Goal: Task Accomplishment & Management: Use online tool/utility

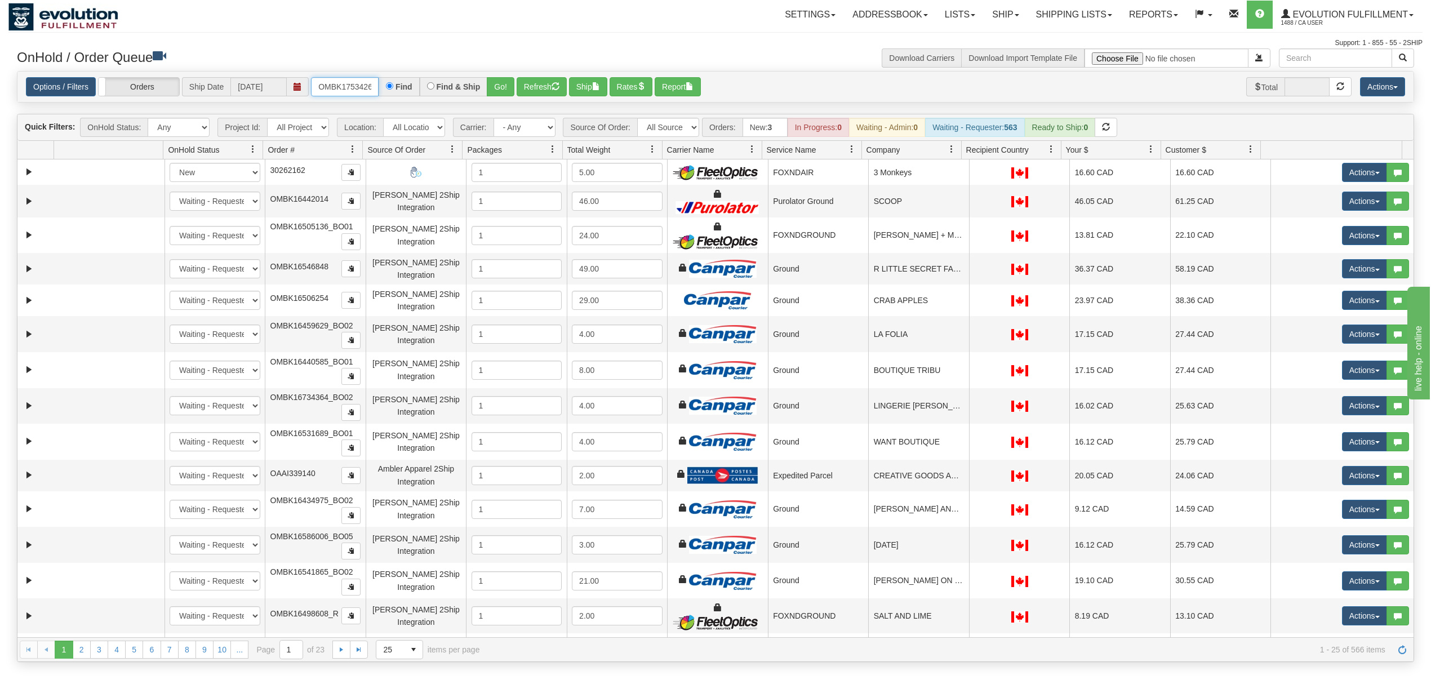
click at [371, 86] on input "OMBK17534261 BO01" at bounding box center [345, 86] width 68 height 19
type input "OMBK17534261_BO01"
click at [497, 87] on button "Go!" at bounding box center [501, 86] width 28 height 19
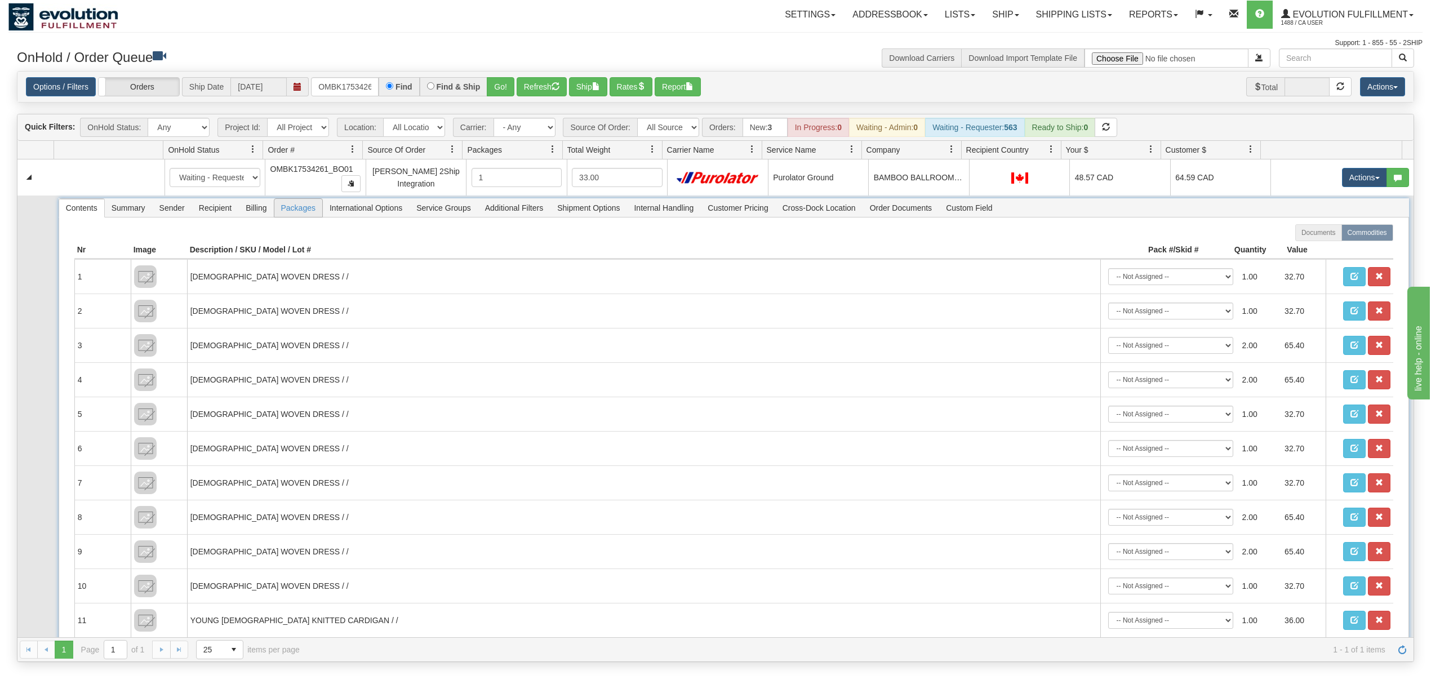
click at [296, 212] on span "Packages" at bounding box center [298, 208] width 48 height 18
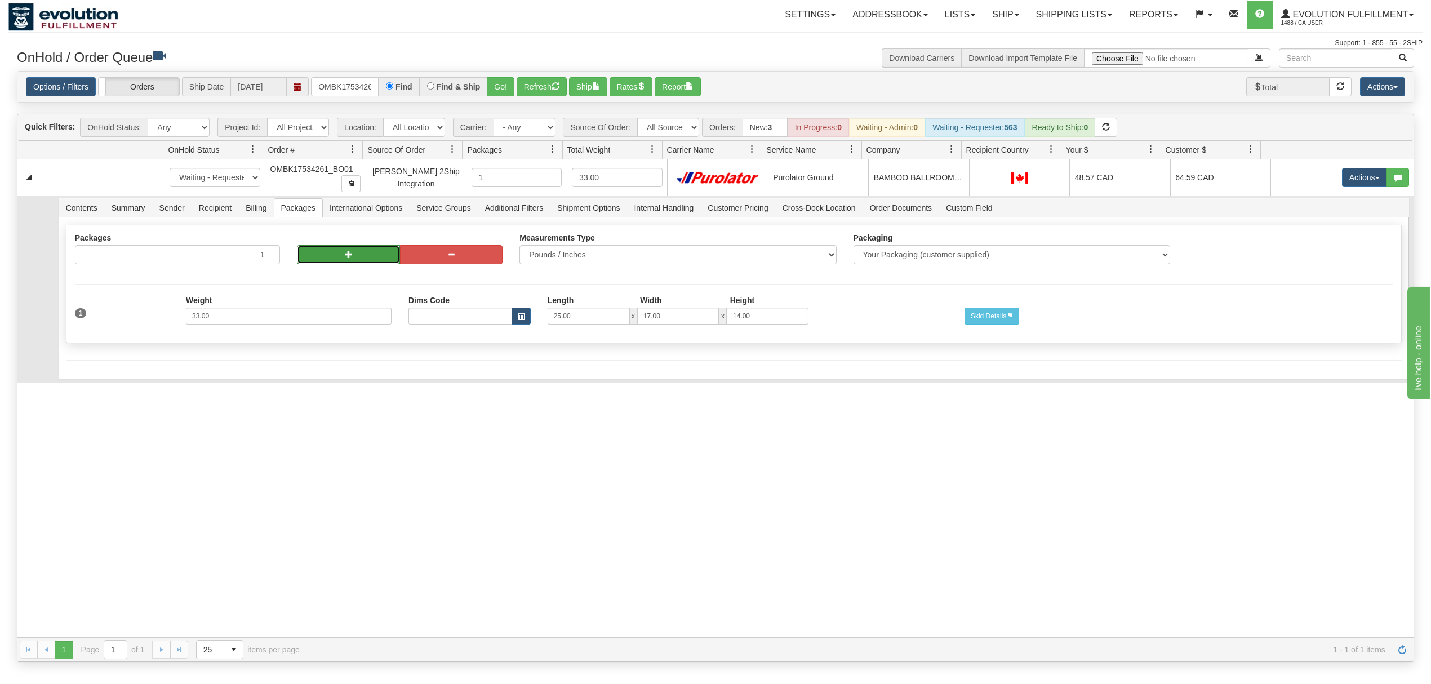
click at [329, 253] on button "button" at bounding box center [348, 254] width 103 height 19
radio input "true"
type input "2"
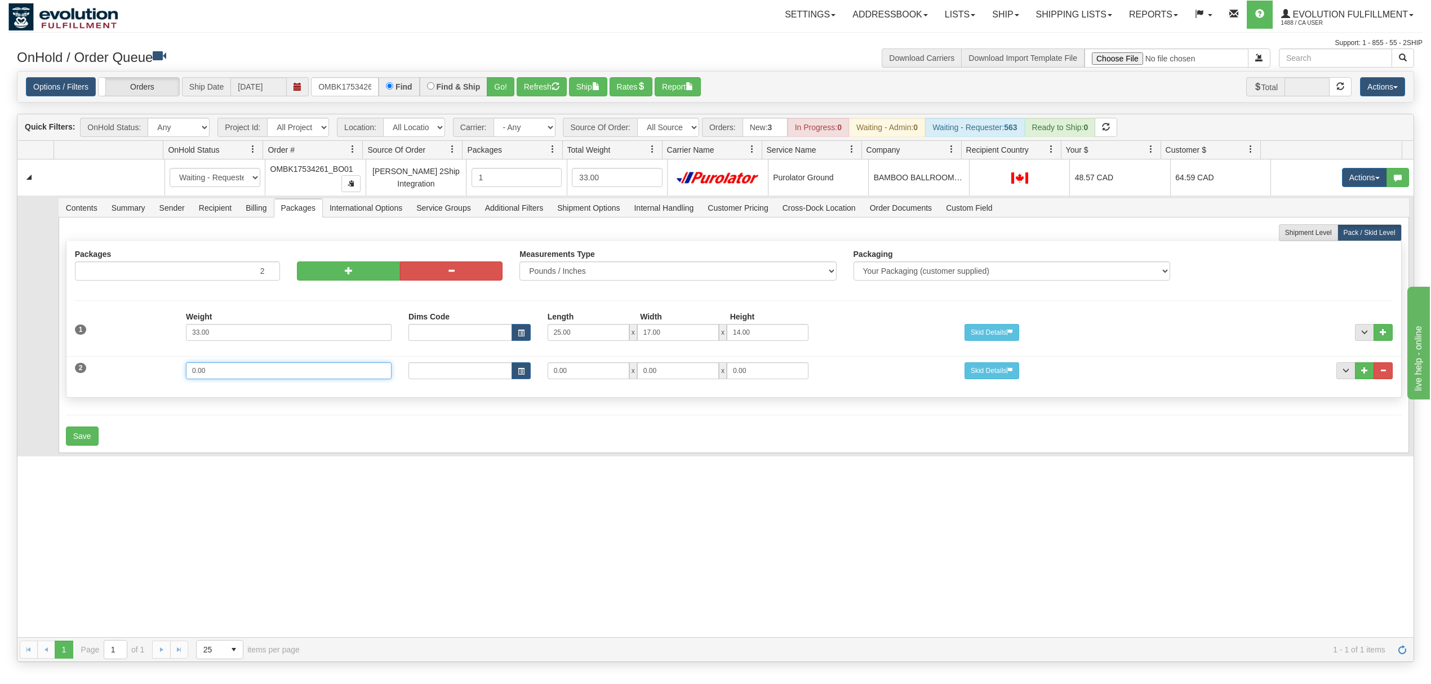
drag, startPoint x: 255, startPoint y: 374, endPoint x: 91, endPoint y: 377, distance: 163.4
click at [91, 377] on div "2 Weight 0.00 Dims Code Length Width Height 0.00 x 0.00 x" at bounding box center [733, 369] width 1334 height 38
type input "23"
type input "19"
type input "13"
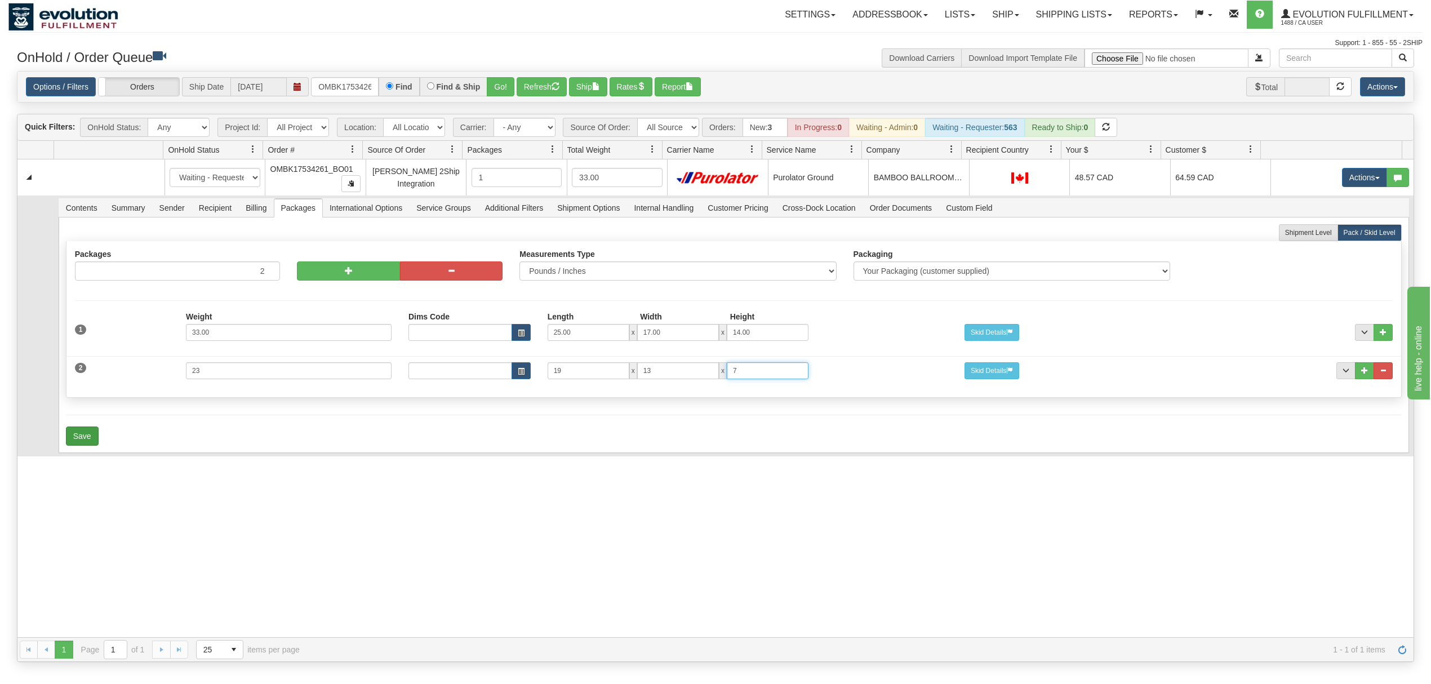
type input "7"
click at [84, 435] on button "Save" at bounding box center [82, 435] width 33 height 19
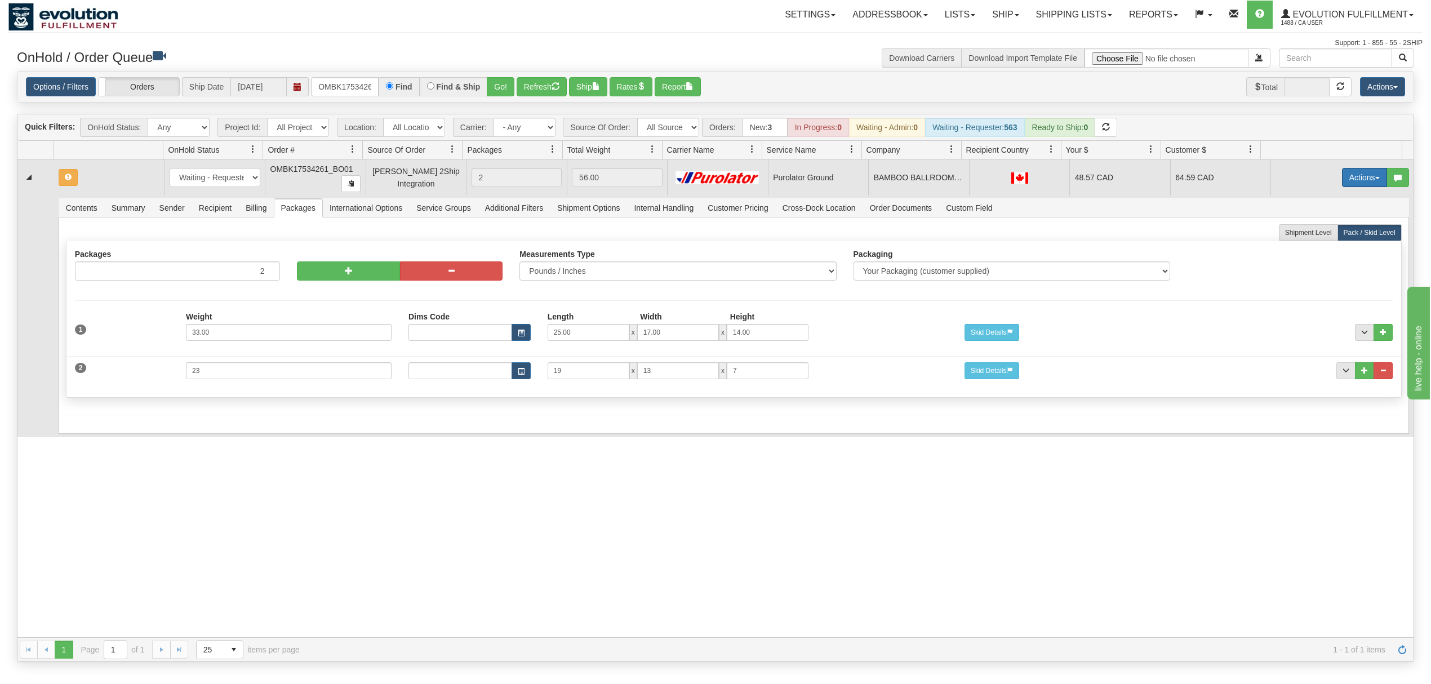
click at [1350, 182] on button "Actions" at bounding box center [1364, 177] width 45 height 19
click at [1331, 230] on span "Rate All Services" at bounding box center [1341, 228] width 68 height 9
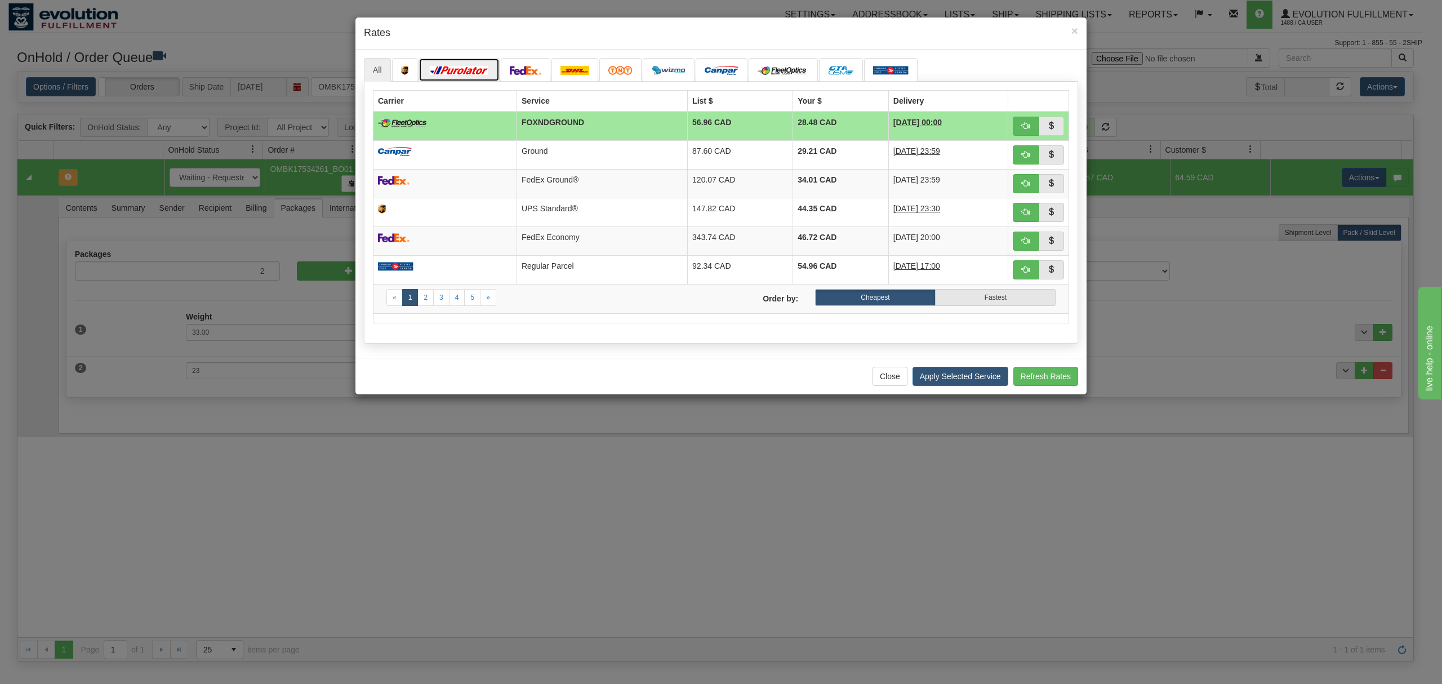
click at [469, 66] on img at bounding box center [458, 70] width 63 height 9
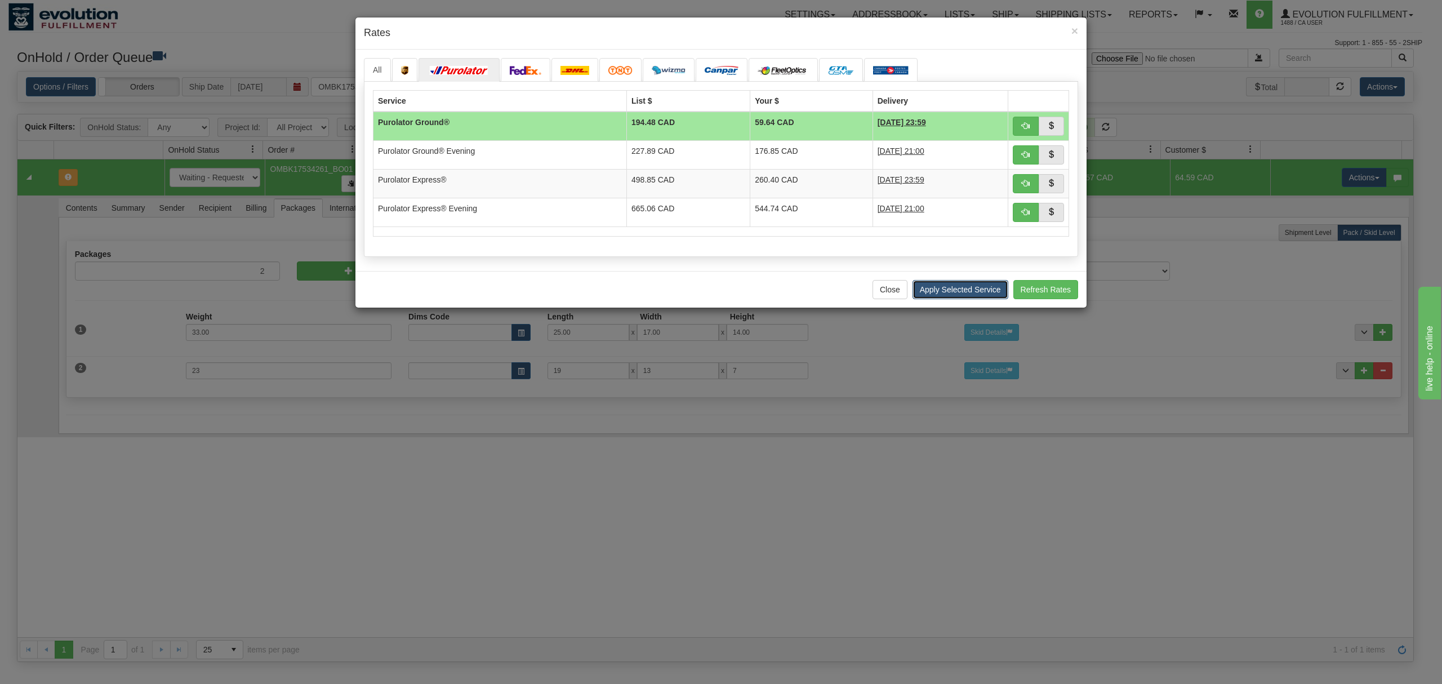
click at [966, 293] on button "Apply Selected Service" at bounding box center [960, 289] width 96 height 19
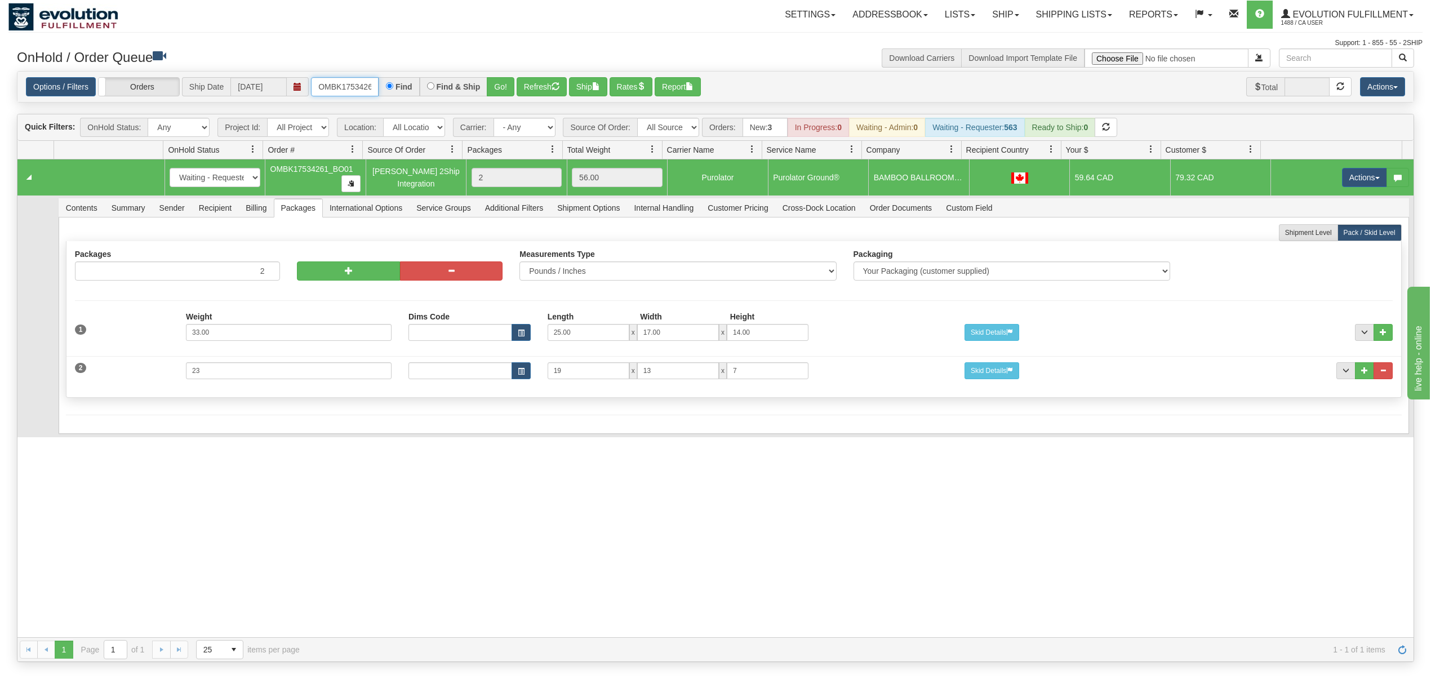
click at [358, 92] on input "OMBK17534261_BO01" at bounding box center [345, 86] width 68 height 19
click at [361, 78] on input "OMBK17645226 BO02" at bounding box center [345, 86] width 68 height 19
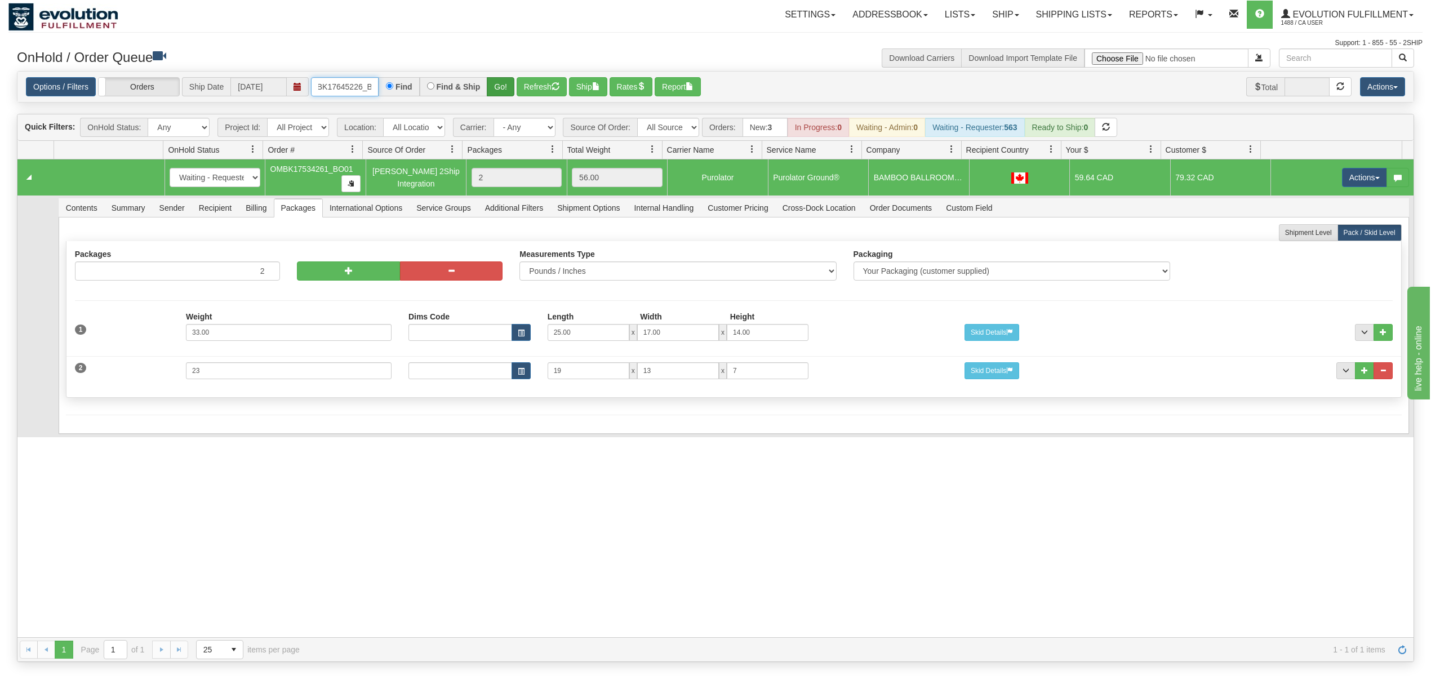
type input "OMBK17645226_BO02"
click at [509, 87] on button "Go!" at bounding box center [501, 86] width 28 height 19
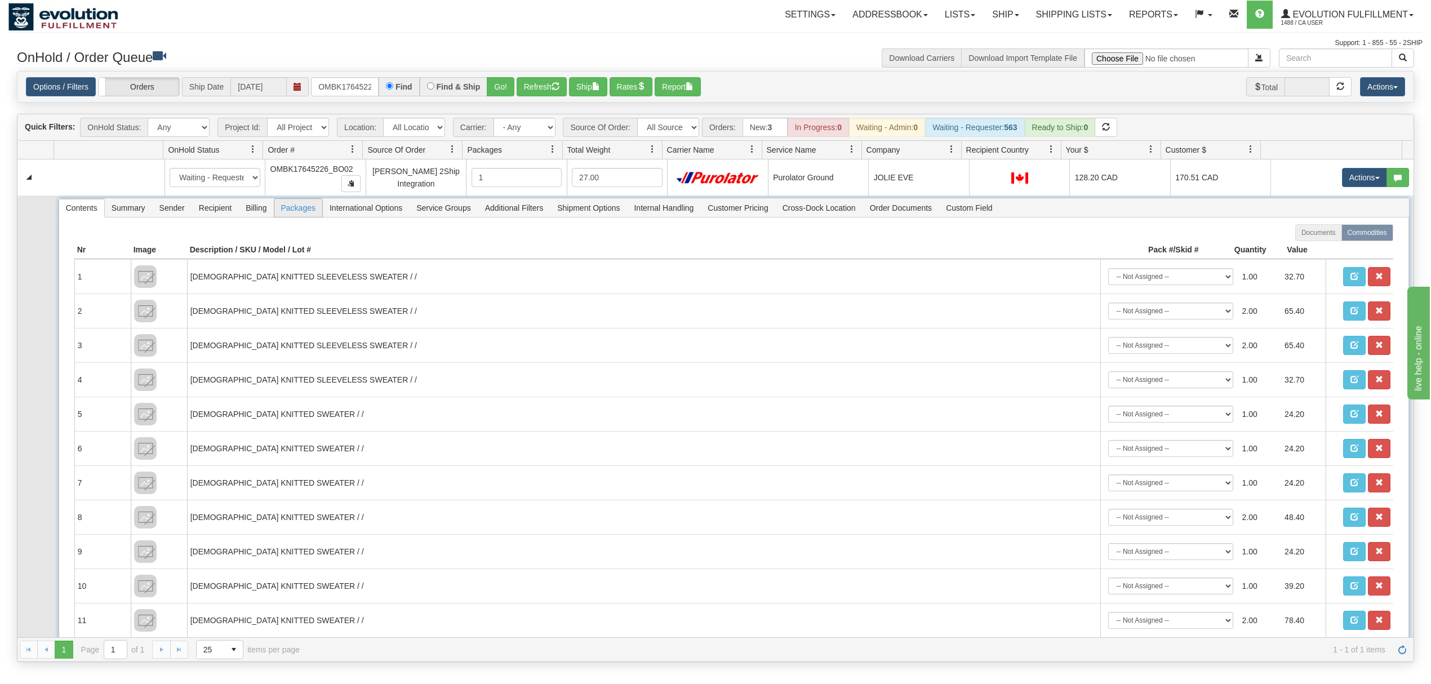
click at [300, 215] on span "Packages" at bounding box center [298, 208] width 48 height 18
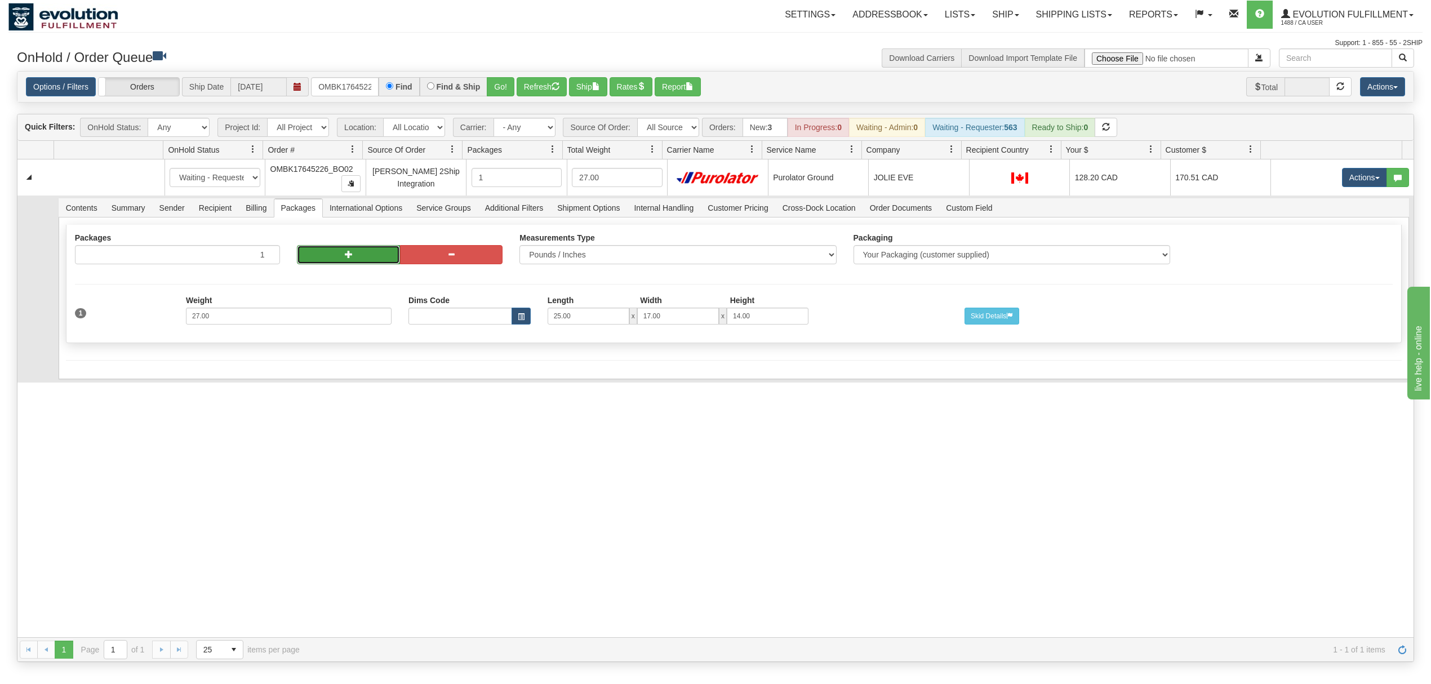
click at [345, 258] on span "button" at bounding box center [349, 254] width 8 height 8
radio input "true"
type input "2"
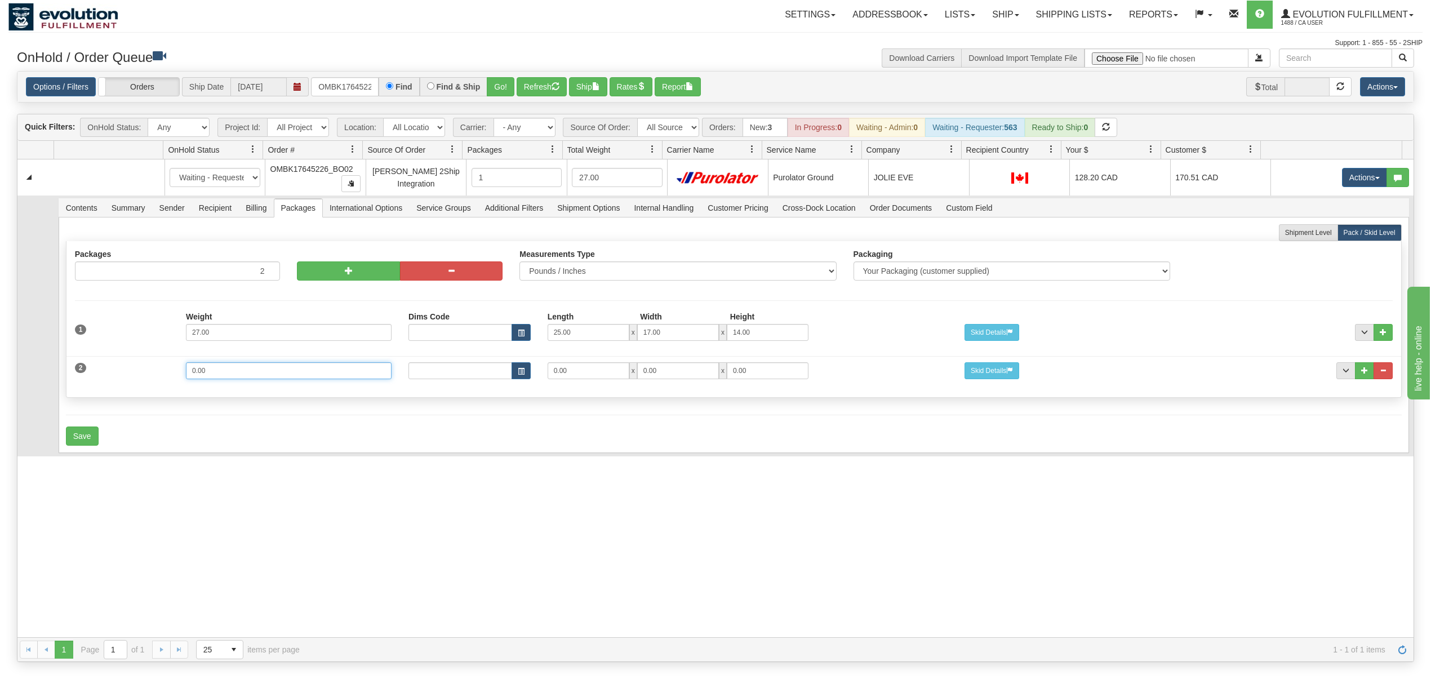
click at [129, 384] on div "2 Weight 0.00 Dims Code Length Width Height 0.00 x 0.00 x" at bounding box center [733, 369] width 1334 height 38
drag, startPoint x: 242, startPoint y: 374, endPoint x: 154, endPoint y: 376, distance: 88.5
click at [154, 376] on div "2 Weight 0.00 Dims Code Length Width Height 0.00 x 0.00 x" at bounding box center [733, 369] width 1334 height 38
type input "8"
type input "19"
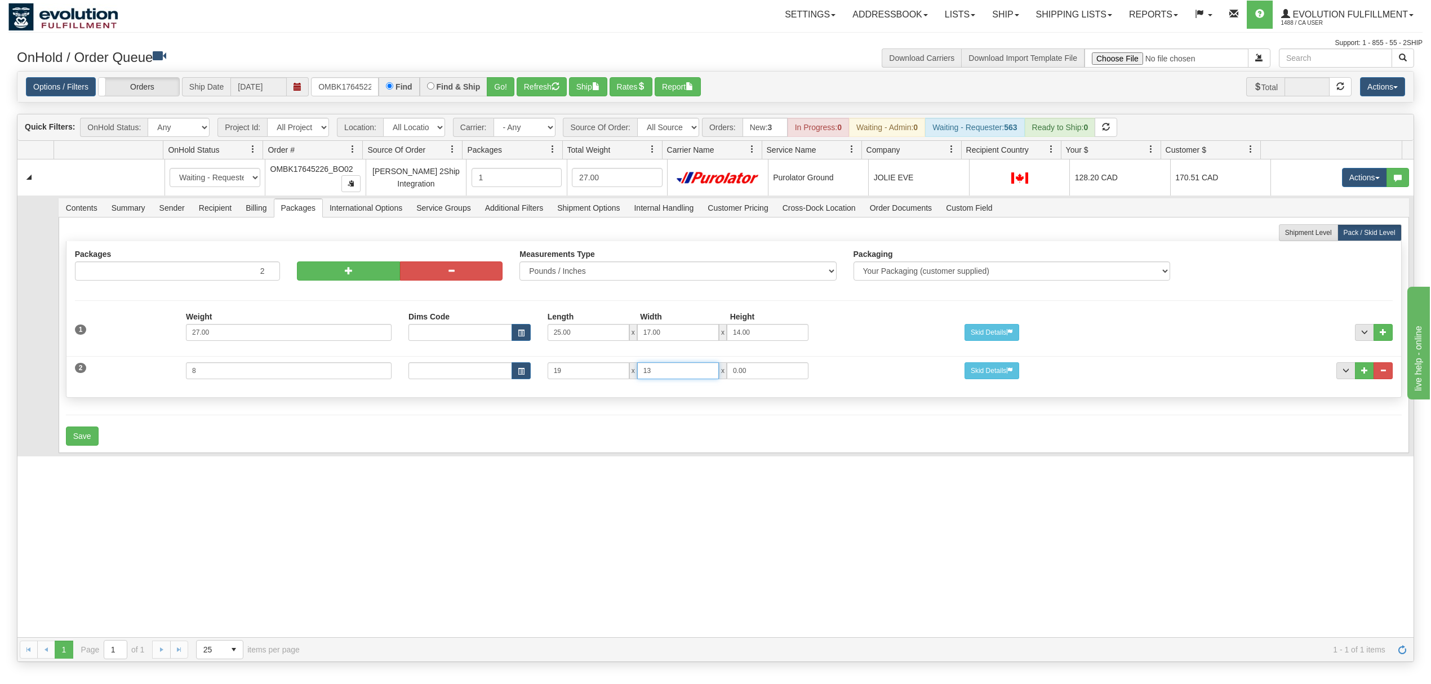
type input "13"
type input "7"
click at [71, 442] on button "Save" at bounding box center [82, 435] width 33 height 19
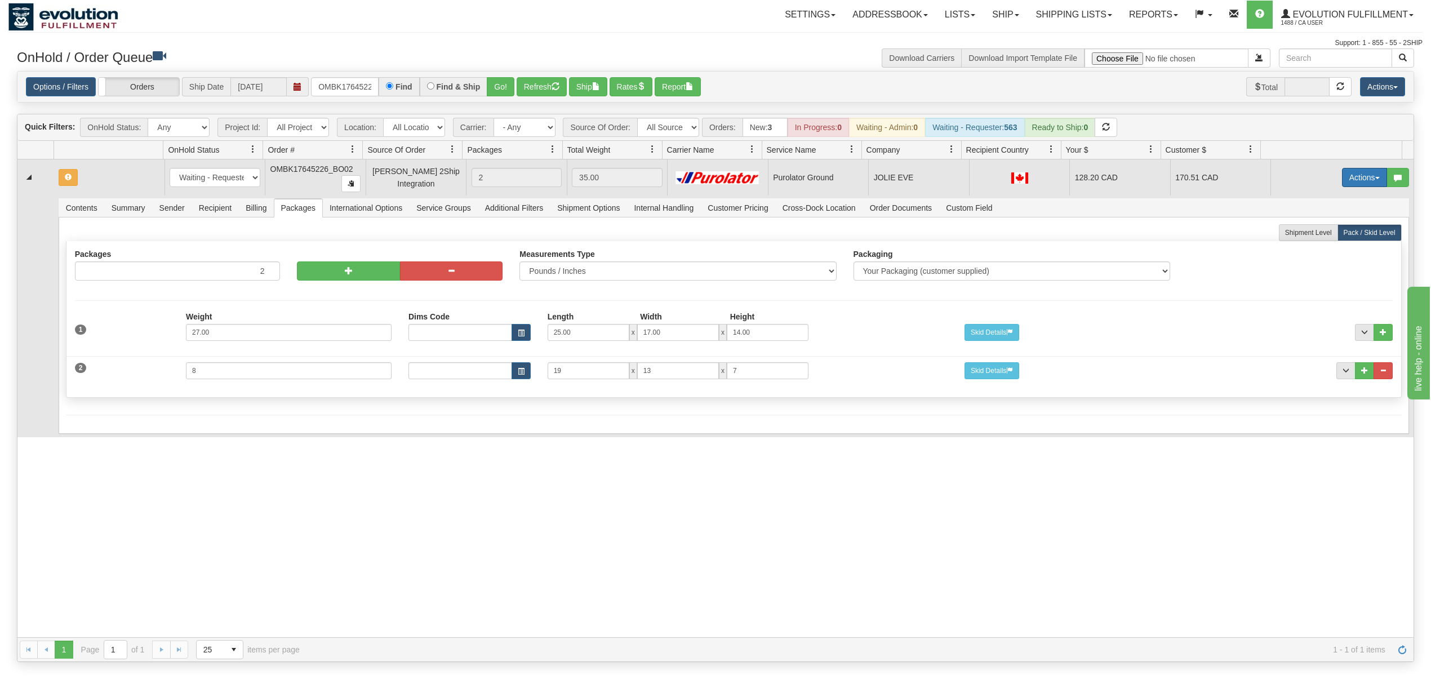
click at [1357, 185] on button "Actions" at bounding box center [1364, 177] width 45 height 19
click at [1325, 226] on ul "Open Refresh Rates Rate All Services Ship Delete Edit Items" at bounding box center [1340, 235] width 91 height 95
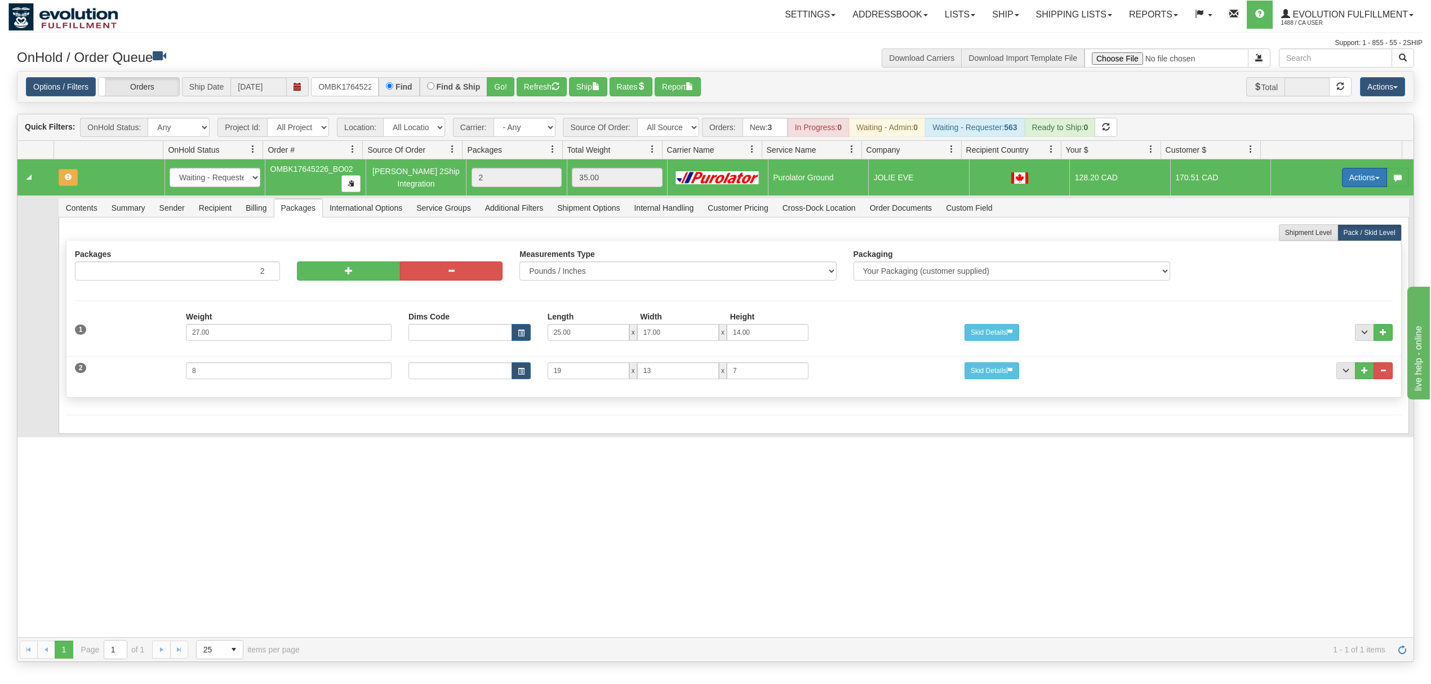
click at [1360, 182] on button "Actions" at bounding box center [1364, 177] width 45 height 19
click at [1337, 232] on span "Rate All Services" at bounding box center [1341, 228] width 68 height 9
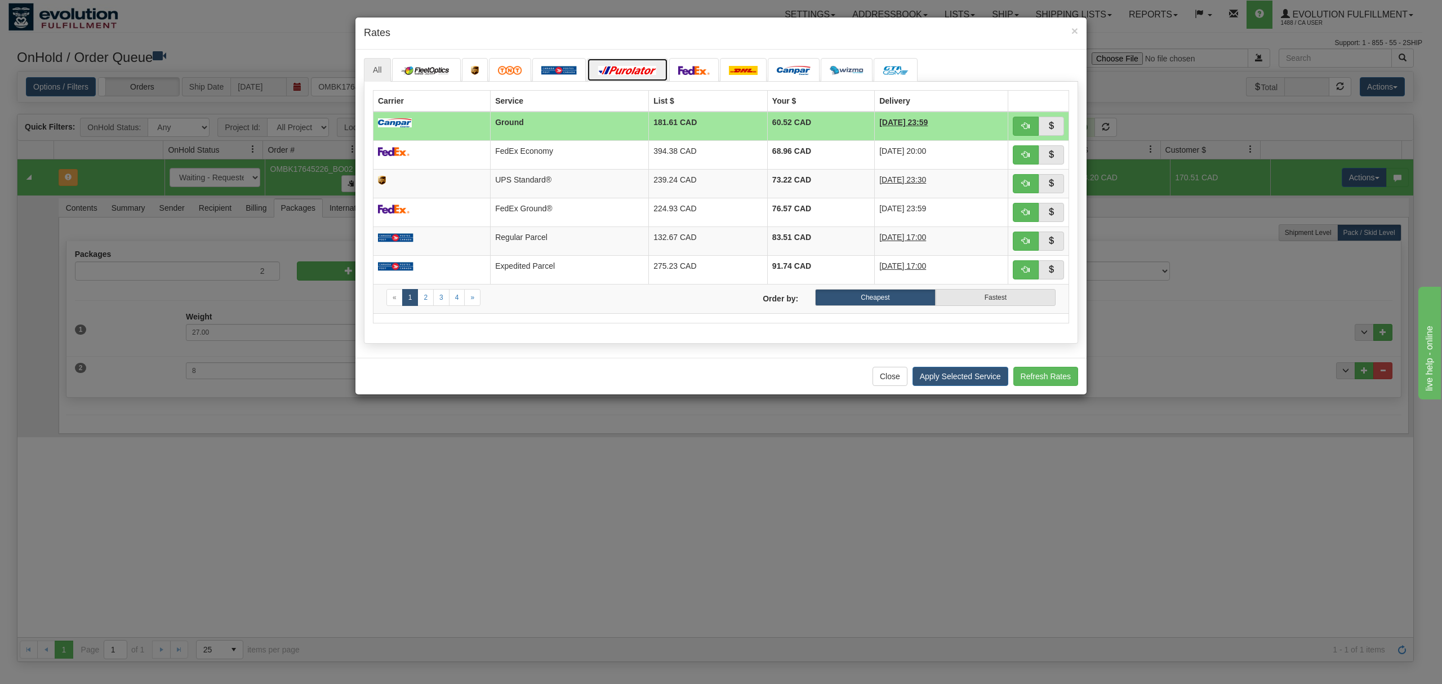
click at [603, 75] on img at bounding box center [627, 70] width 63 height 9
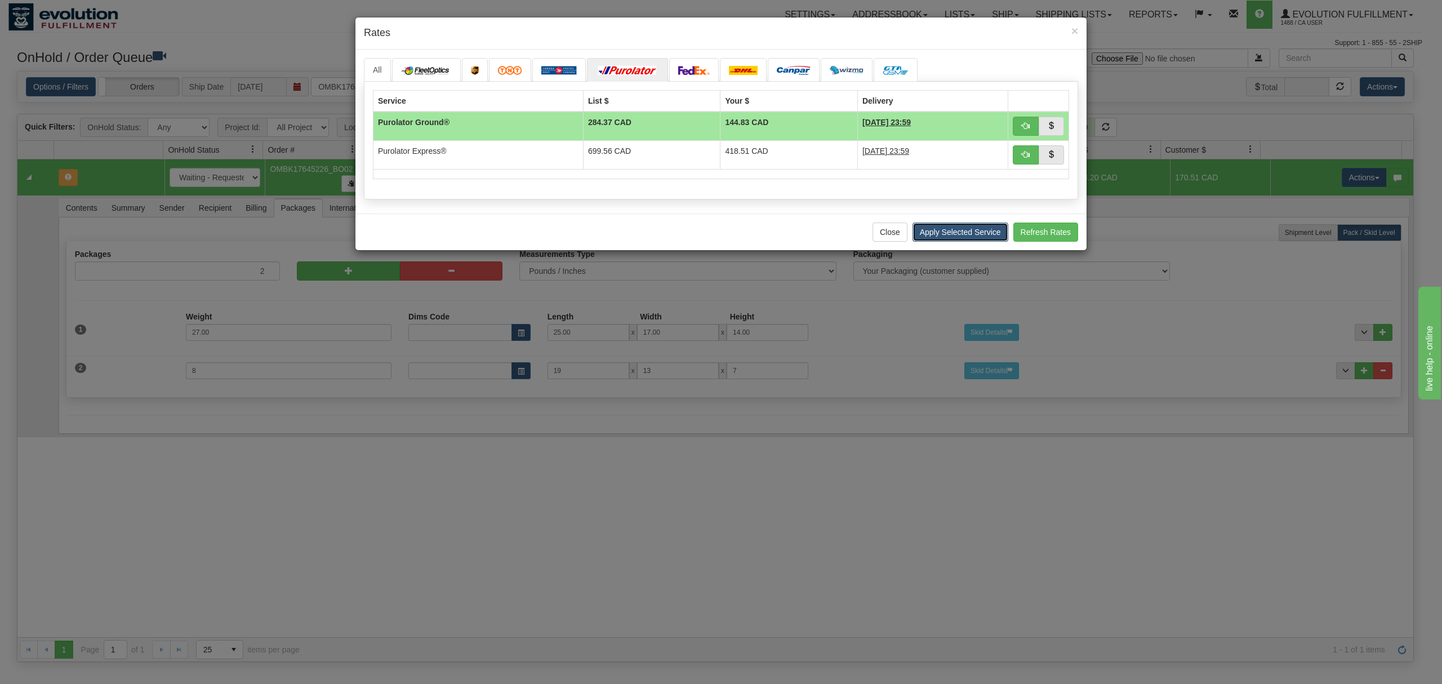
click at [983, 241] on button "Apply Selected Service" at bounding box center [960, 231] width 96 height 19
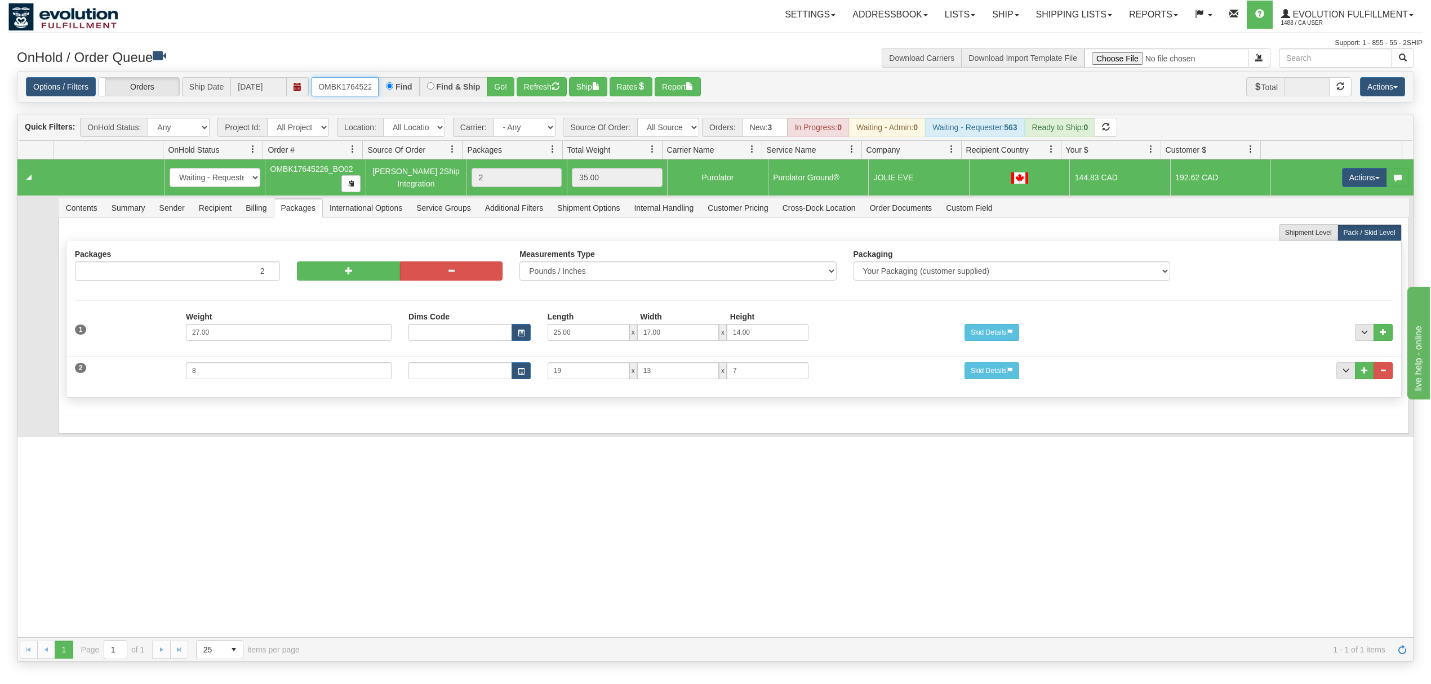
click at [348, 89] on input "OMBK17645226_BO02" at bounding box center [345, 86] width 68 height 19
click at [359, 80] on input "OMBK17578390 BO01" at bounding box center [345, 86] width 68 height 19
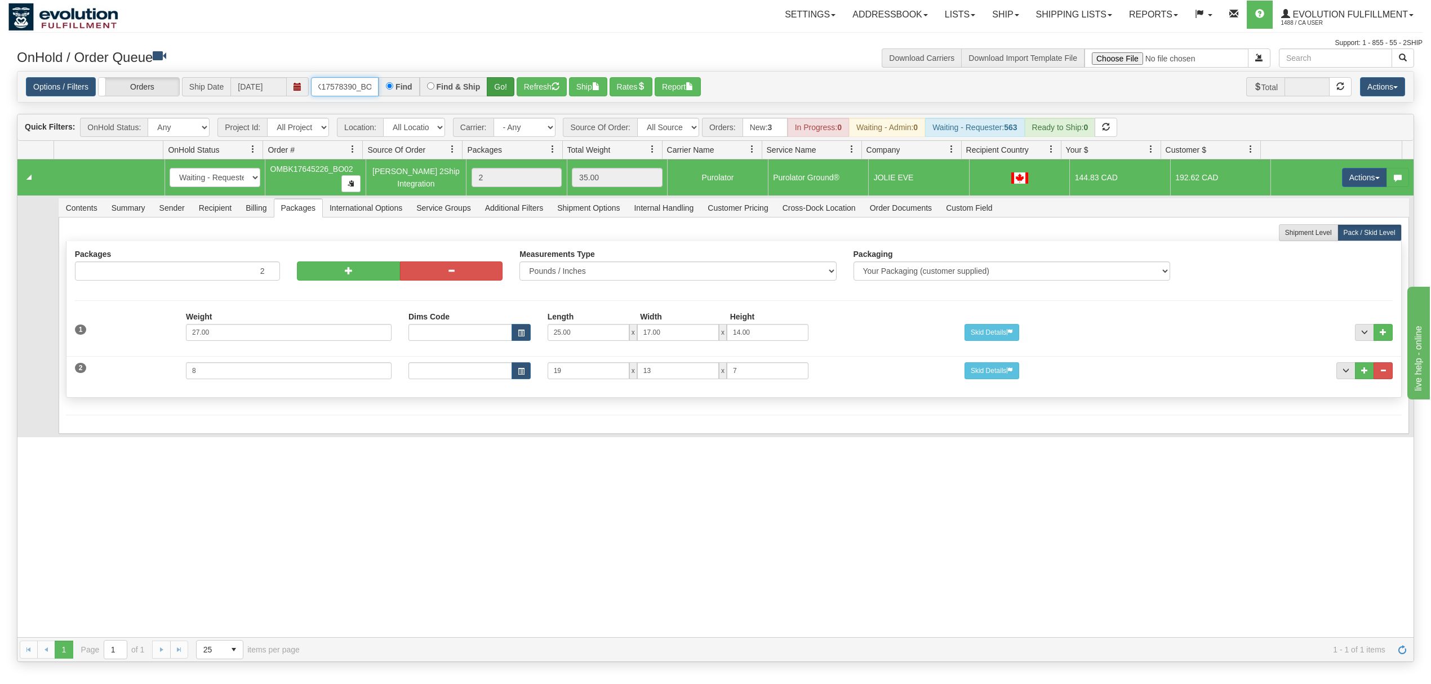
type input "OMBK17578390_BO01"
click at [498, 91] on button "Go!" at bounding box center [501, 86] width 28 height 19
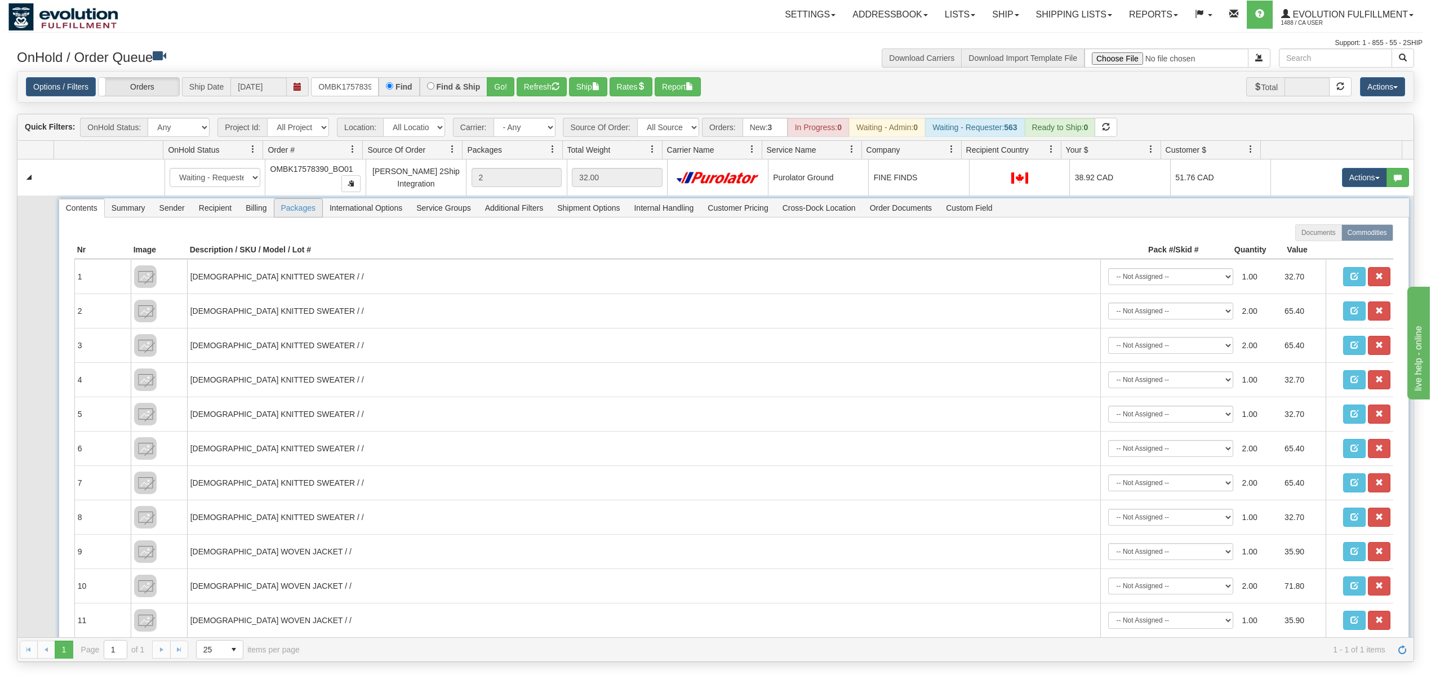
click at [309, 217] on span "Packages" at bounding box center [298, 208] width 48 height 18
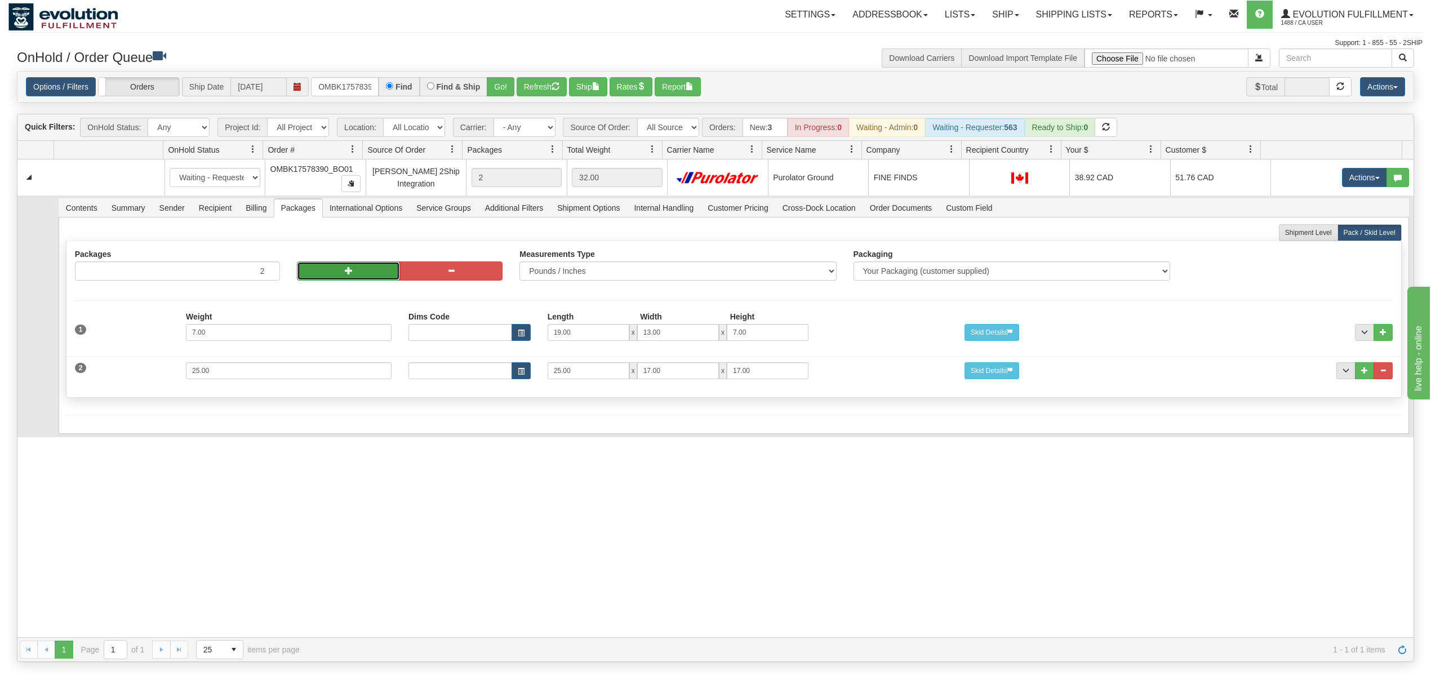
click at [319, 270] on button "button" at bounding box center [348, 270] width 103 height 19
type input "4"
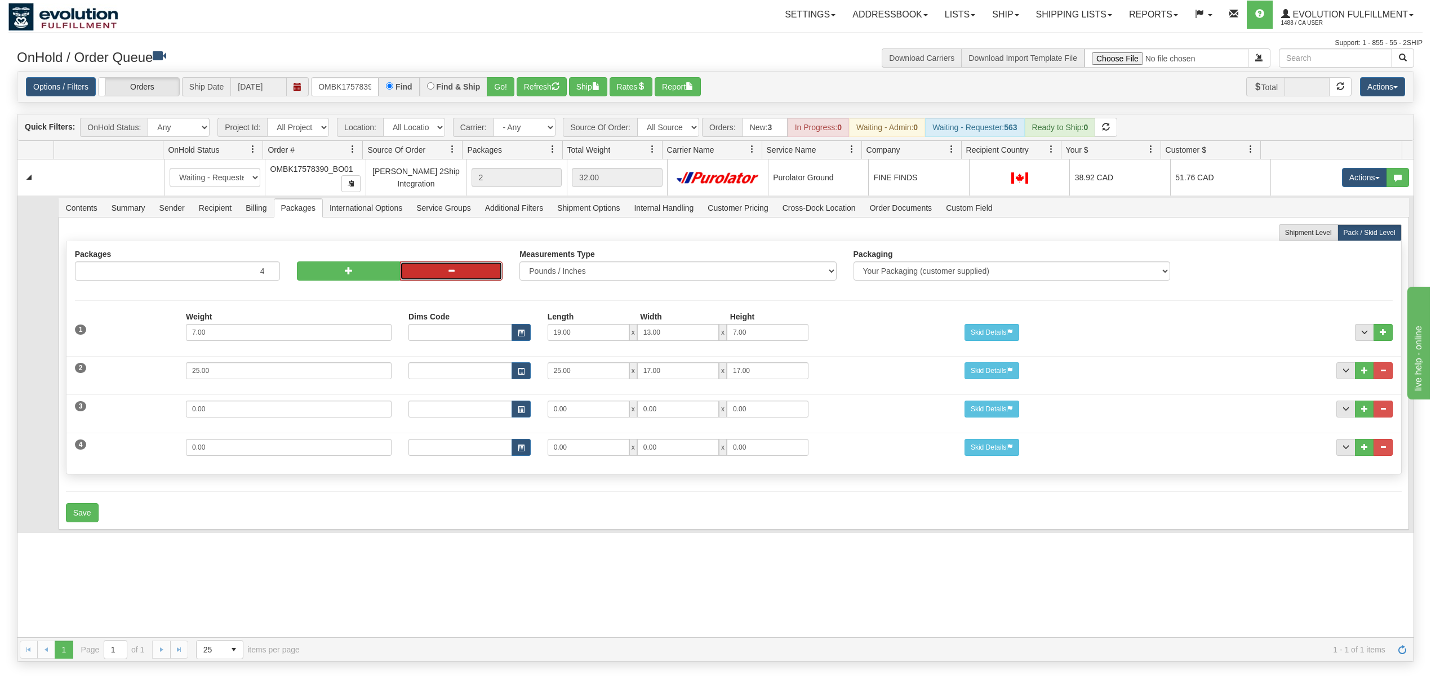
click at [425, 271] on button "button" at bounding box center [451, 270] width 103 height 19
type input "3"
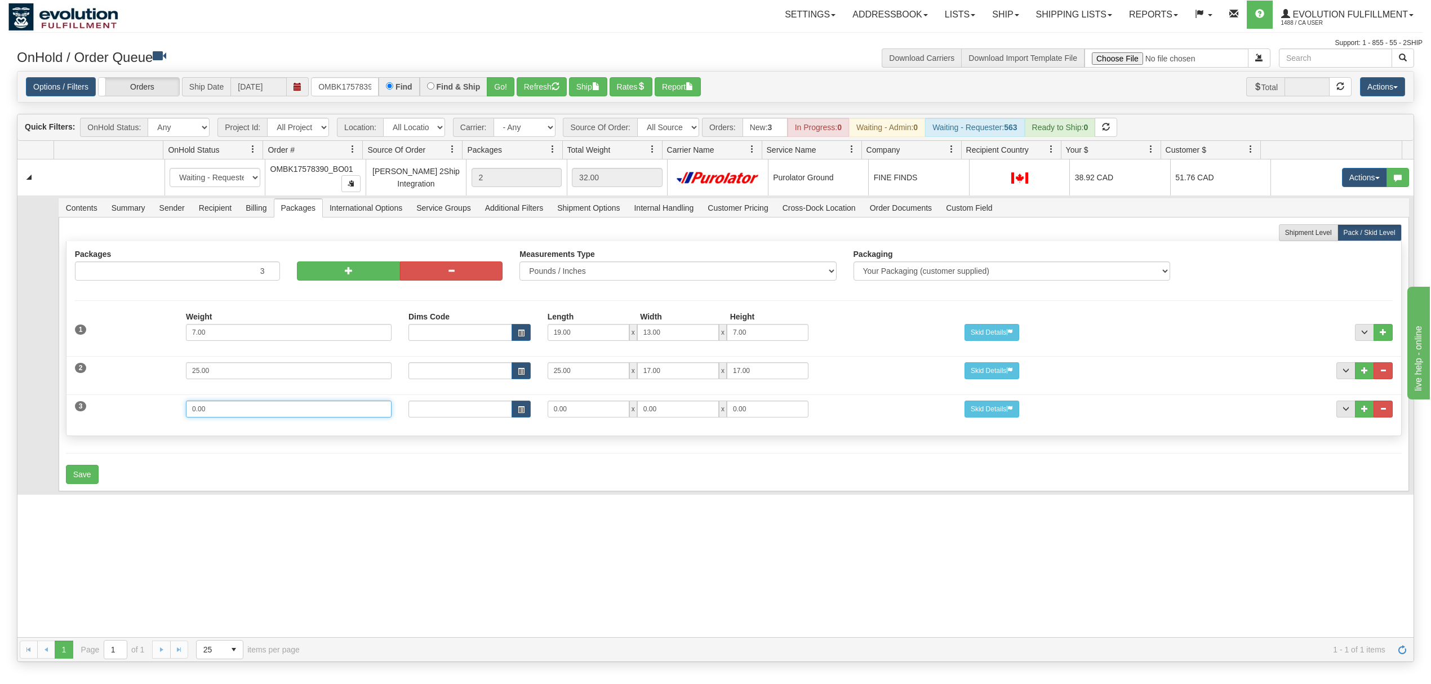
drag, startPoint x: 222, startPoint y: 418, endPoint x: 86, endPoint y: 417, distance: 135.7
click at [86, 417] on div "3 Weight 0.00 Dims Code Length Width Height 0.00 x 0.00 x" at bounding box center [733, 408] width 1334 height 38
type input "13"
type input "15"
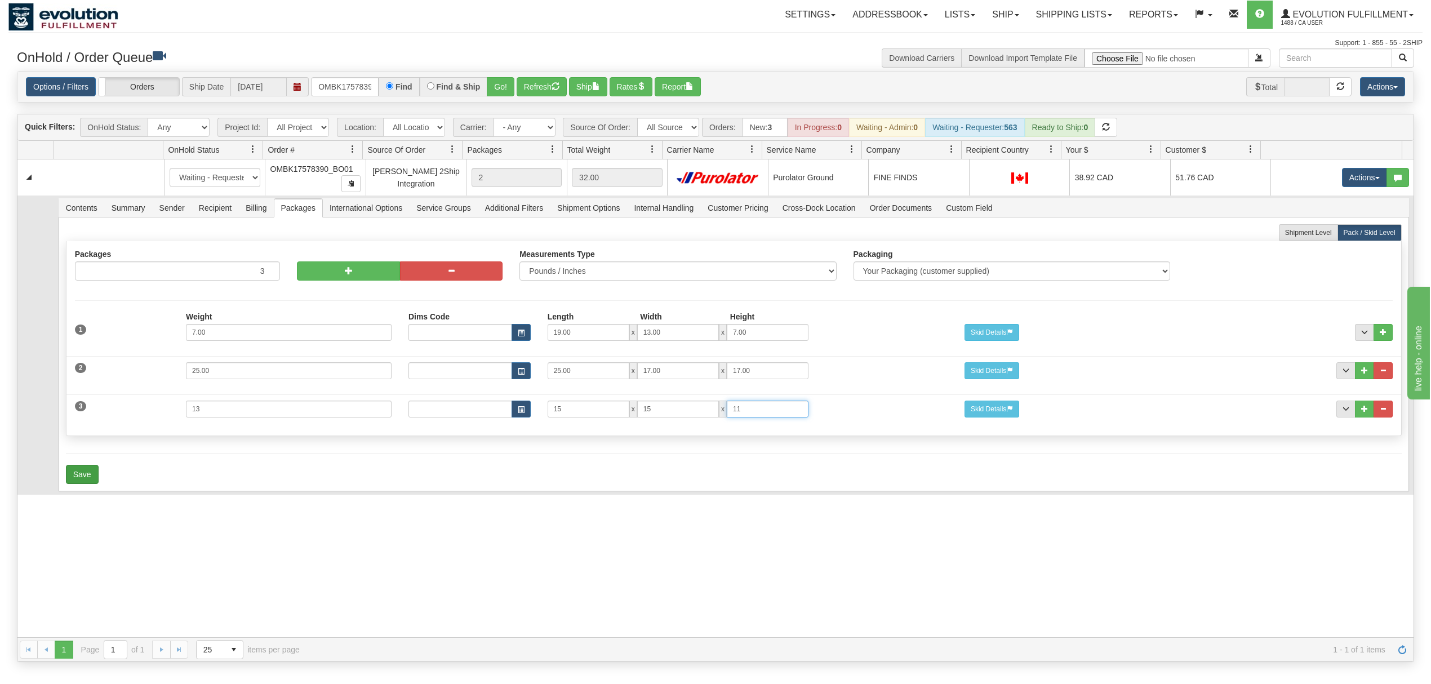
type input "11"
click at [82, 482] on button "Save" at bounding box center [82, 474] width 33 height 19
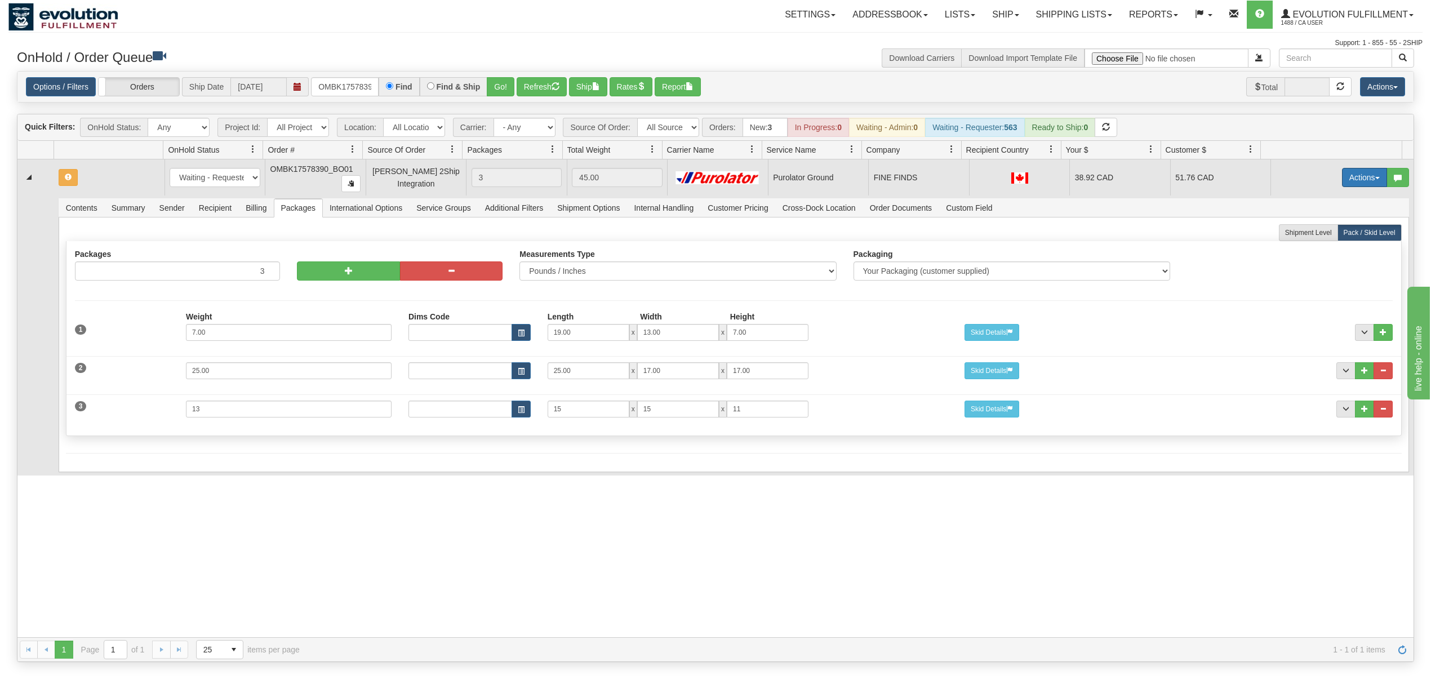
click at [1351, 176] on button "Actions" at bounding box center [1364, 177] width 45 height 19
click at [1337, 215] on span "Refresh Rates" at bounding box center [1336, 213] width 58 height 9
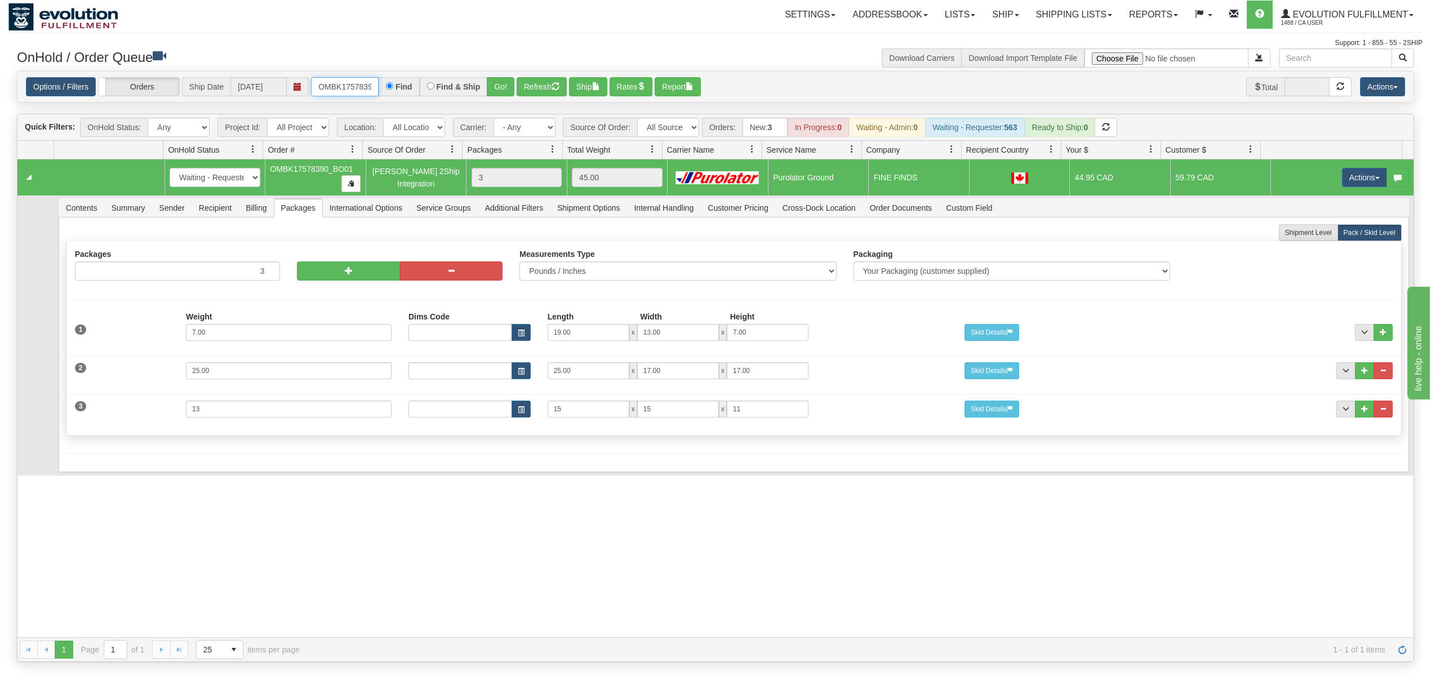
click at [353, 91] on input "OMBK17578390_BO01" at bounding box center [345, 86] width 68 height 19
click at [542, 80] on button "Refresh" at bounding box center [541, 86] width 50 height 19
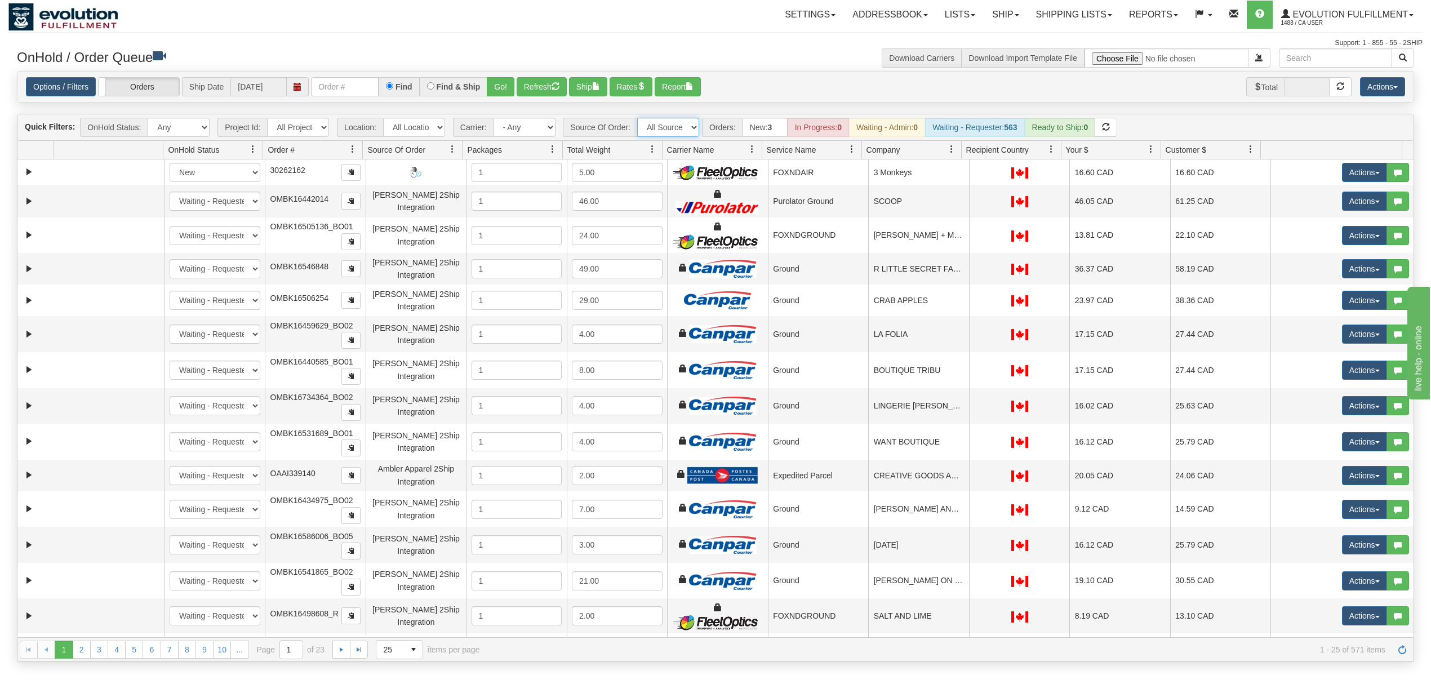
click at [672, 124] on select "All Sources AirBlaster 2Ship Integration Ambler Apparel 2Ship Integration BC Ca…" at bounding box center [668, 127] width 62 height 19
select select "EMU Australia 2Ship Integration"
click at [638, 119] on select "All Sources AirBlaster 2Ship Integration Ambler Apparel 2Ship Integration BC Ca…" at bounding box center [668, 127] width 62 height 19
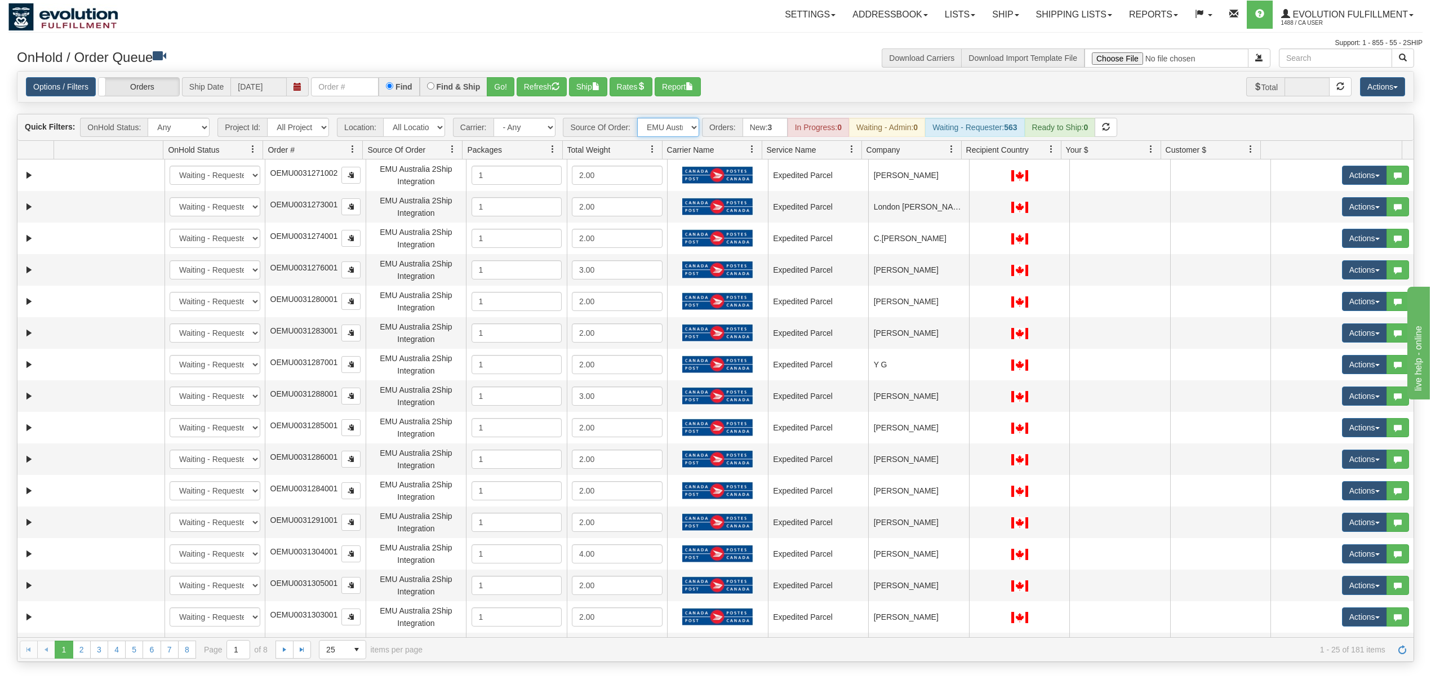
click at [950, 155] on link at bounding box center [951, 149] width 19 height 19
click at [955, 179] on span at bounding box center [955, 176] width 9 height 9
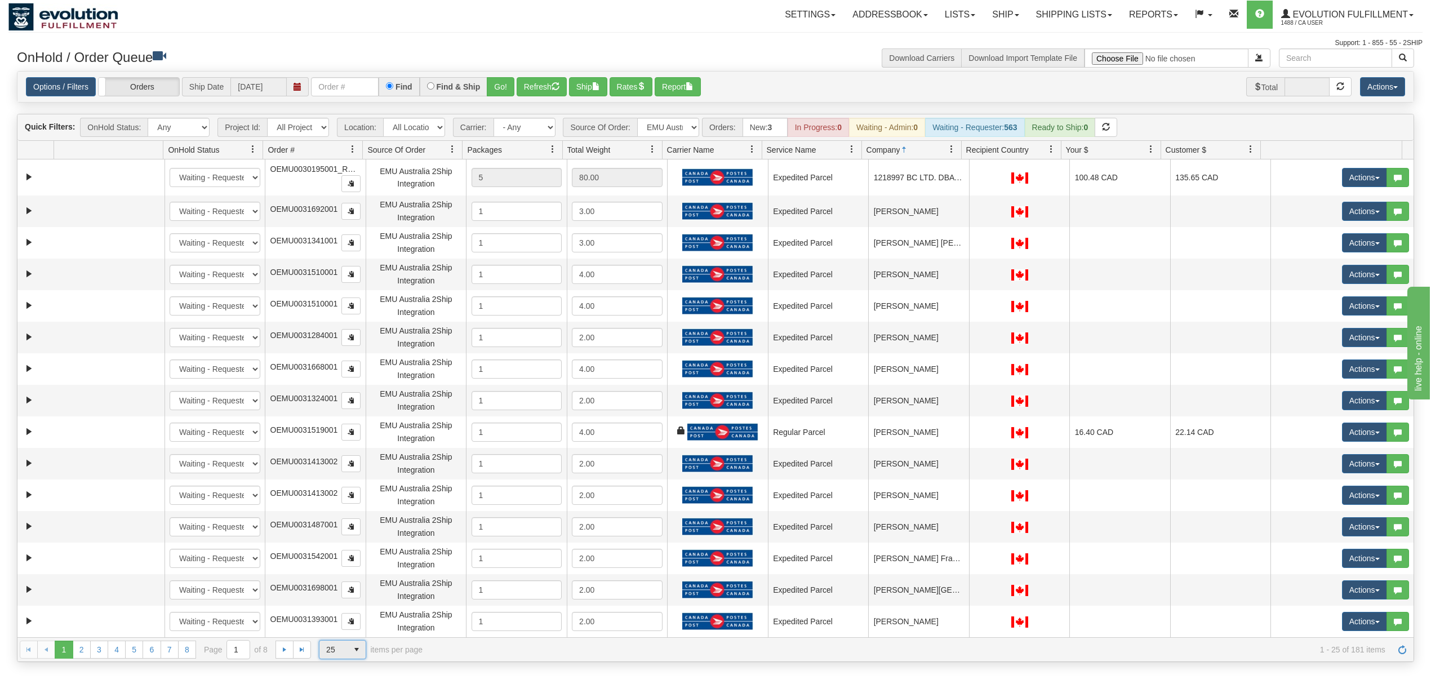
click at [340, 652] on span "25" at bounding box center [333, 649] width 15 height 11
click at [332, 627] on li "100" at bounding box center [342, 634] width 46 height 16
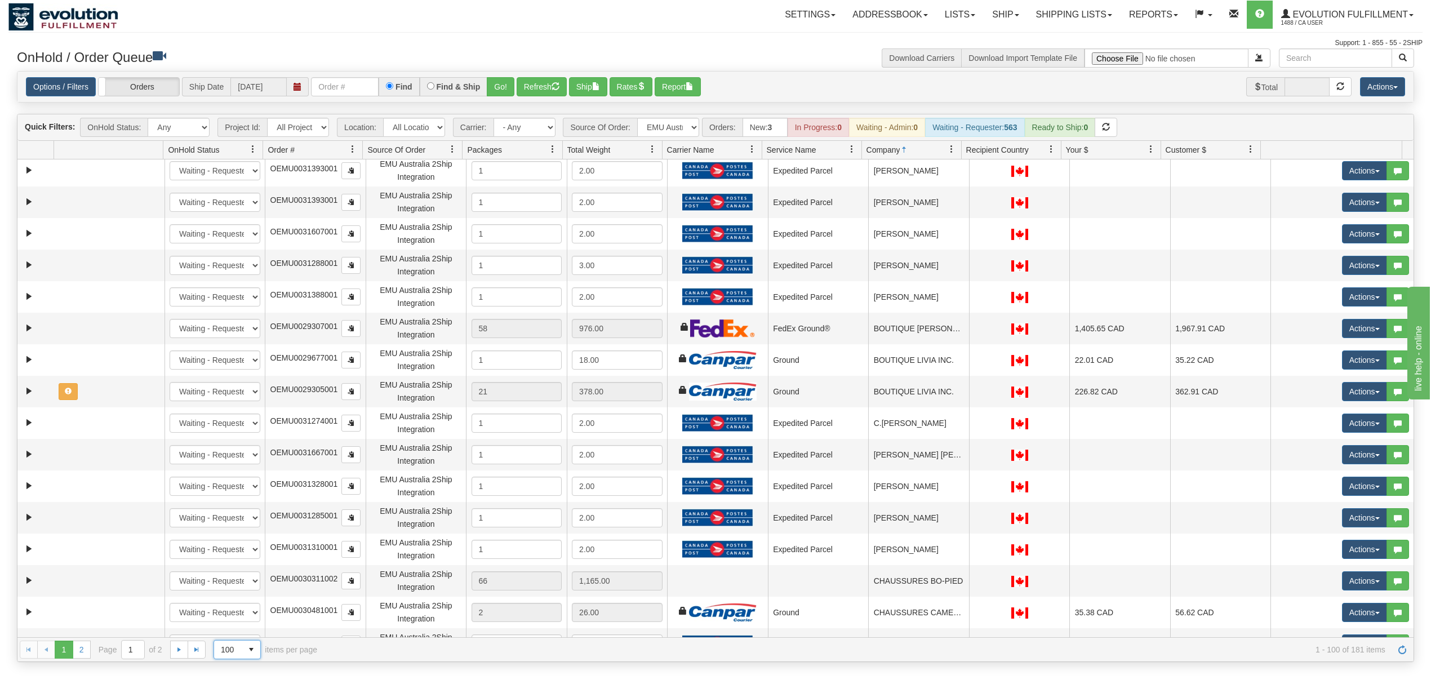
scroll to position [901, 0]
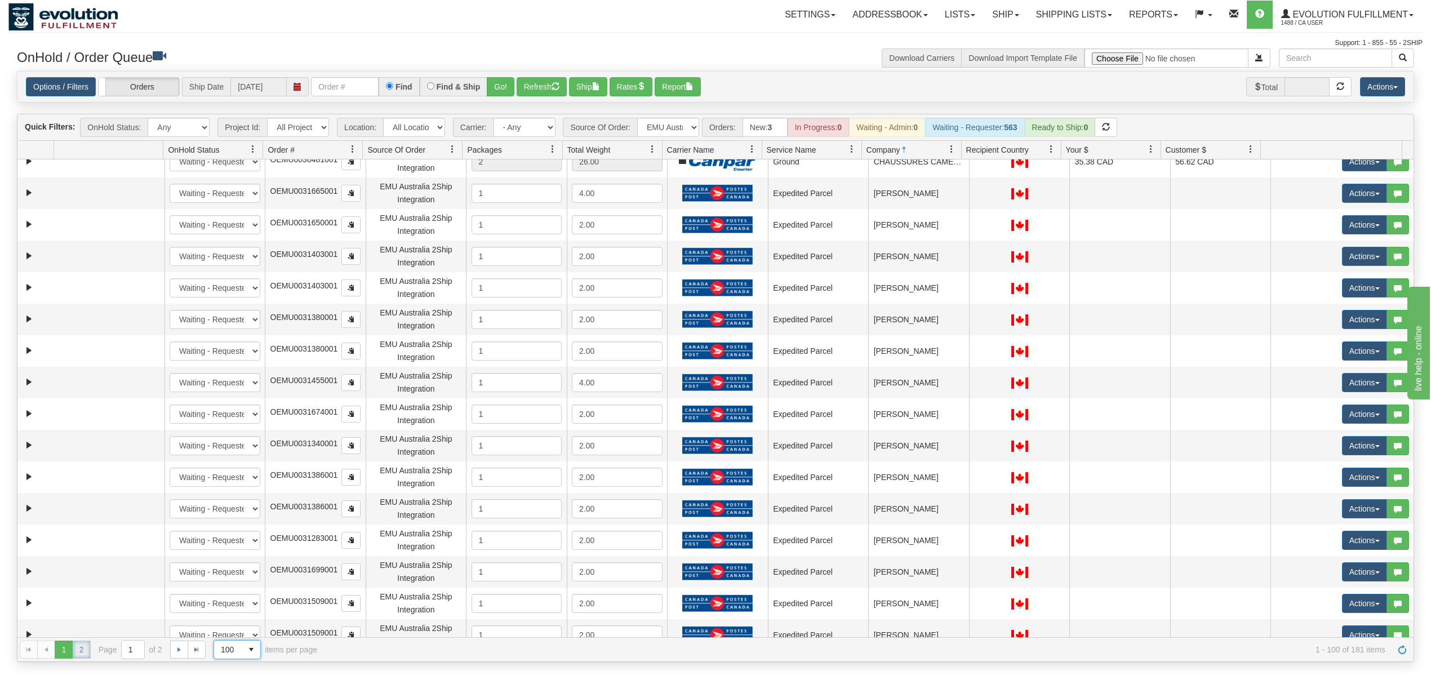
click at [81, 643] on link "2" at bounding box center [82, 649] width 18 height 18
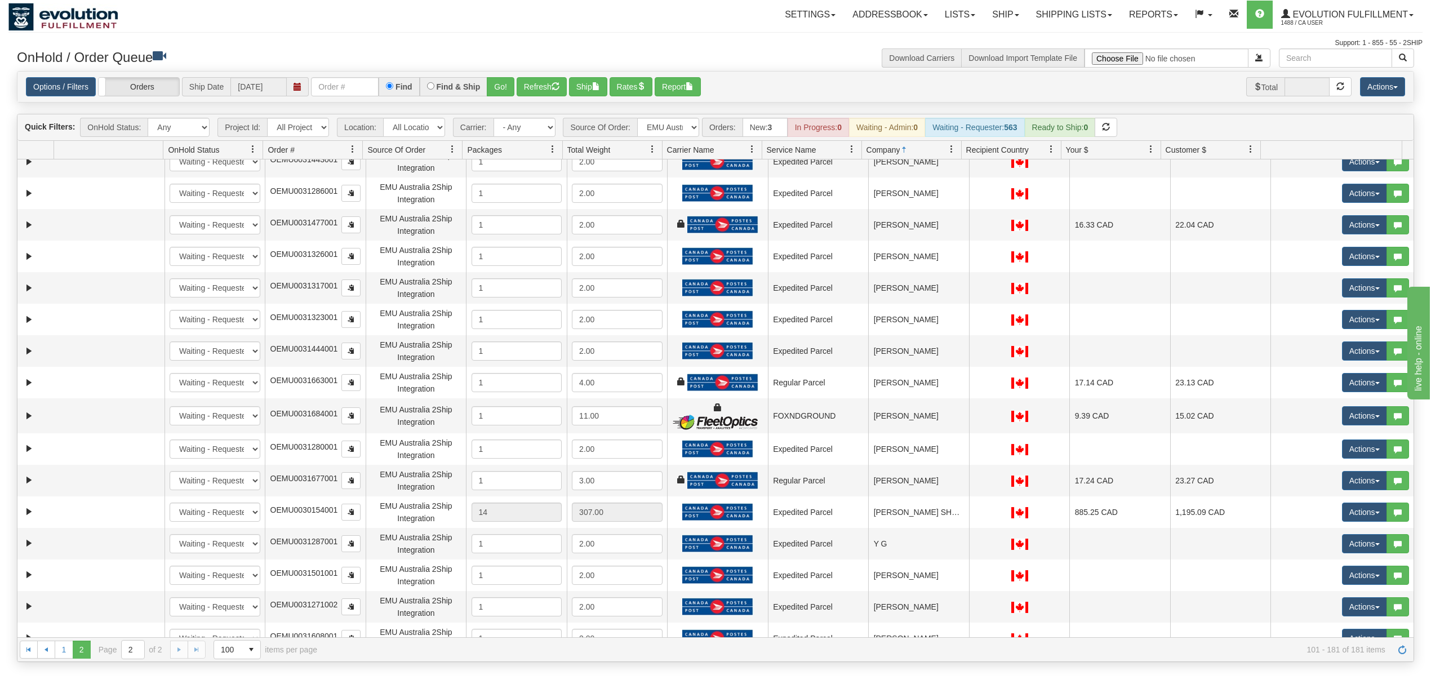
scroll to position [2081, 0]
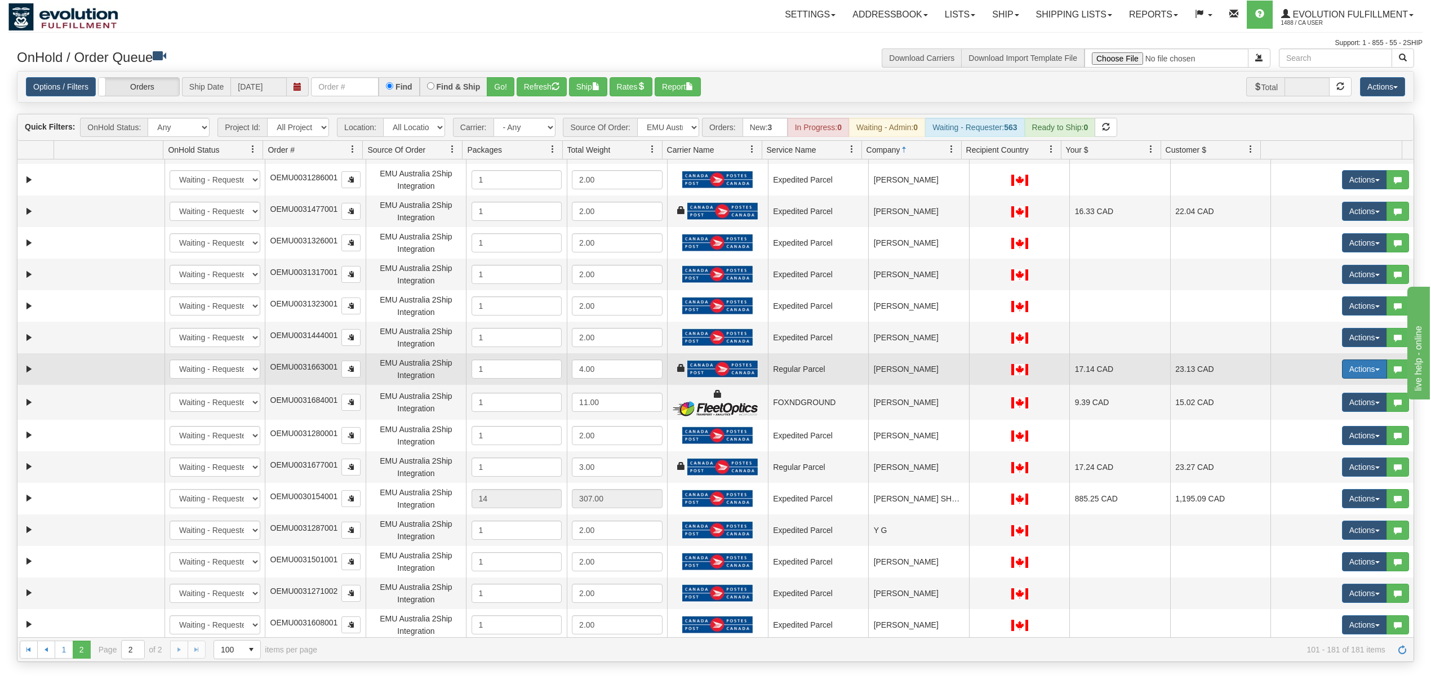
click at [1355, 368] on button "Actions" at bounding box center [1364, 368] width 45 height 19
click at [1327, 415] on span "Rate All Services" at bounding box center [1341, 419] width 68 height 9
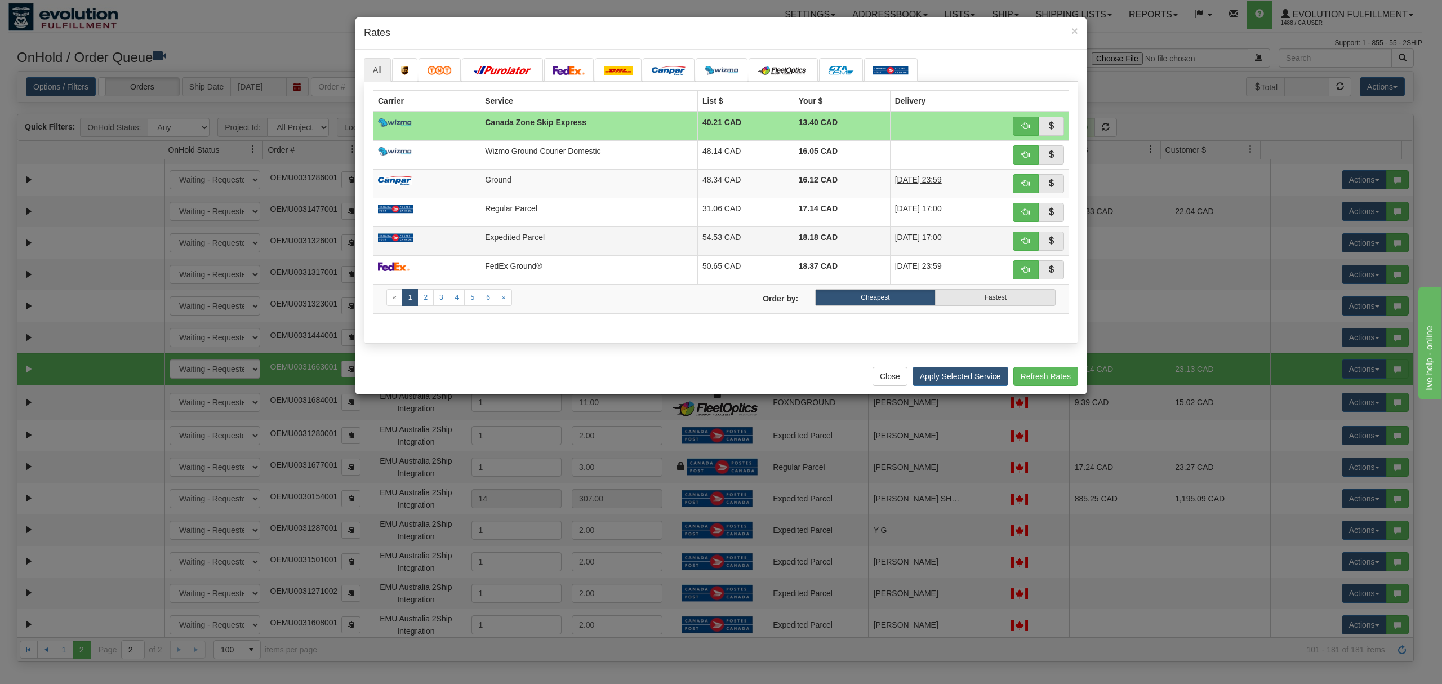
click at [532, 242] on td "Expedited Parcel" at bounding box center [588, 240] width 217 height 29
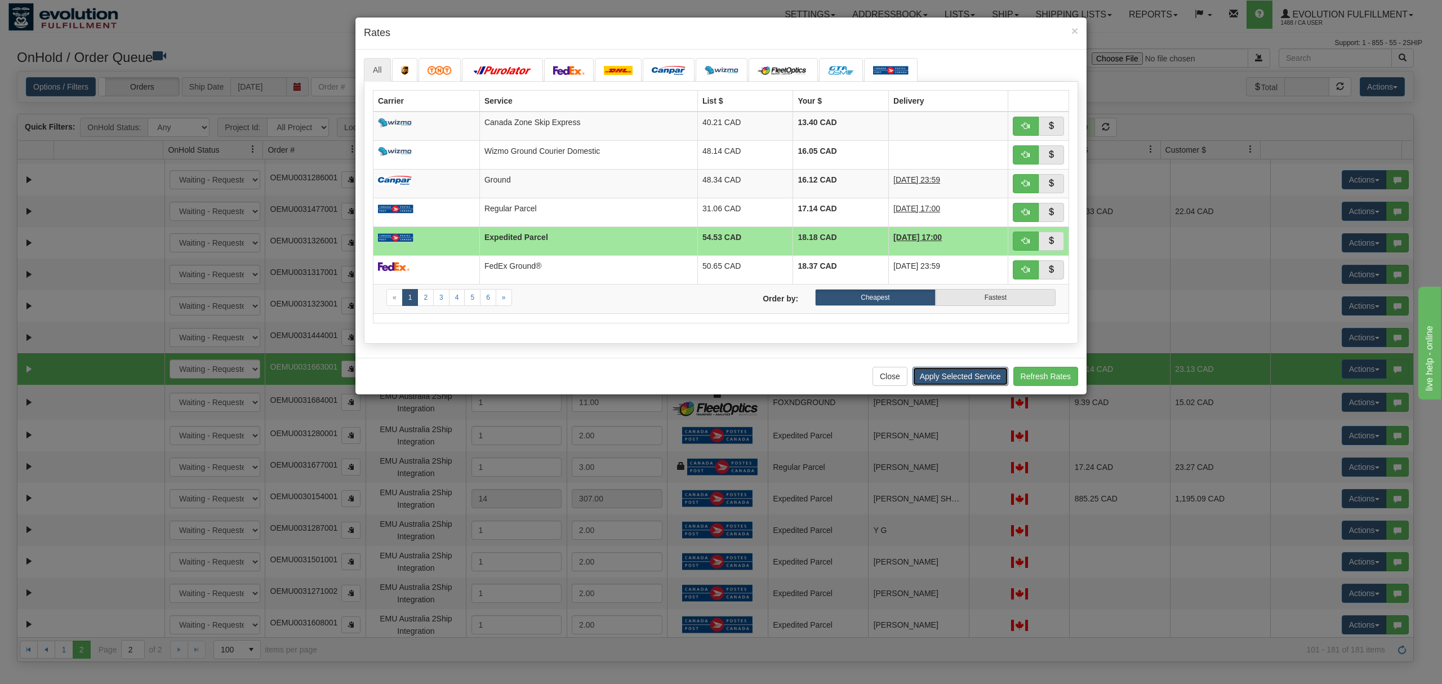
click at [974, 382] on button "Apply Selected Service" at bounding box center [960, 376] width 96 height 19
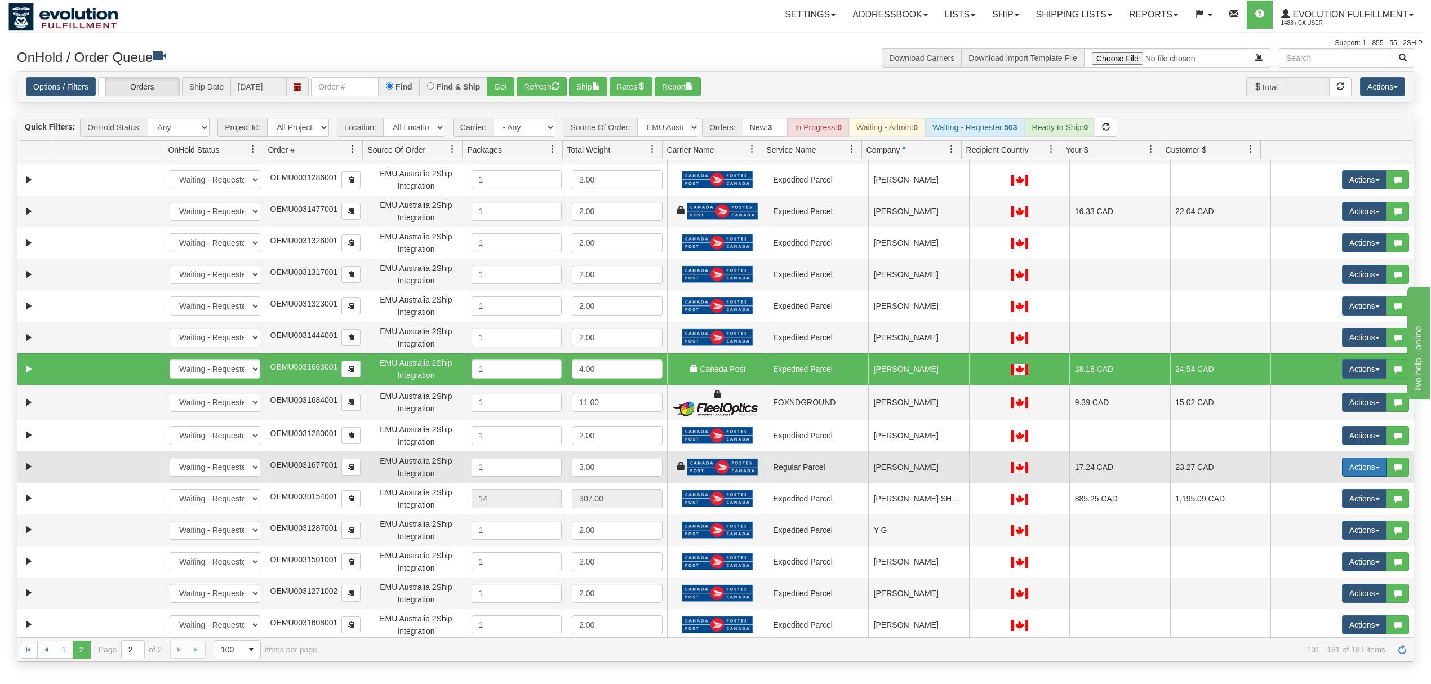
click at [1345, 463] on button "Actions" at bounding box center [1364, 466] width 45 height 19
click at [1312, 514] on span "Rate All Services" at bounding box center [1341, 517] width 68 height 9
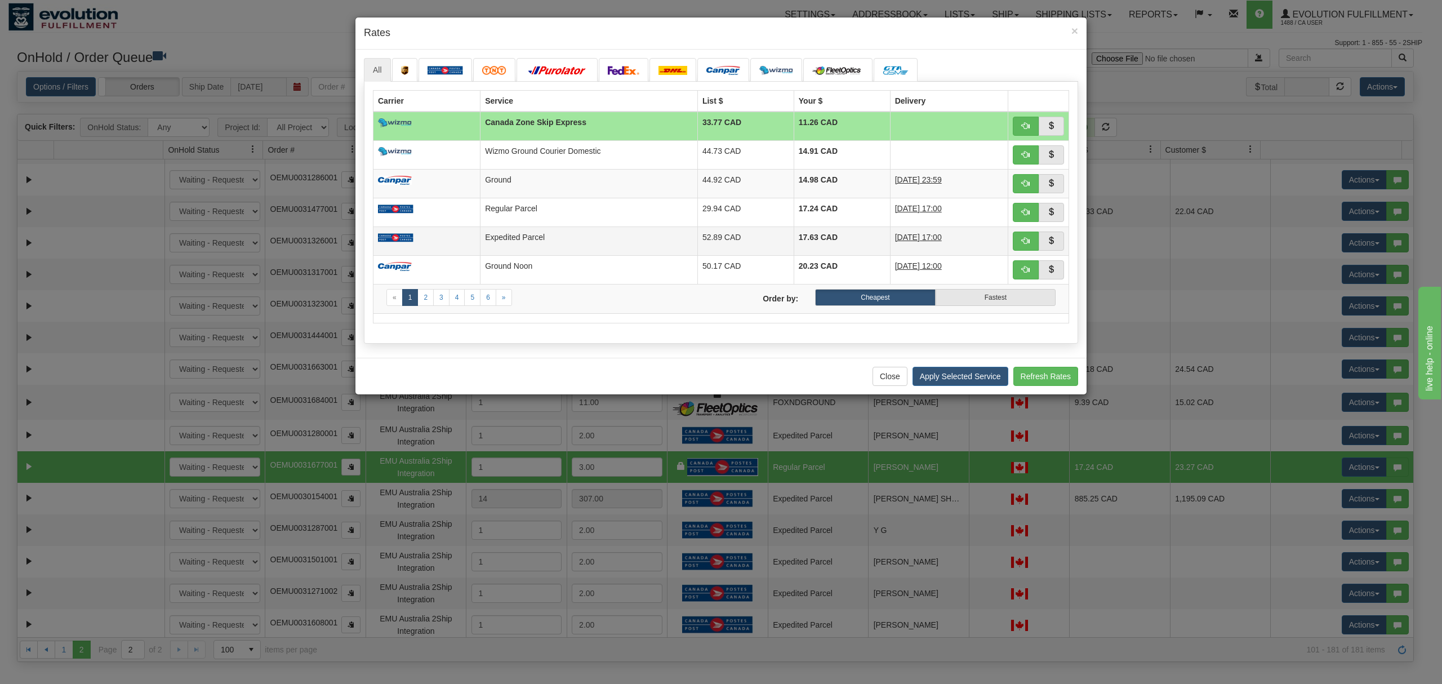
click at [505, 248] on td "Expedited Parcel" at bounding box center [588, 240] width 217 height 29
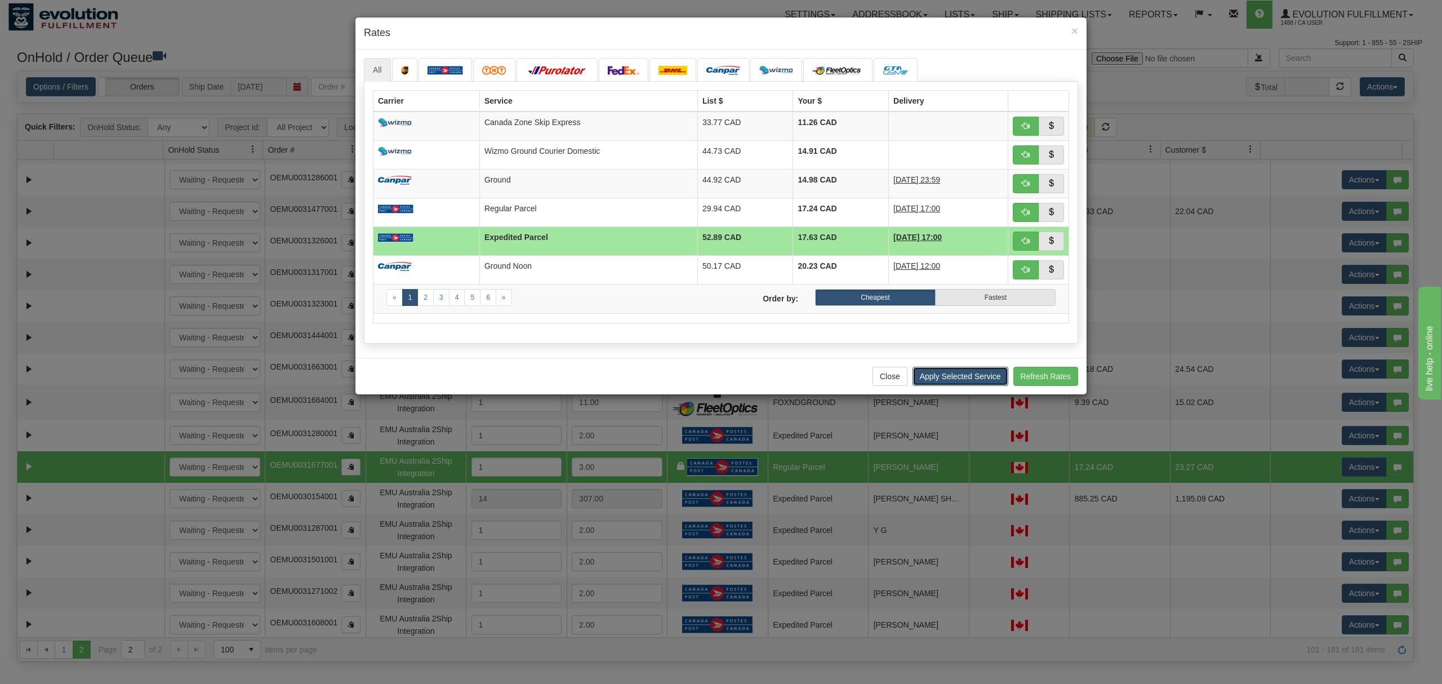
click at [942, 376] on button "Apply Selected Service" at bounding box center [960, 376] width 96 height 19
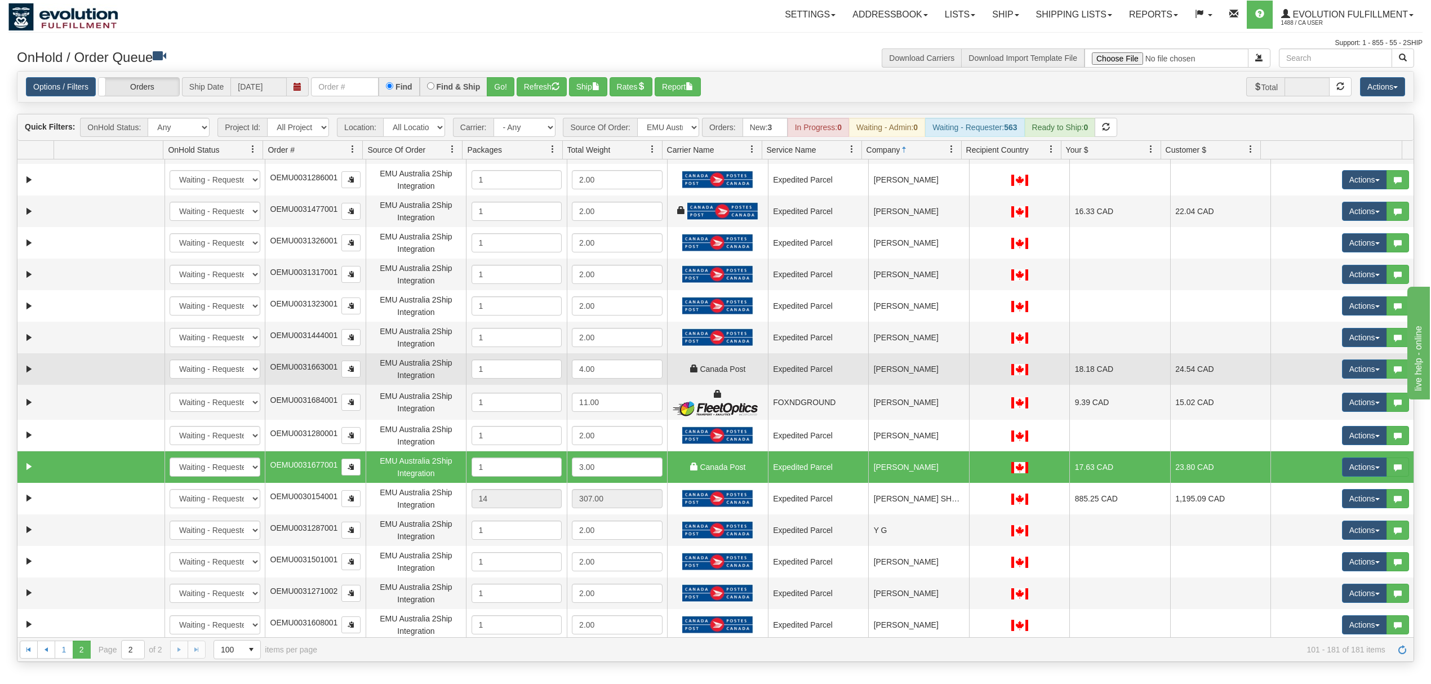
click at [919, 377] on td "Victoria Kuczer" at bounding box center [918, 369] width 101 height 32
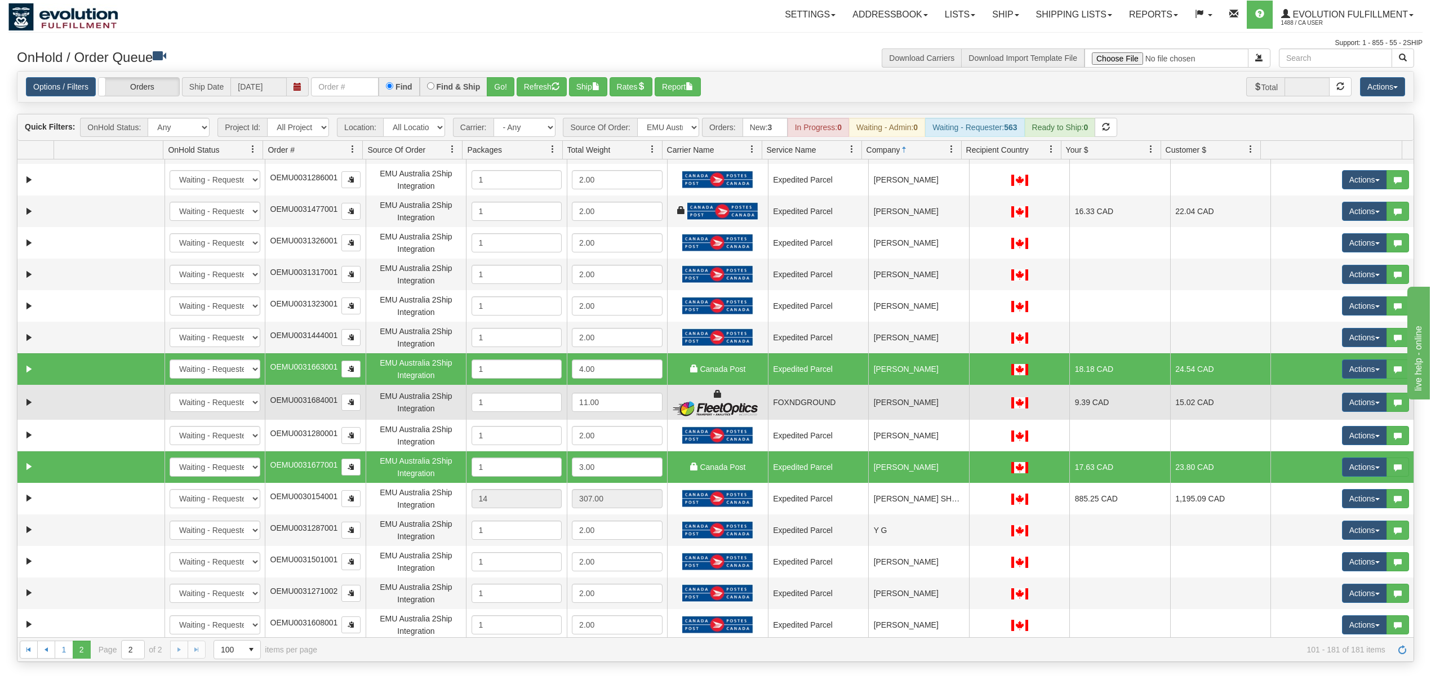
click at [907, 395] on td "Victoria Royce" at bounding box center [918, 402] width 101 height 35
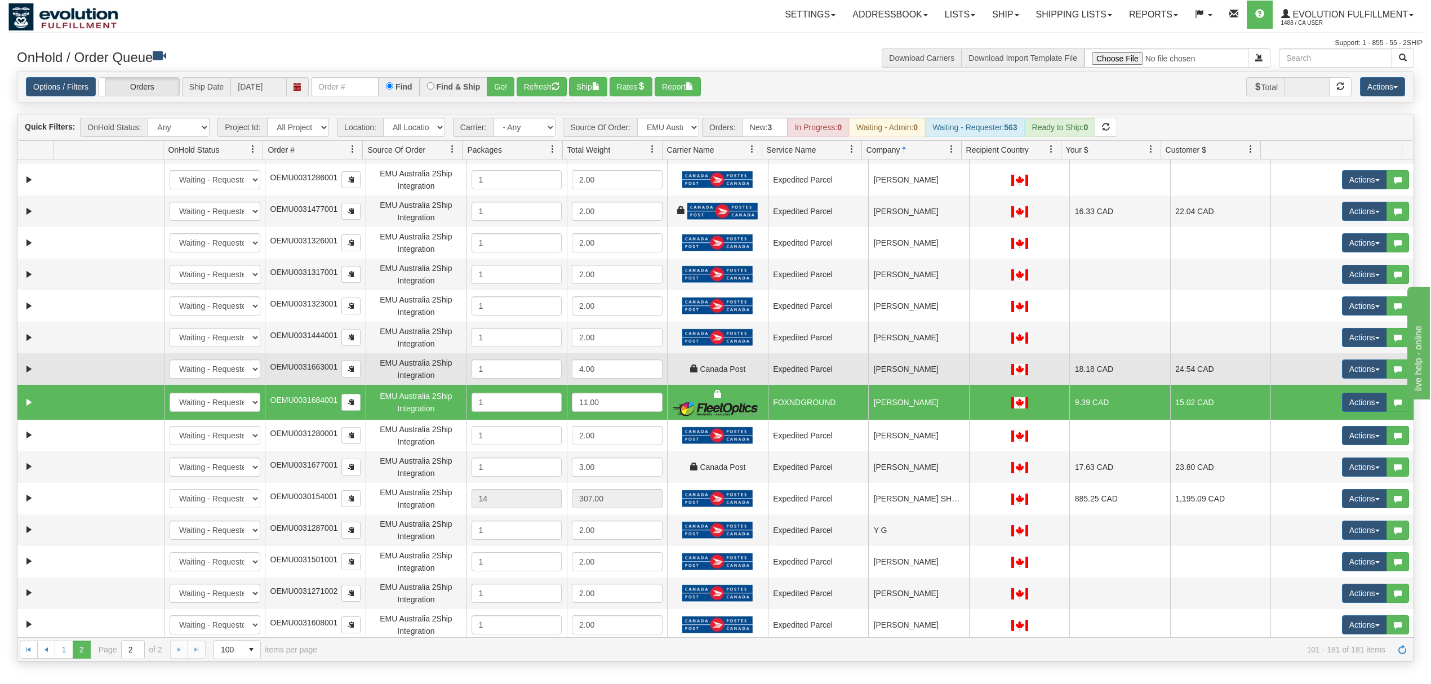
click at [915, 376] on td "Victoria Kuczer" at bounding box center [918, 369] width 101 height 32
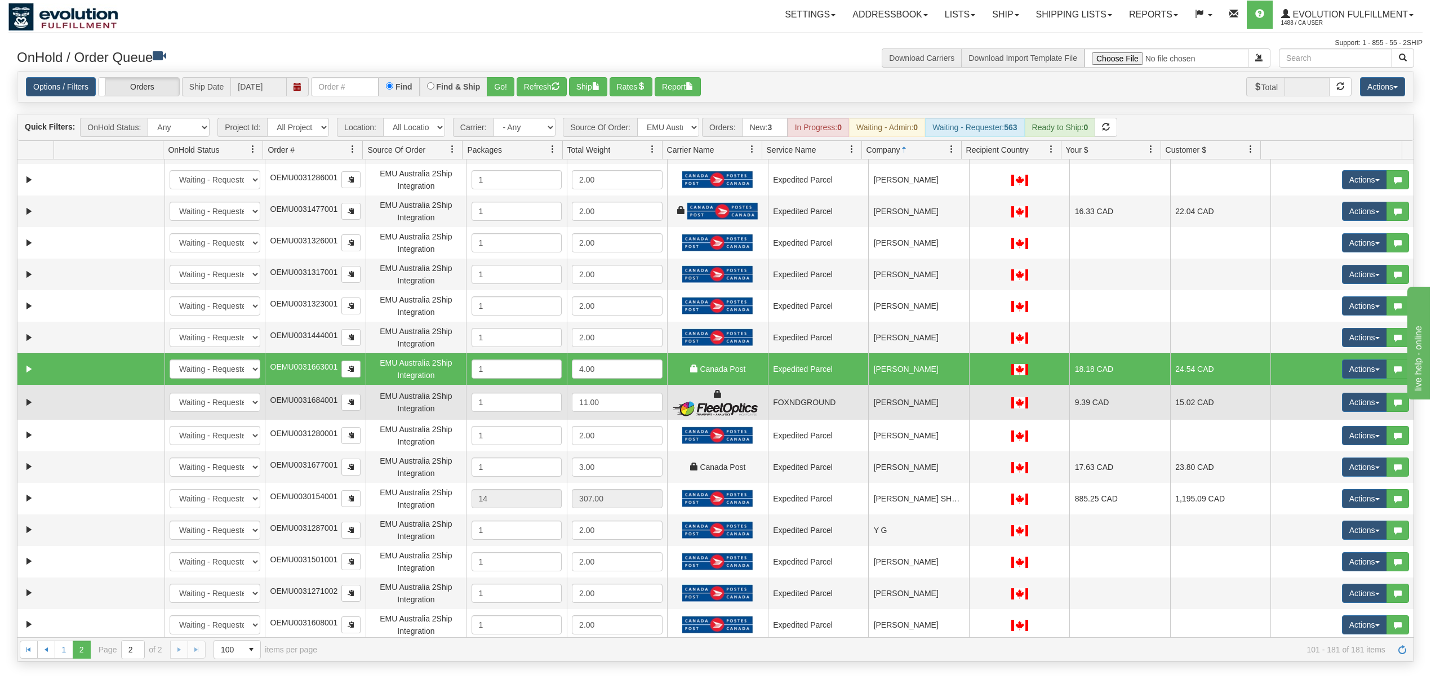
click at [904, 400] on td "Victoria Royce" at bounding box center [918, 402] width 101 height 35
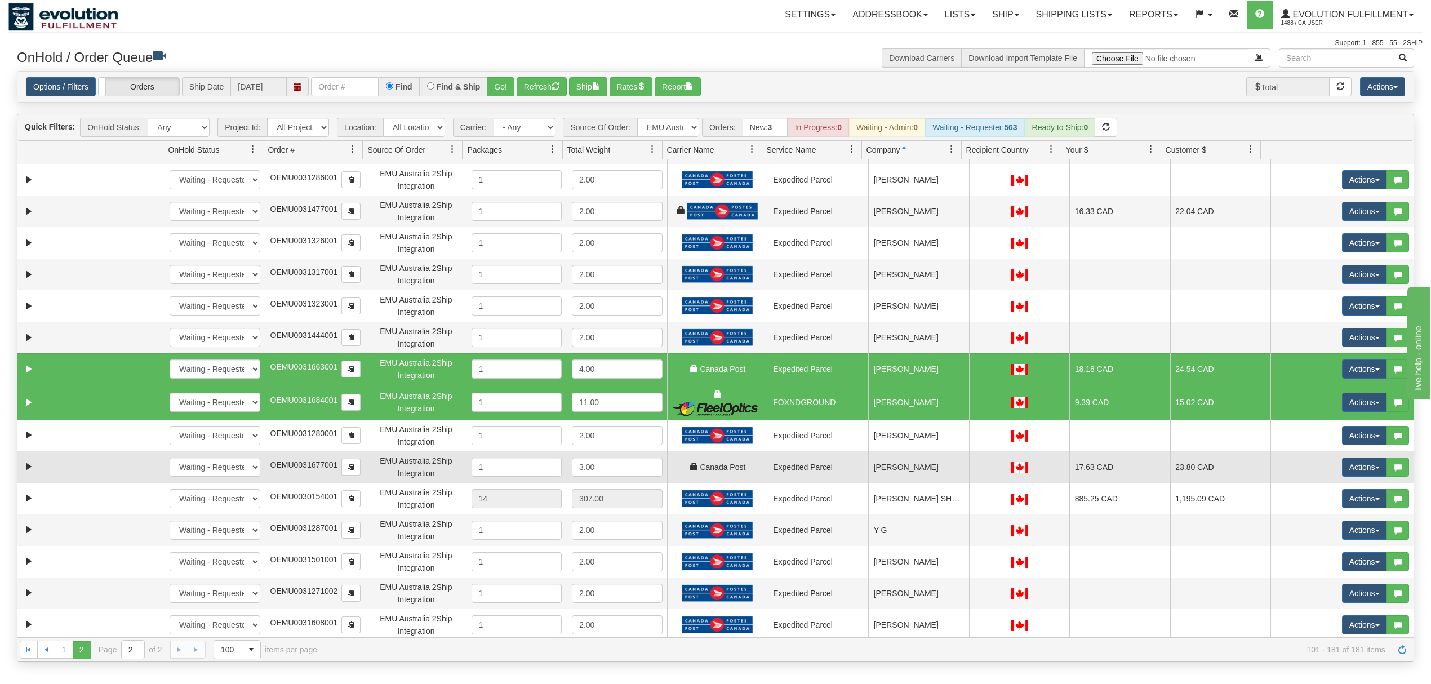
click at [893, 463] on td "Virginie Hamelin" at bounding box center [918, 467] width 101 height 32
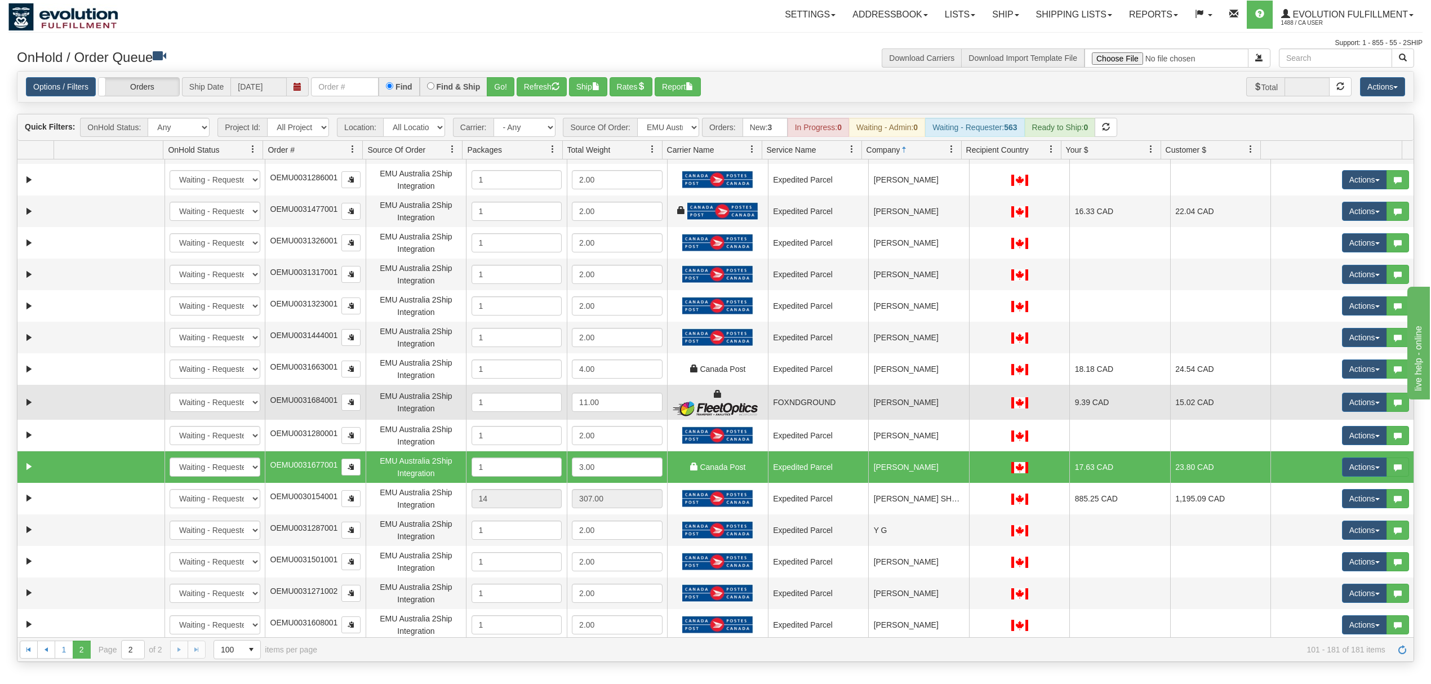
click at [891, 392] on td "Victoria Royce" at bounding box center [918, 402] width 101 height 35
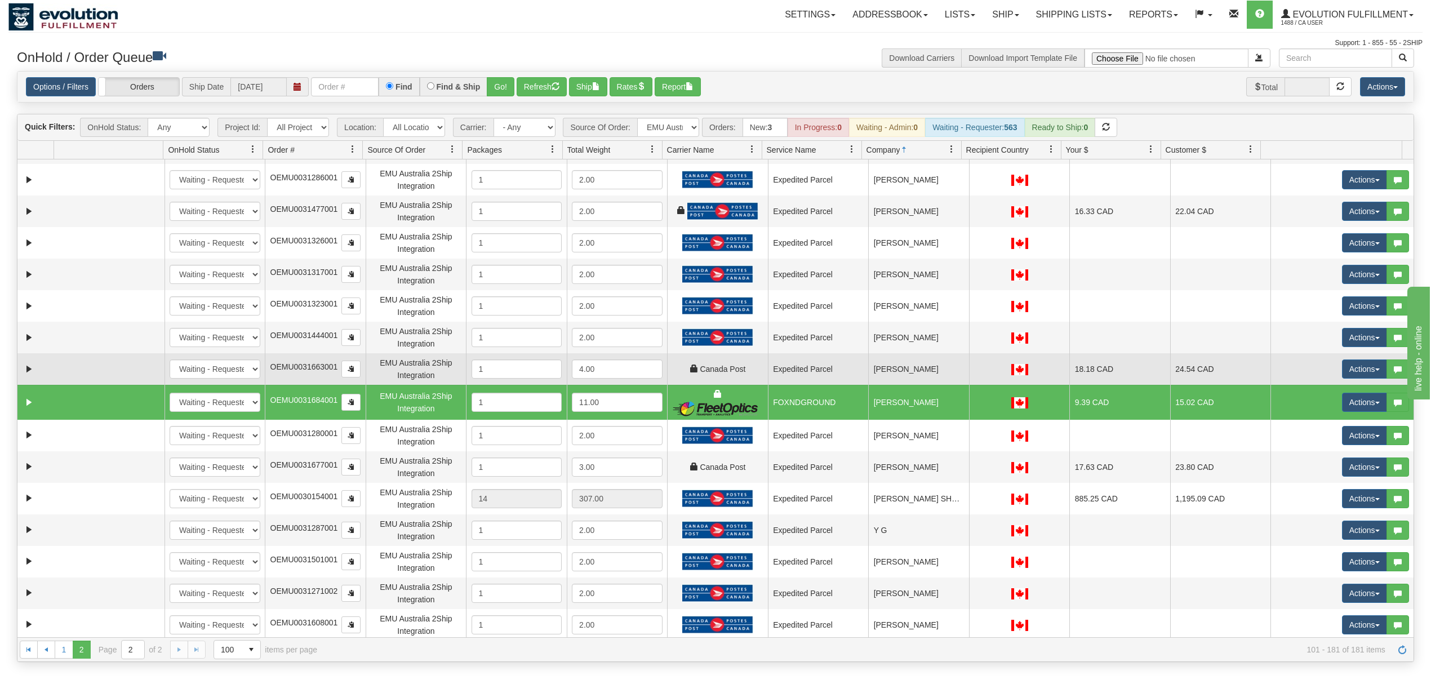
click at [897, 377] on td "Victoria Kuczer" at bounding box center [918, 369] width 101 height 32
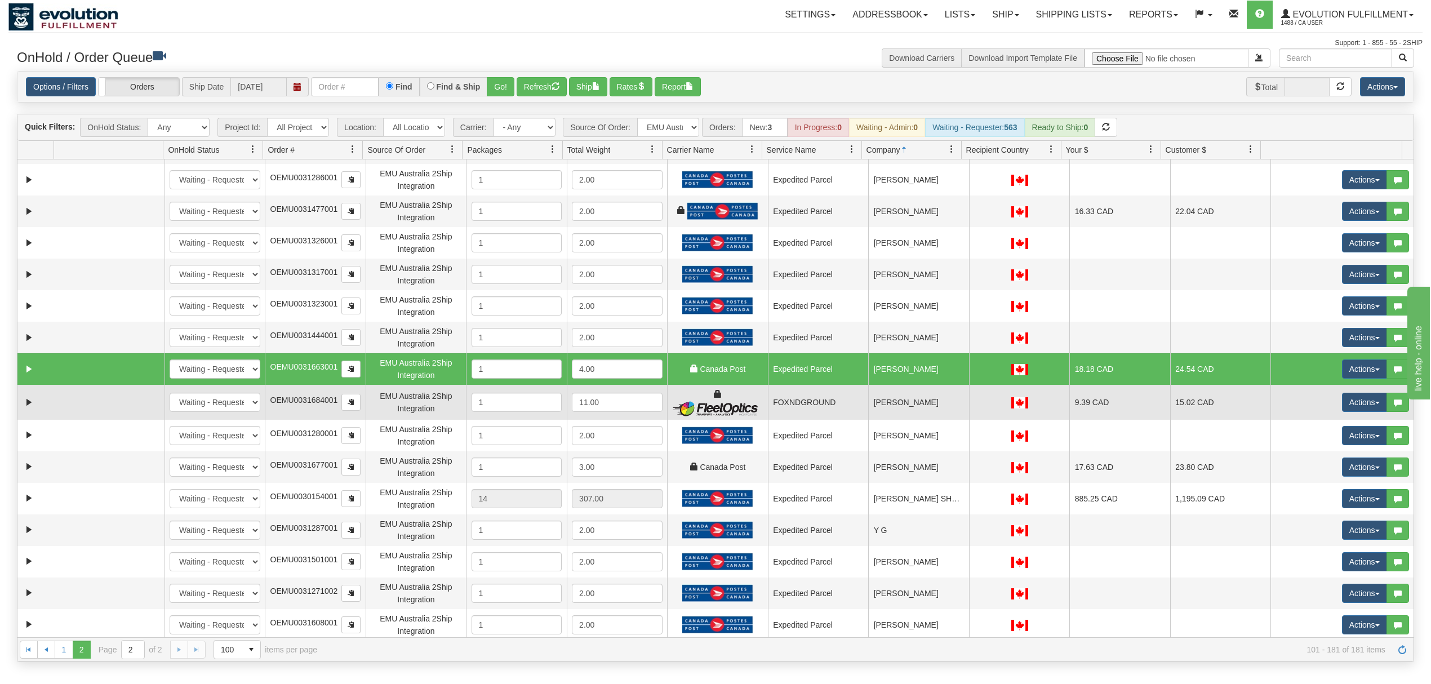
click at [894, 399] on td "Victoria Royce" at bounding box center [918, 402] width 101 height 35
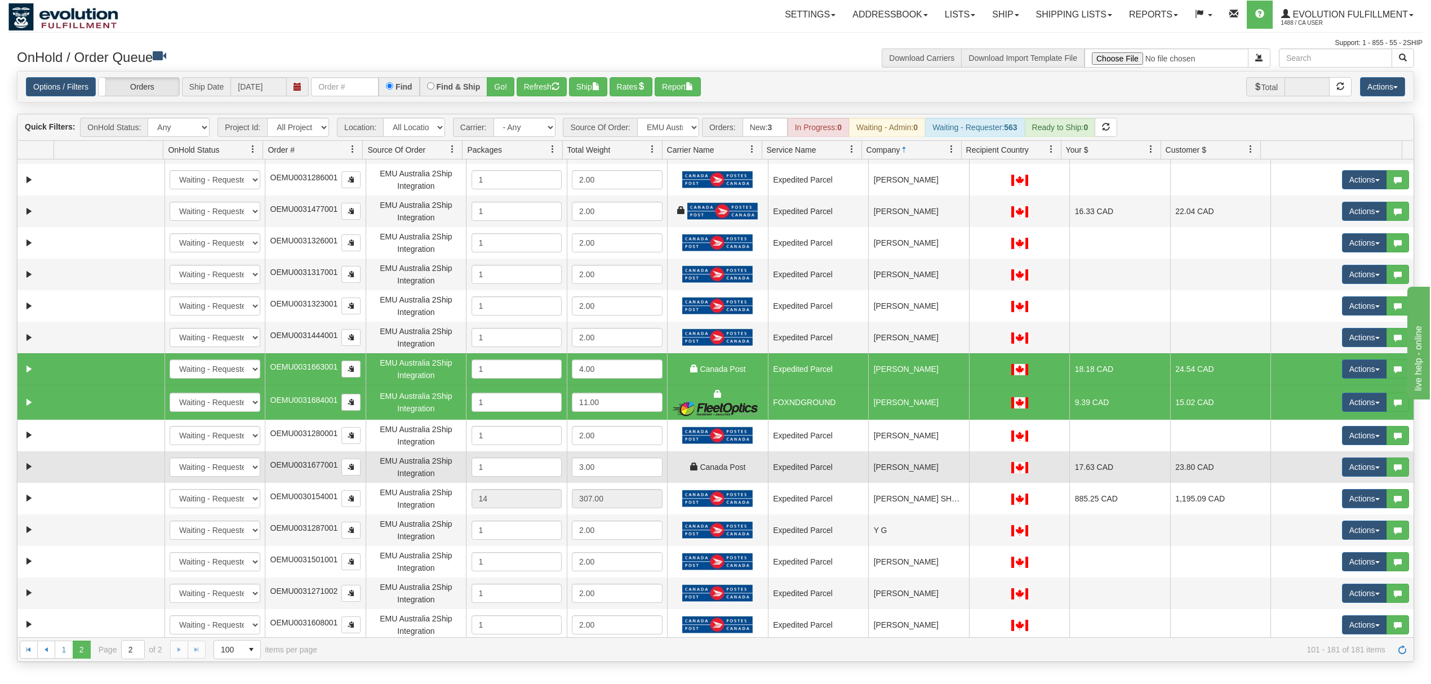
click at [890, 470] on td "Virginie Hamelin" at bounding box center [918, 467] width 101 height 32
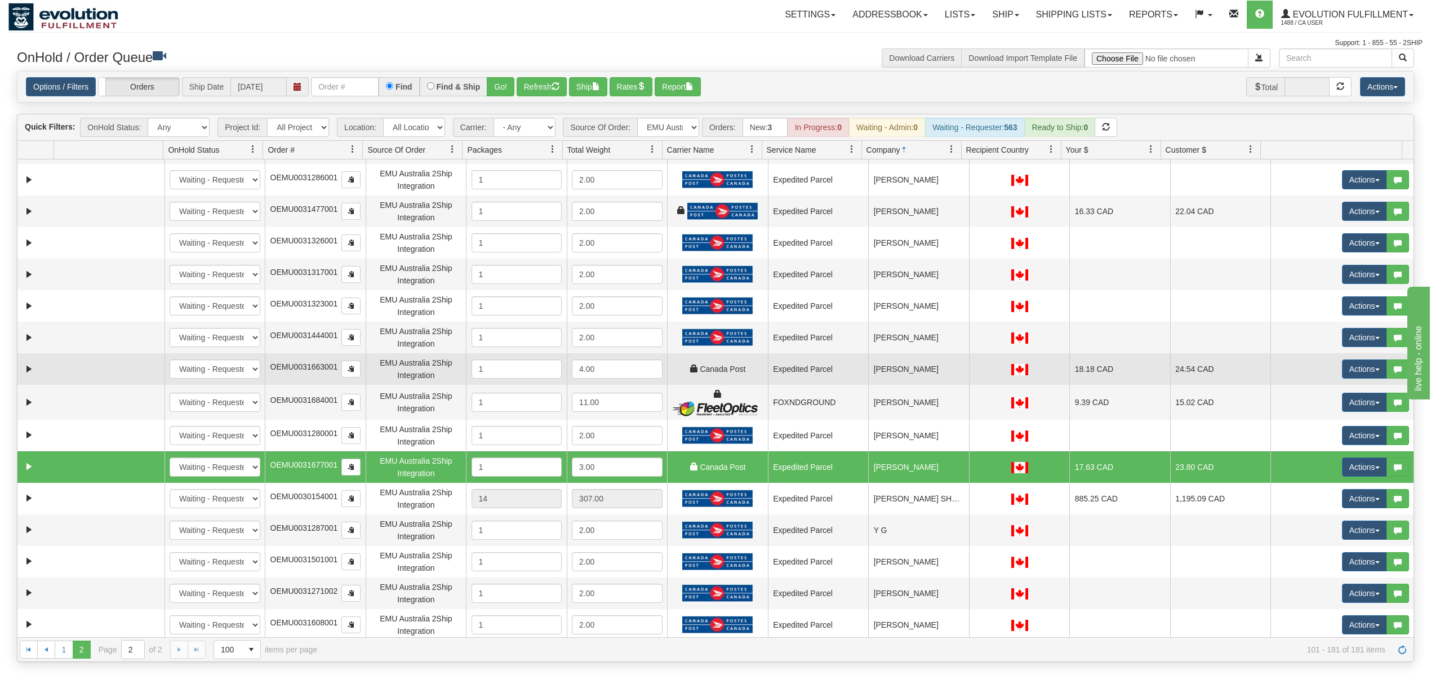
click at [893, 378] on td "Victoria Kuczer" at bounding box center [918, 369] width 101 height 32
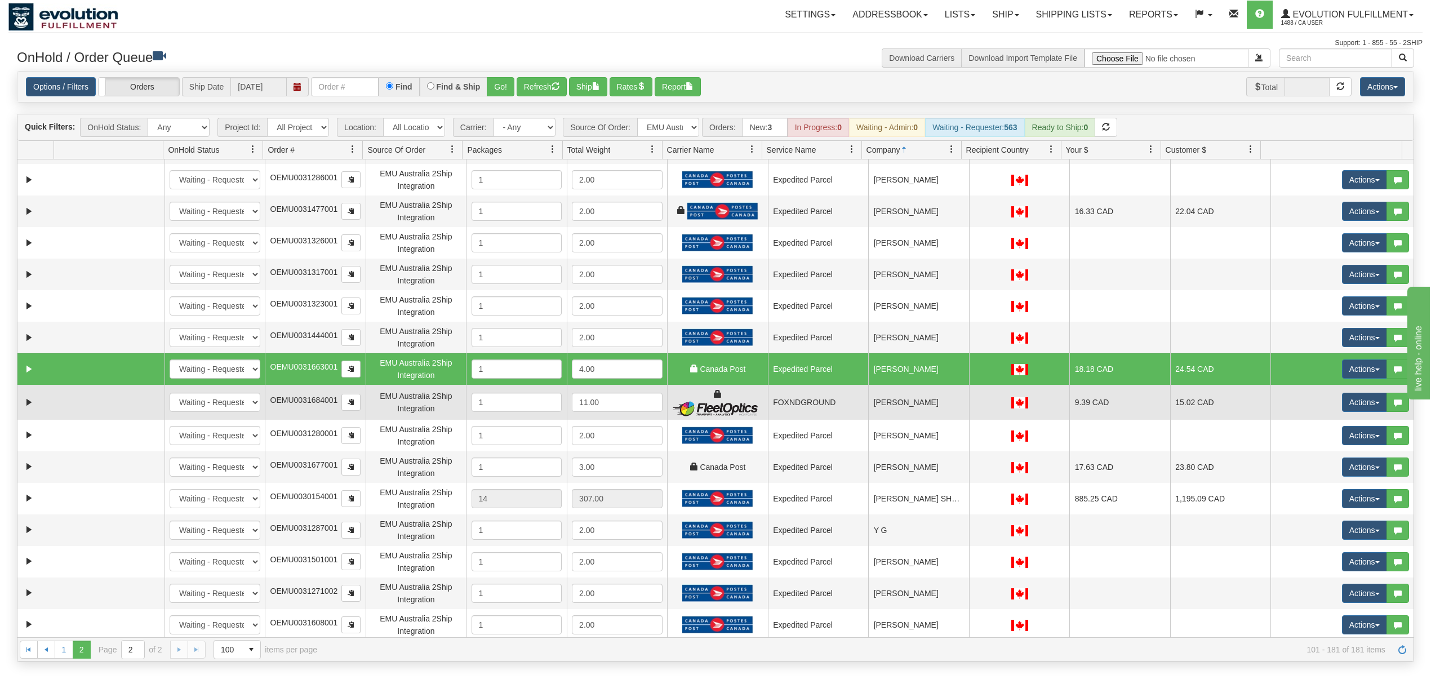
click at [888, 402] on td "Victoria Royce" at bounding box center [918, 402] width 101 height 35
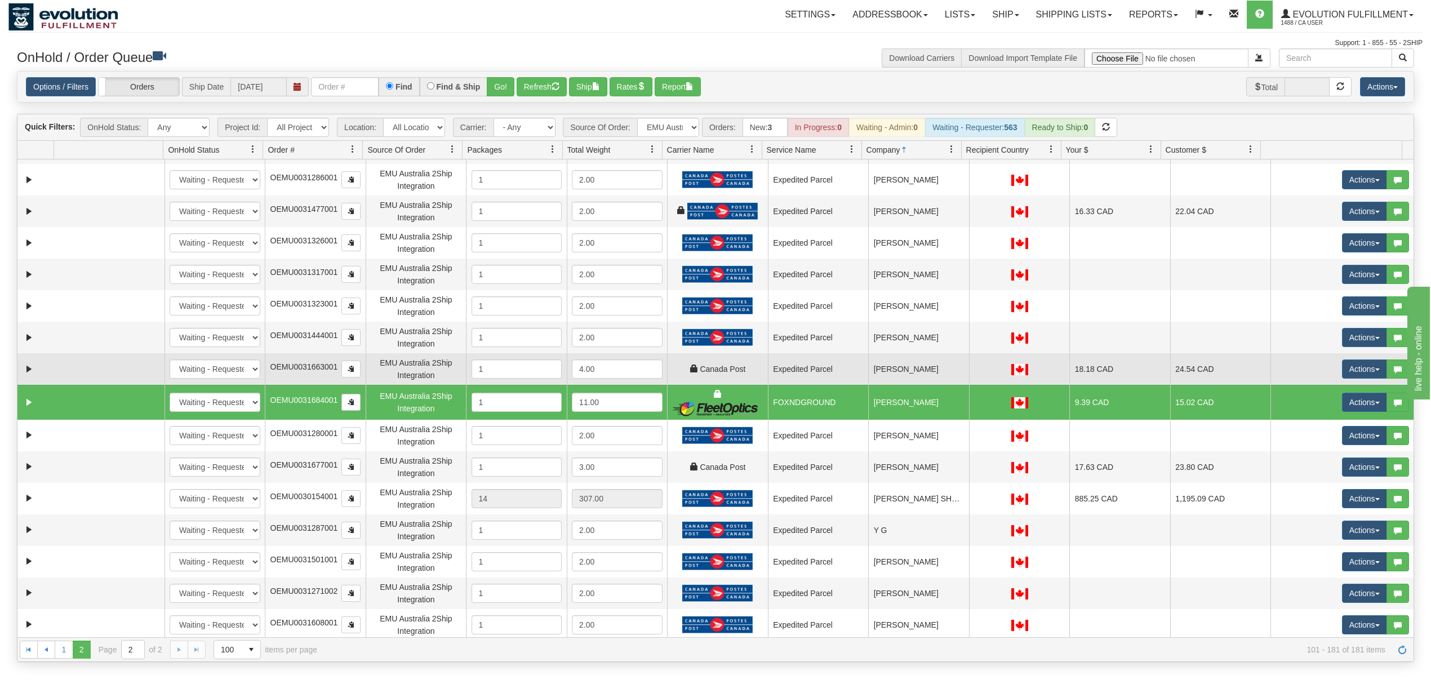
click at [884, 377] on td "Victoria Kuczer" at bounding box center [918, 369] width 101 height 32
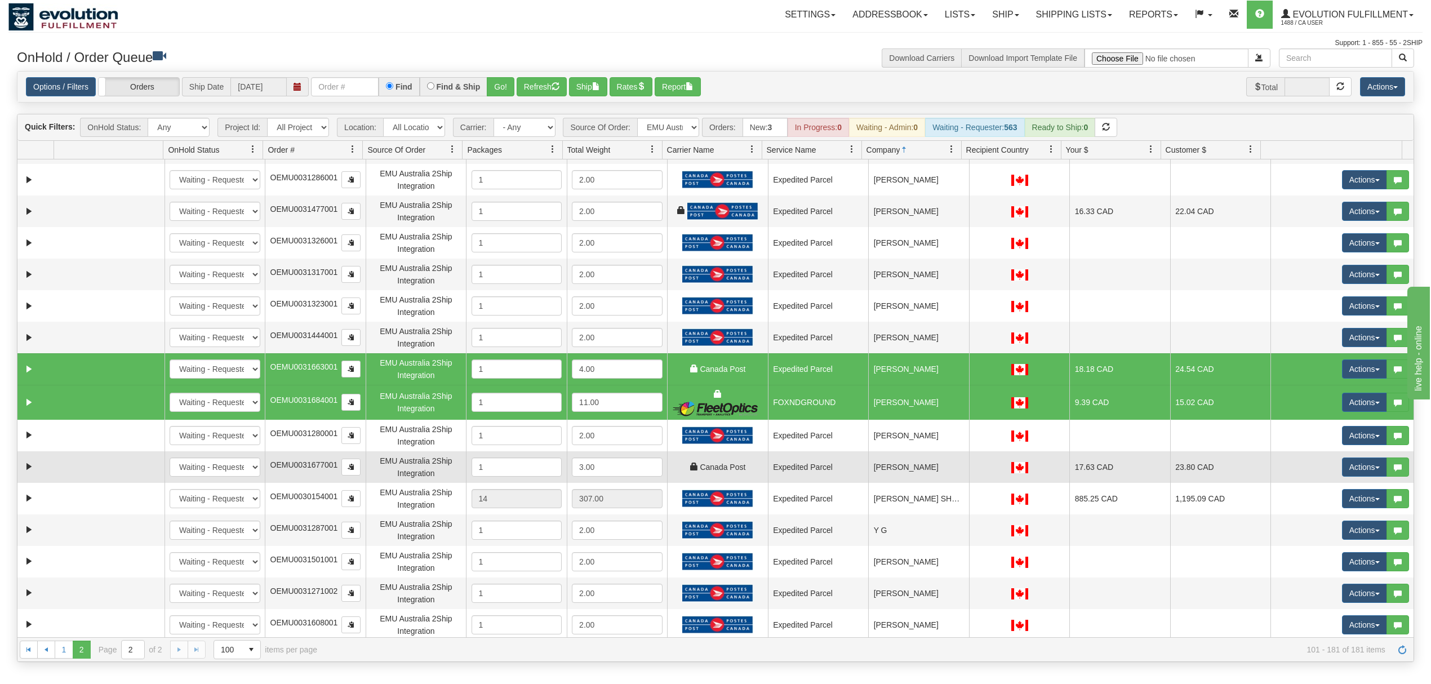
click at [884, 461] on td "Virginie Hamelin" at bounding box center [918, 467] width 101 height 32
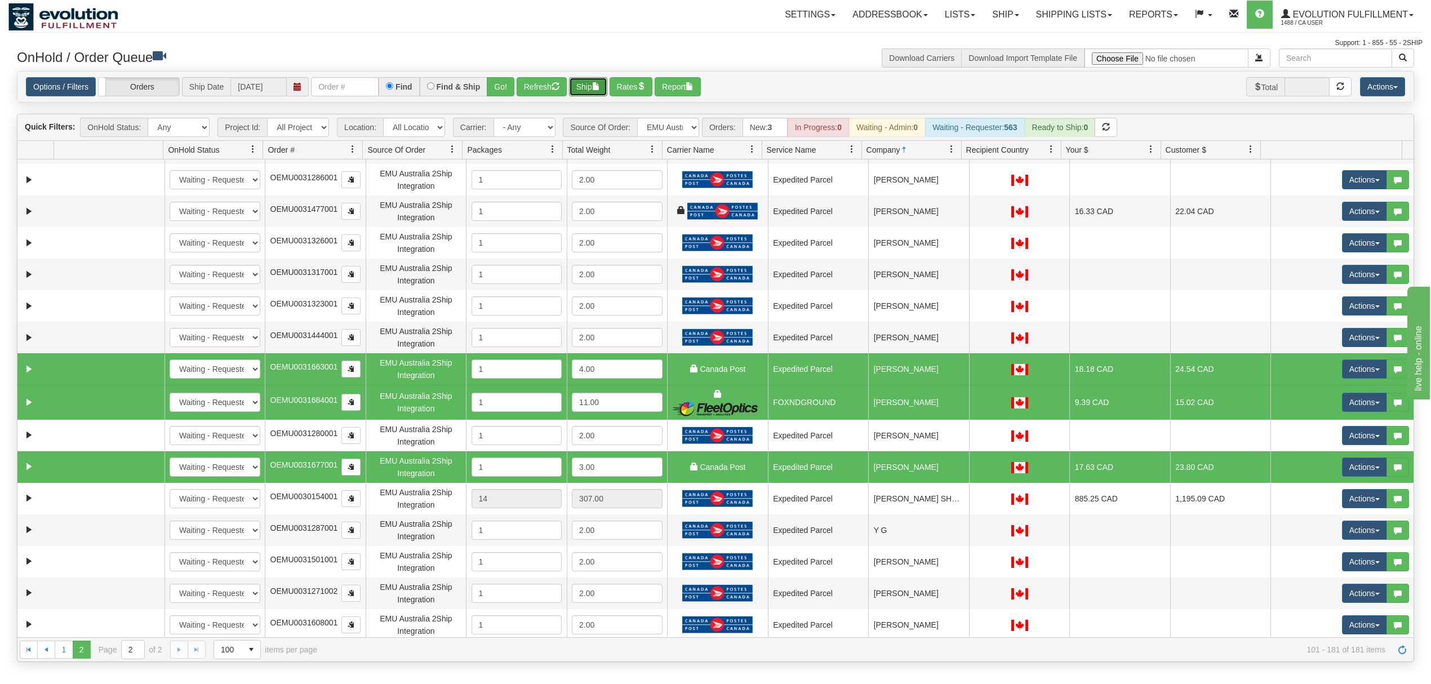
click at [586, 84] on button "Ship" at bounding box center [588, 86] width 38 height 19
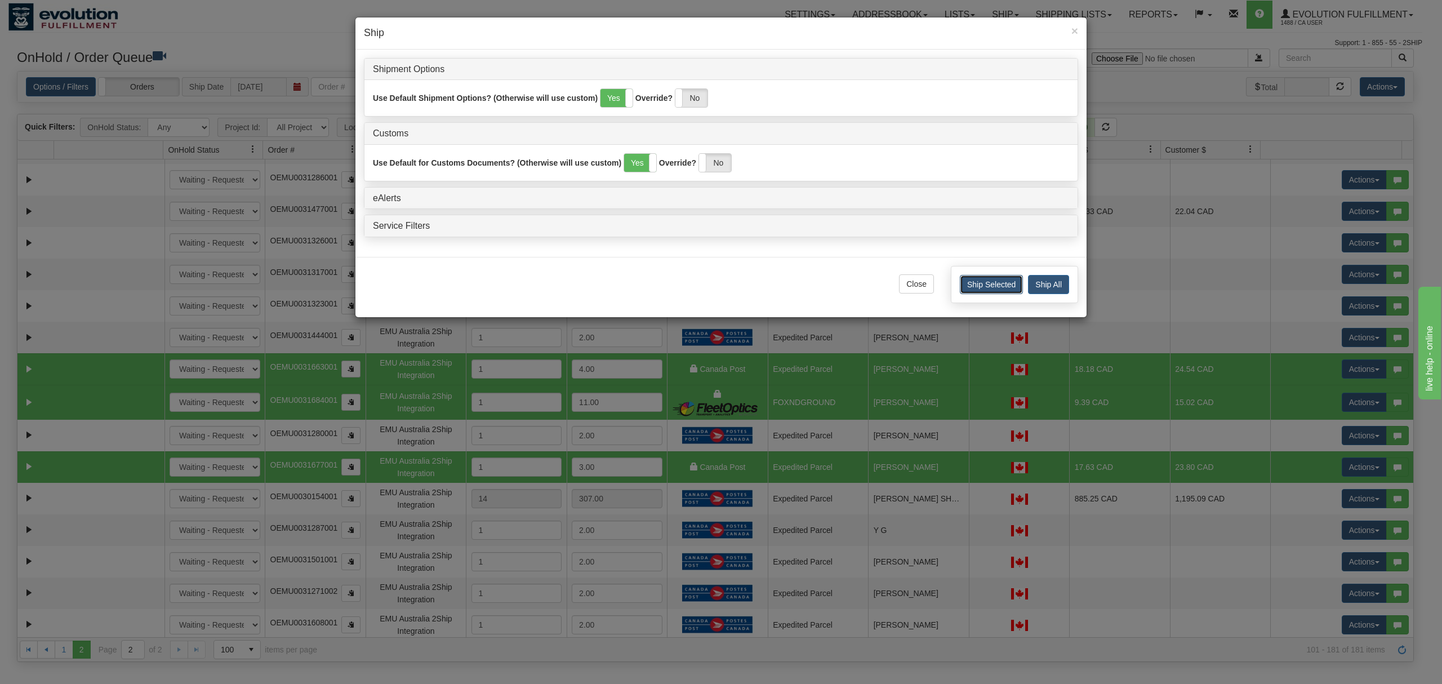
click at [985, 285] on button "Ship Selected" at bounding box center [991, 284] width 63 height 19
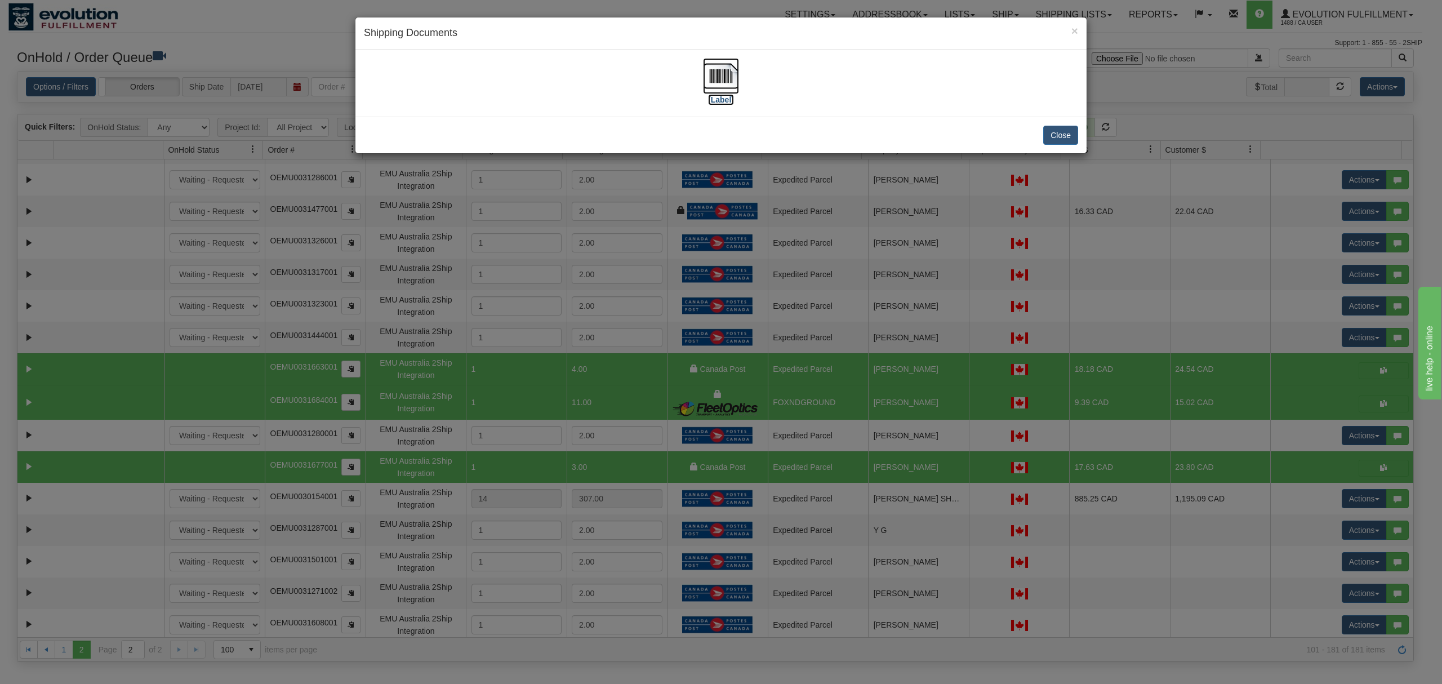
click at [719, 82] on img at bounding box center [721, 76] width 36 height 36
click at [1068, 135] on button "Close" at bounding box center [1060, 135] width 35 height 19
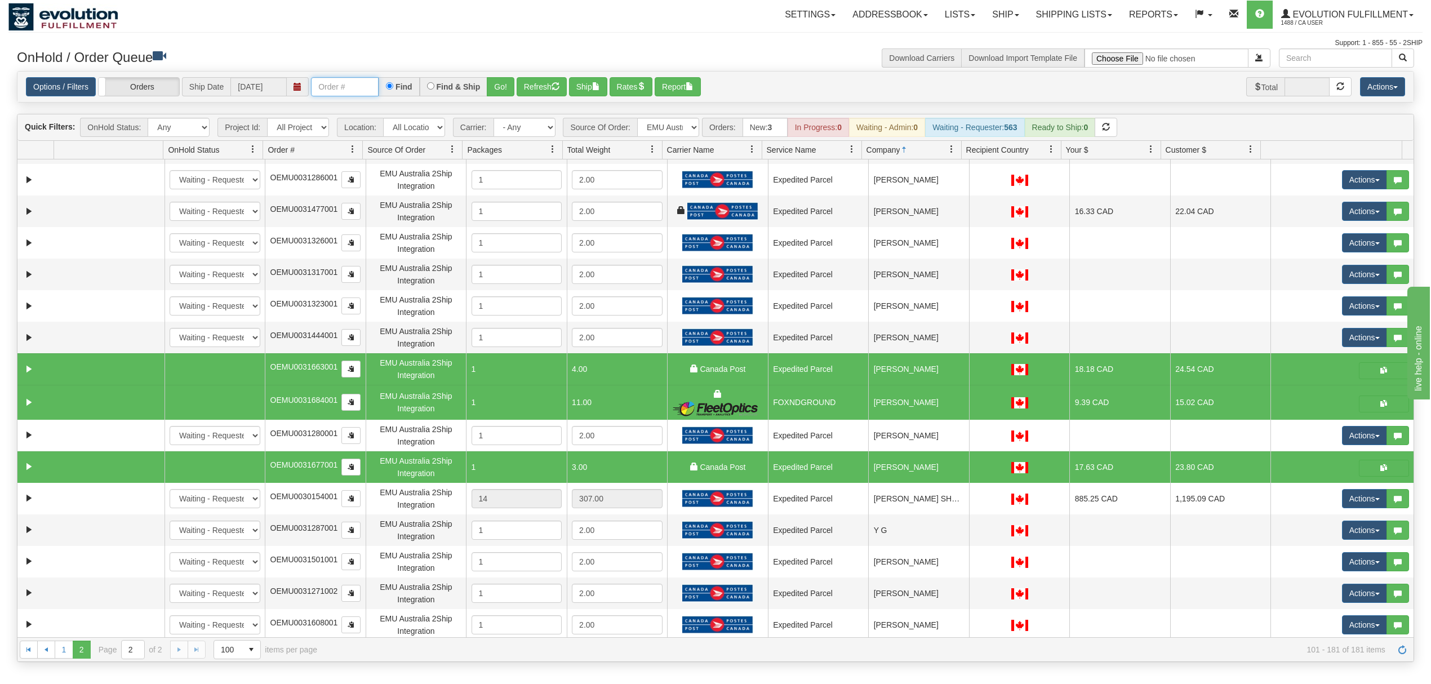
click at [360, 93] on input "text" at bounding box center [345, 86] width 68 height 19
click at [505, 83] on button "Go!" at bounding box center [501, 86] width 28 height 19
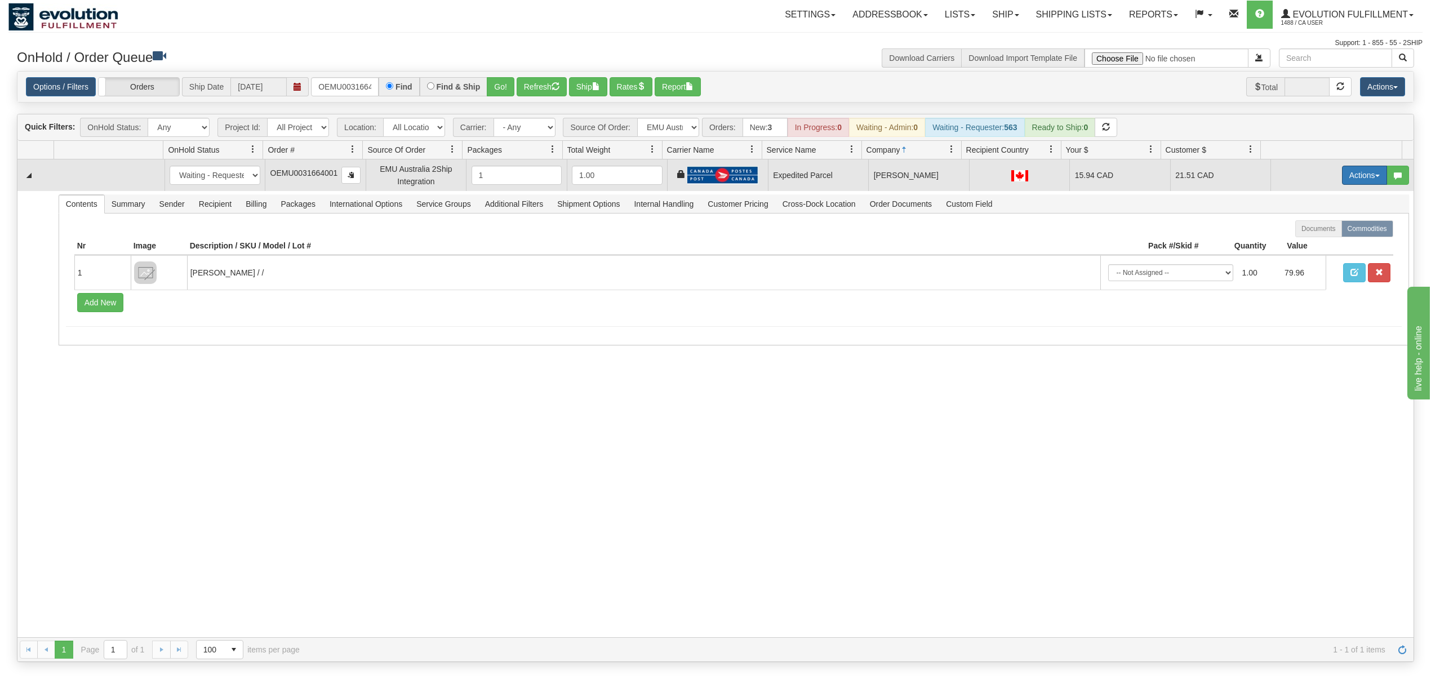
click at [1342, 172] on button "Actions" at bounding box center [1364, 175] width 45 height 19
click at [1308, 238] on span "Ship" at bounding box center [1319, 240] width 24 height 9
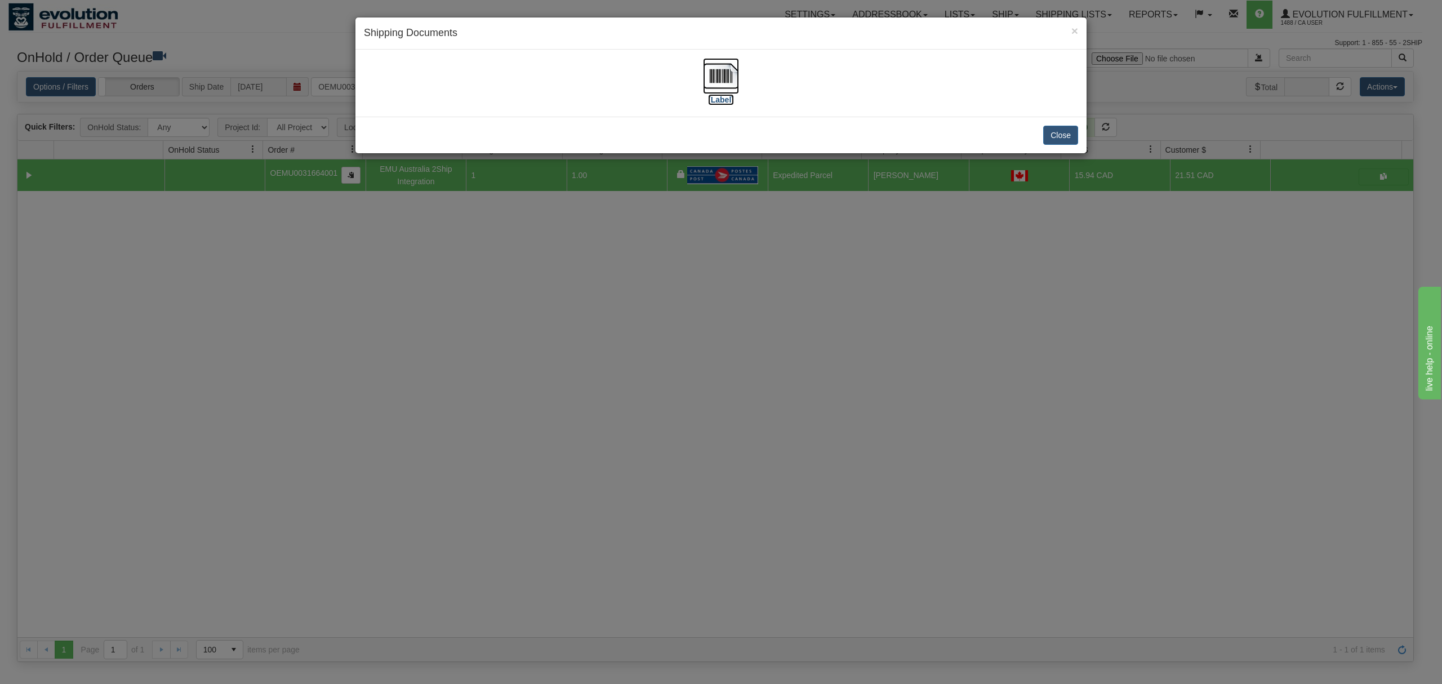
click at [727, 66] on img at bounding box center [721, 76] width 36 height 36
click at [1055, 140] on button "Close" at bounding box center [1060, 135] width 35 height 19
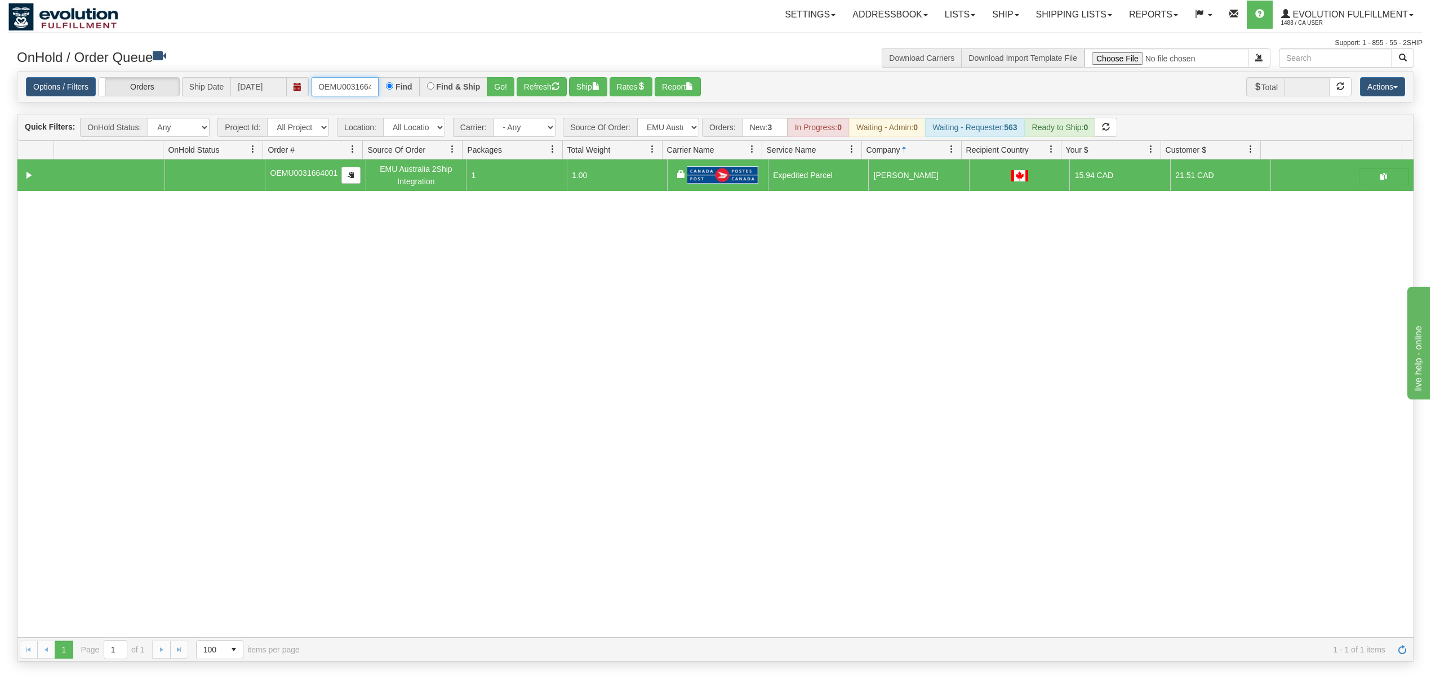
click at [351, 82] on input "OEMU0031664001" at bounding box center [345, 86] width 68 height 19
click at [501, 84] on button "Go!" at bounding box center [501, 86] width 28 height 19
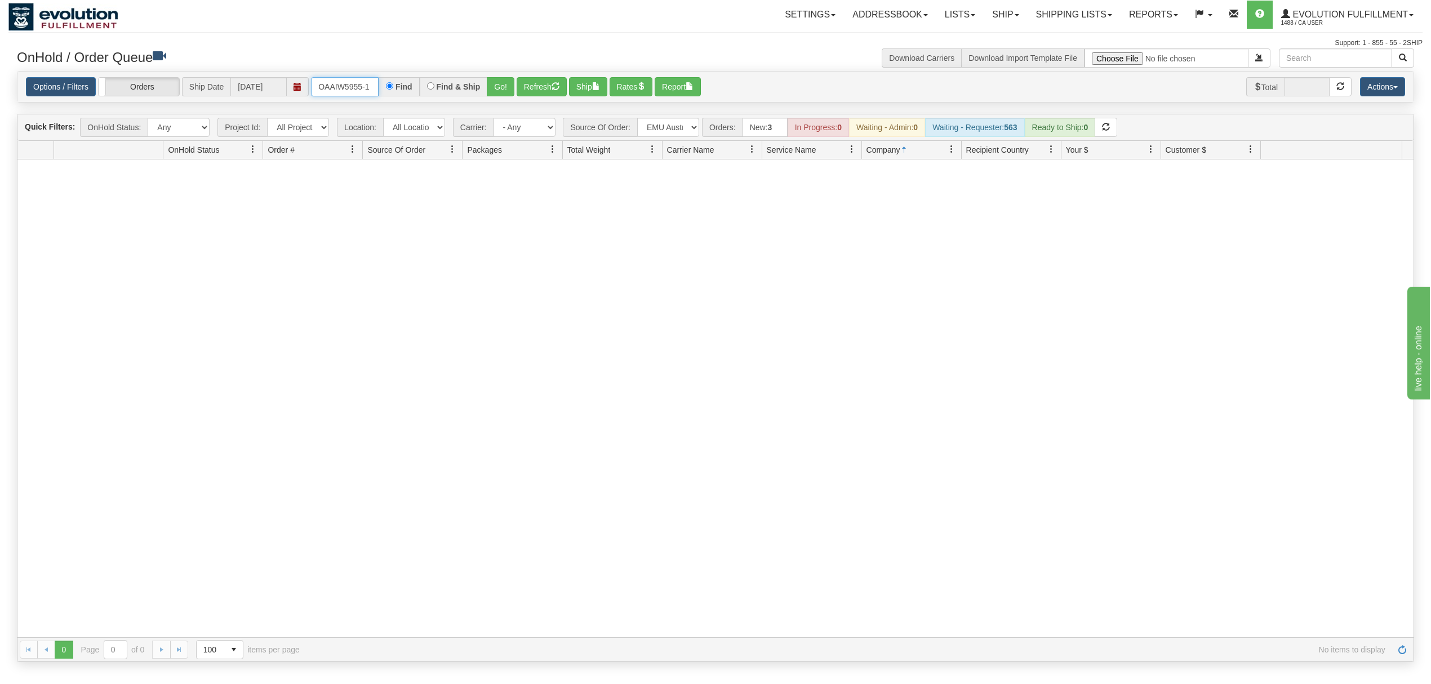
drag, startPoint x: 320, startPoint y: 79, endPoint x: 411, endPoint y: 81, distance: 90.7
click at [411, 81] on div "OAAIW5955-1 Find Find & Ship Go!" at bounding box center [412, 86] width 203 height 19
type input "OAAIW5955-1"
click at [491, 87] on button "Go!" at bounding box center [501, 86] width 28 height 19
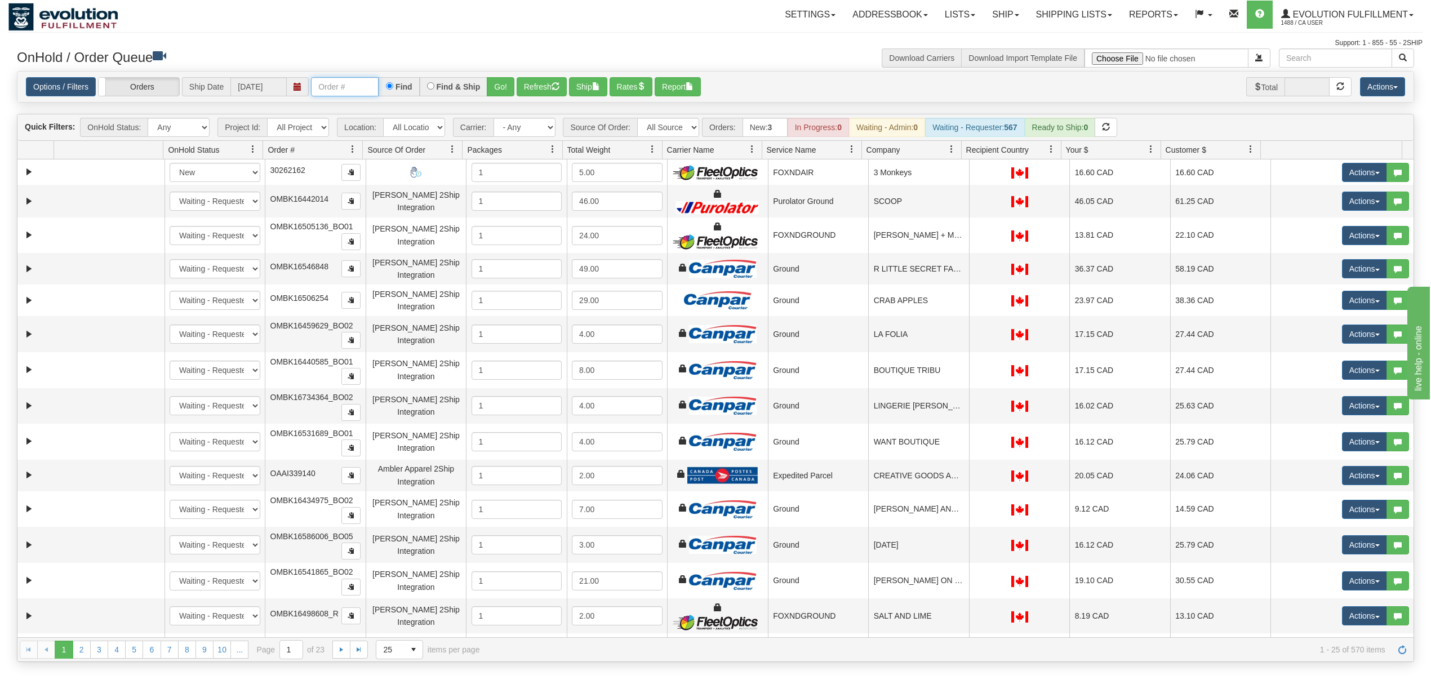
click at [364, 91] on input "text" at bounding box center [345, 86] width 68 height 19
type input "OAAIW5955-1"
click at [490, 81] on button "Go!" at bounding box center [501, 86] width 28 height 19
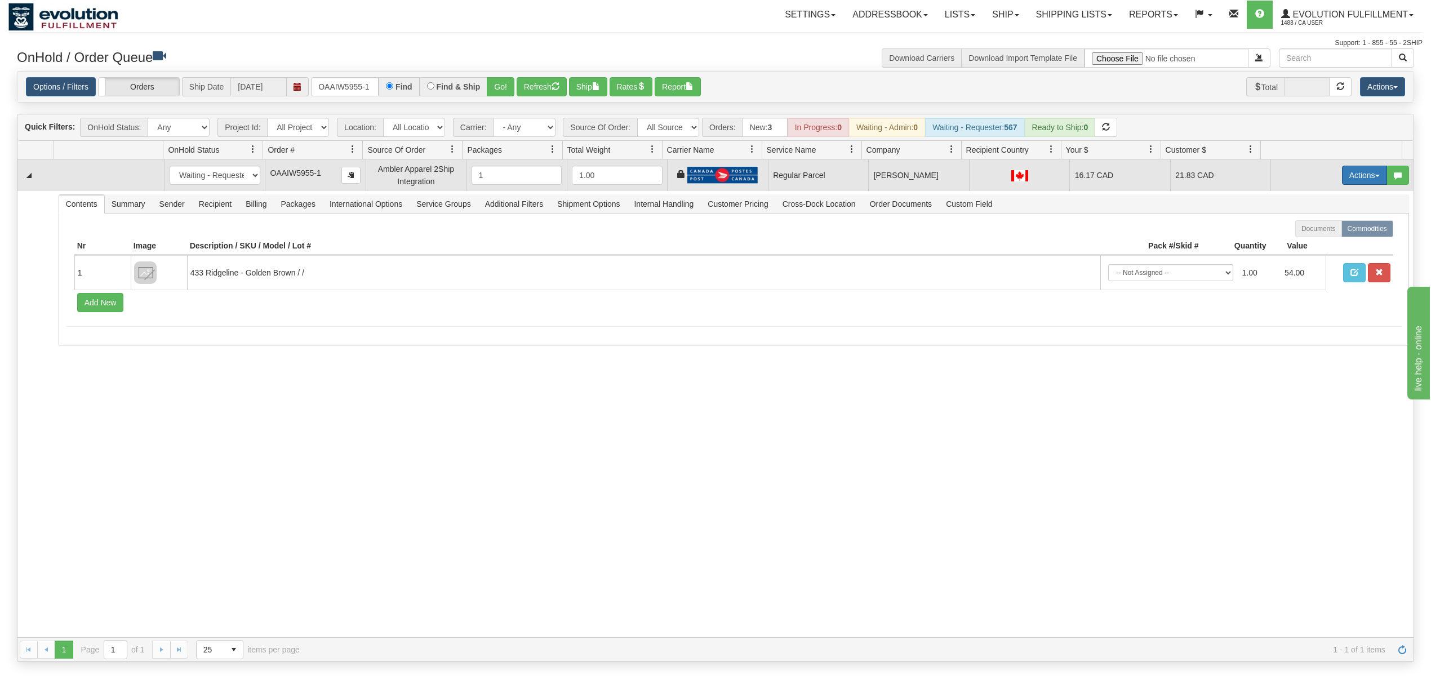
click at [1362, 175] on button "Actions" at bounding box center [1364, 175] width 45 height 19
click at [1321, 229] on span "Rate All Services" at bounding box center [1341, 225] width 68 height 9
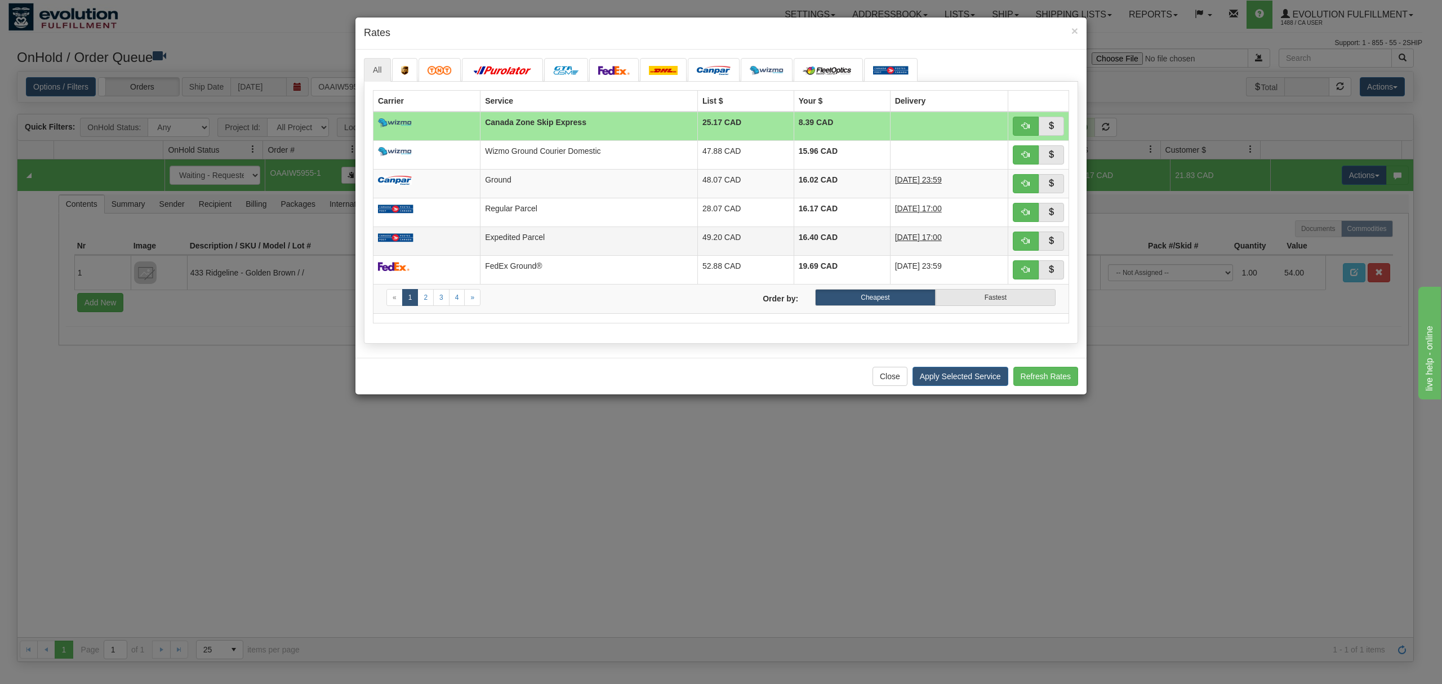
click at [598, 239] on td "Expedited Parcel" at bounding box center [588, 240] width 217 height 29
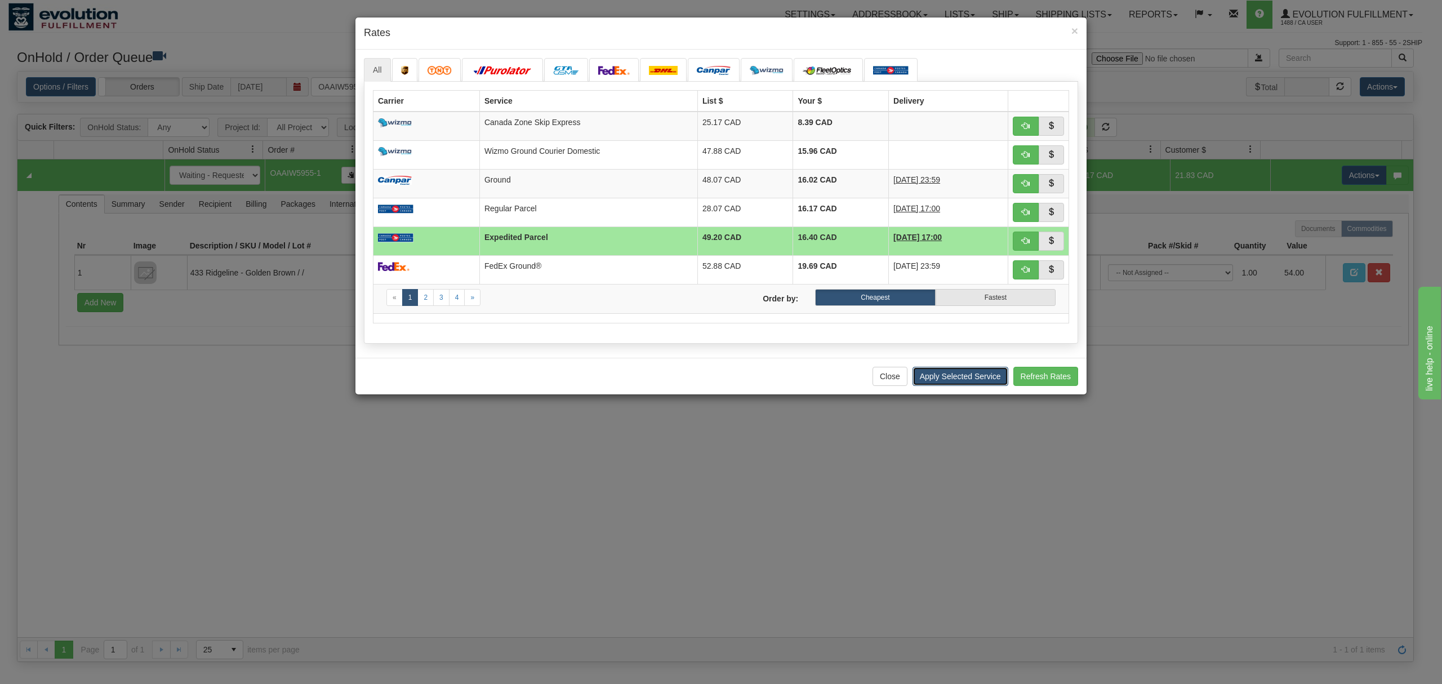
click at [951, 377] on button "Apply Selected Service" at bounding box center [960, 376] width 96 height 19
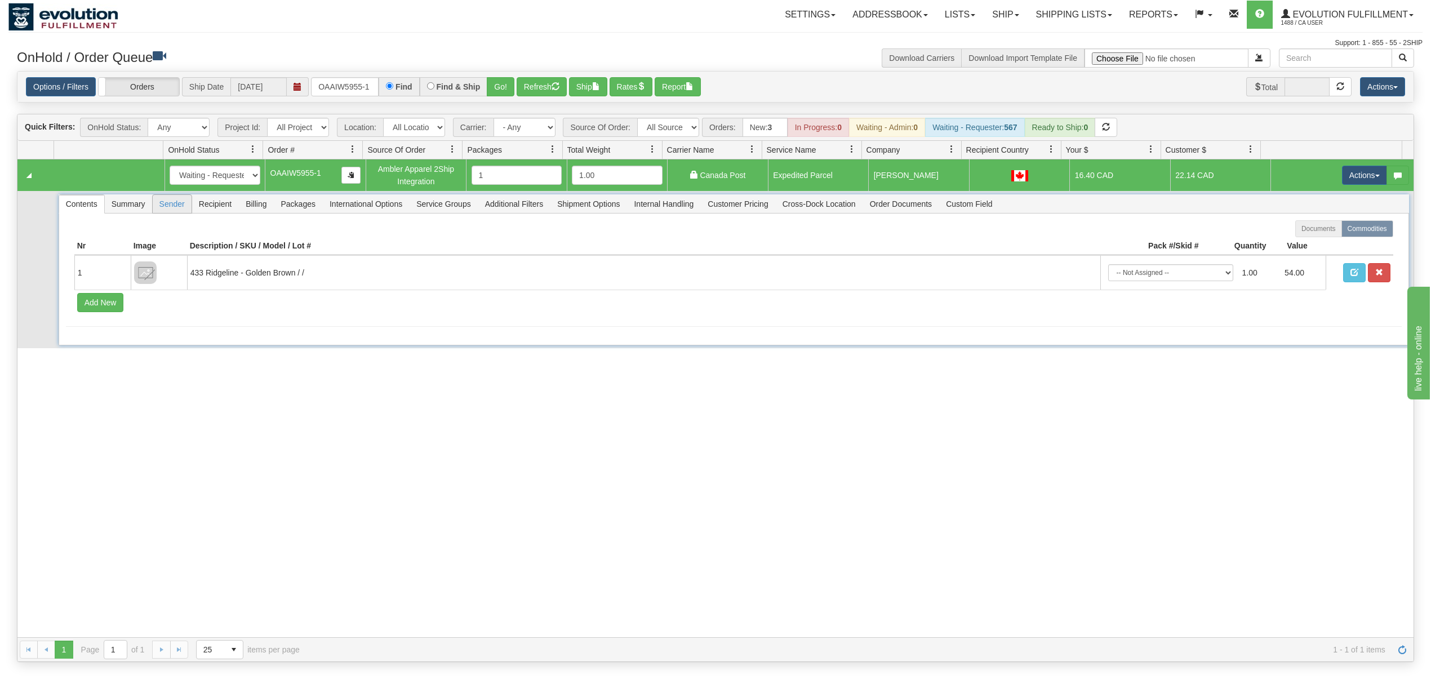
click at [164, 204] on span "Sender" at bounding box center [172, 204] width 39 height 18
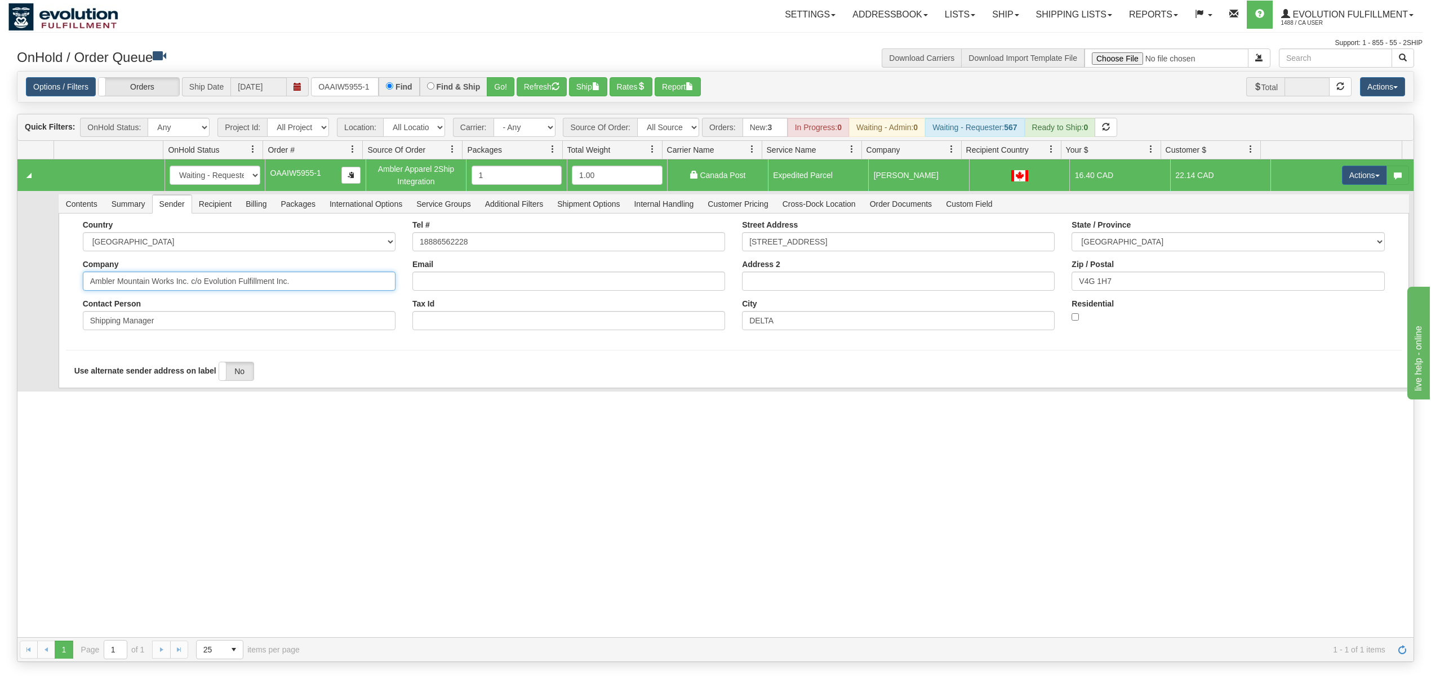
drag, startPoint x: 300, startPoint y: 287, endPoint x: 173, endPoint y: 316, distance: 129.4
click at [173, 316] on div "Country AFGHANISTAN ALAND ISLANDS ALBANIA ALGERIA AMERICAN SAMOA ANDORRA ANGOLA…" at bounding box center [238, 279] width 329 height 118
type input "Ambler Mountain Works"
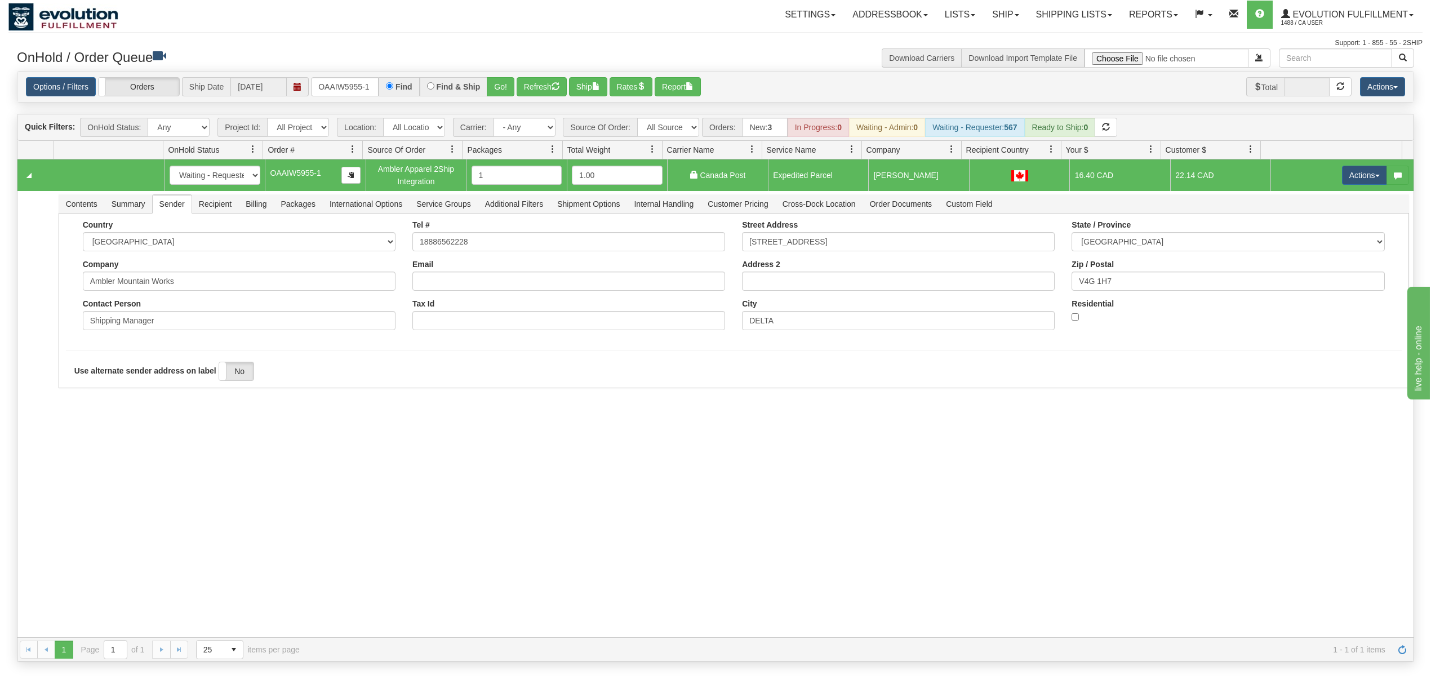
click at [79, 460] on div "31626611 EVOLUTION V3 91129506 91129508 New In Progress Waiting - Admin Waiting…" at bounding box center [715, 398] width 1396 height 478
click at [82, 395] on button "Save" at bounding box center [82, 390] width 33 height 19
click at [1342, 172] on button "Actions" at bounding box center [1364, 175] width 45 height 19
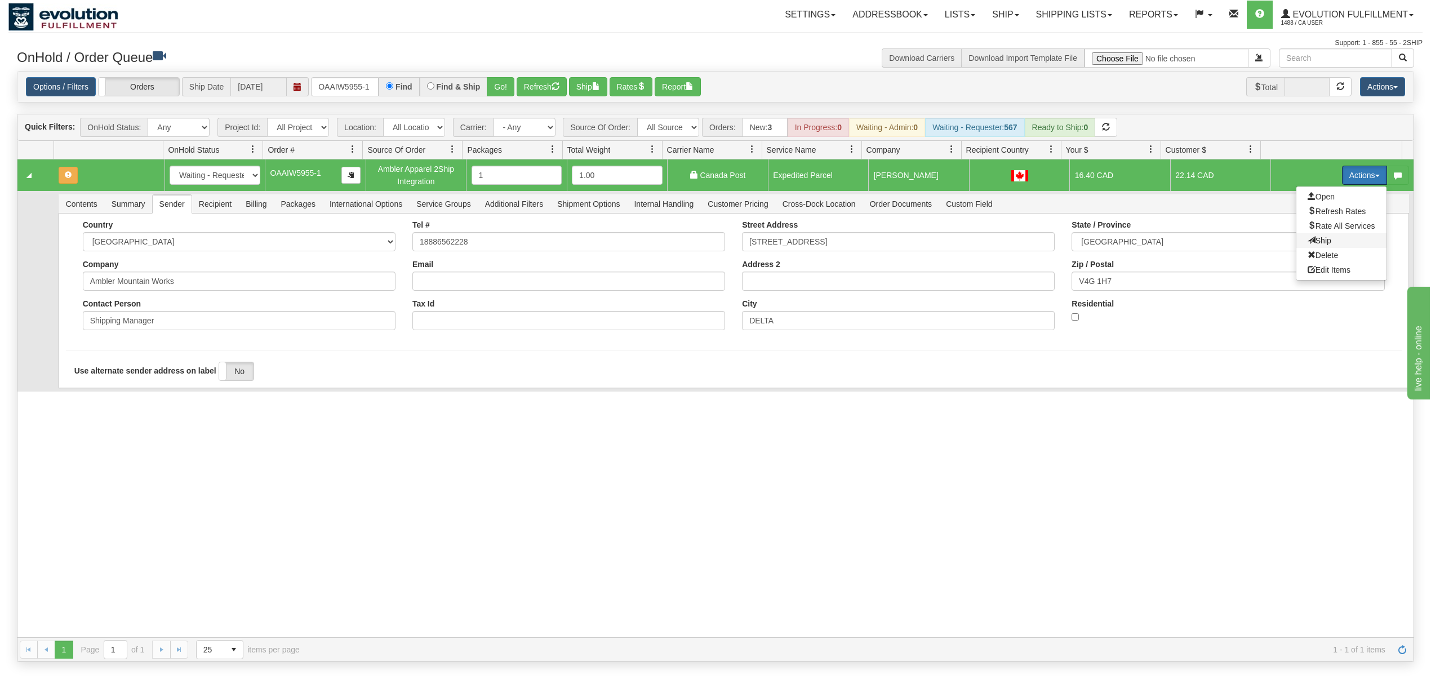
click at [1307, 238] on span "Ship" at bounding box center [1319, 240] width 24 height 9
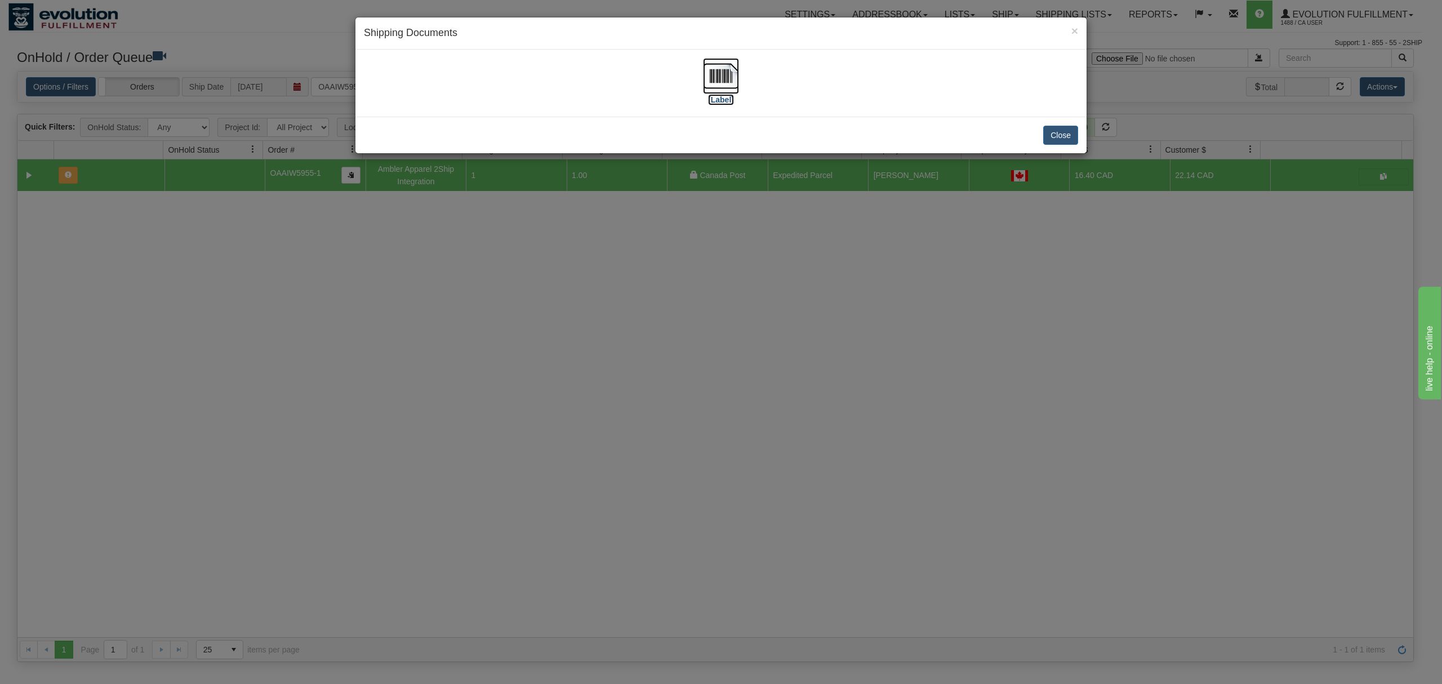
click at [713, 77] on img at bounding box center [721, 76] width 36 height 36
click at [1064, 131] on button "Close" at bounding box center [1060, 135] width 35 height 19
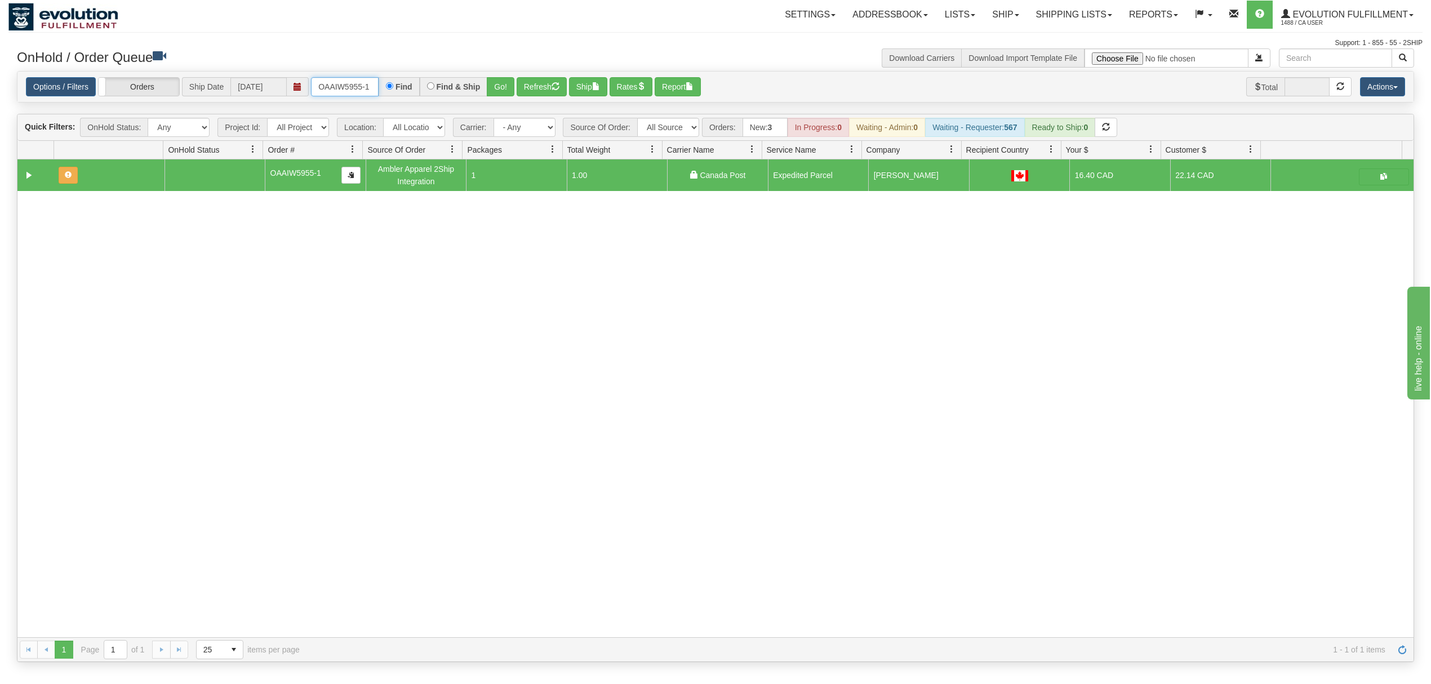
click at [351, 88] on input "OAAIW5955-1" at bounding box center [345, 86] width 68 height 19
type input "OGF318445751"
click at [496, 93] on button "Go!" at bounding box center [501, 86] width 28 height 19
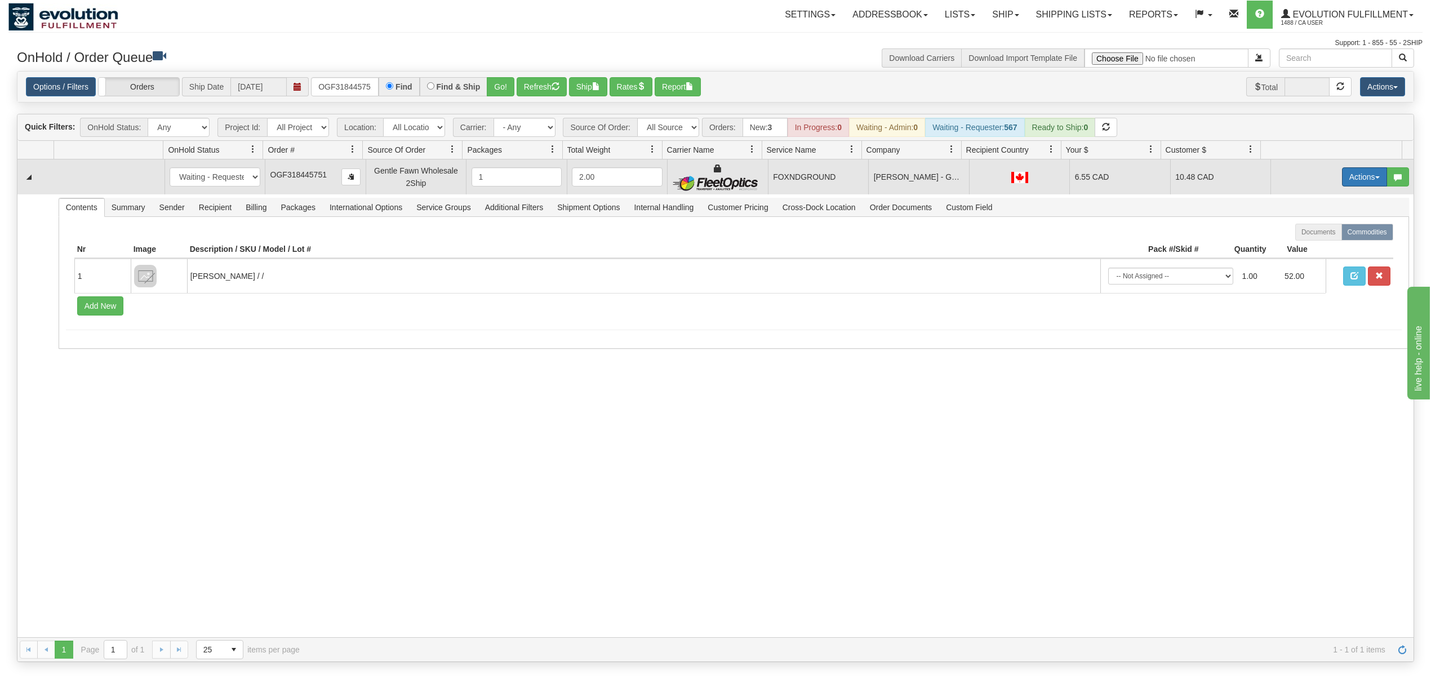
click at [1345, 178] on button "Actions" at bounding box center [1364, 176] width 45 height 19
click at [1307, 244] on span "Ship" at bounding box center [1319, 242] width 24 height 9
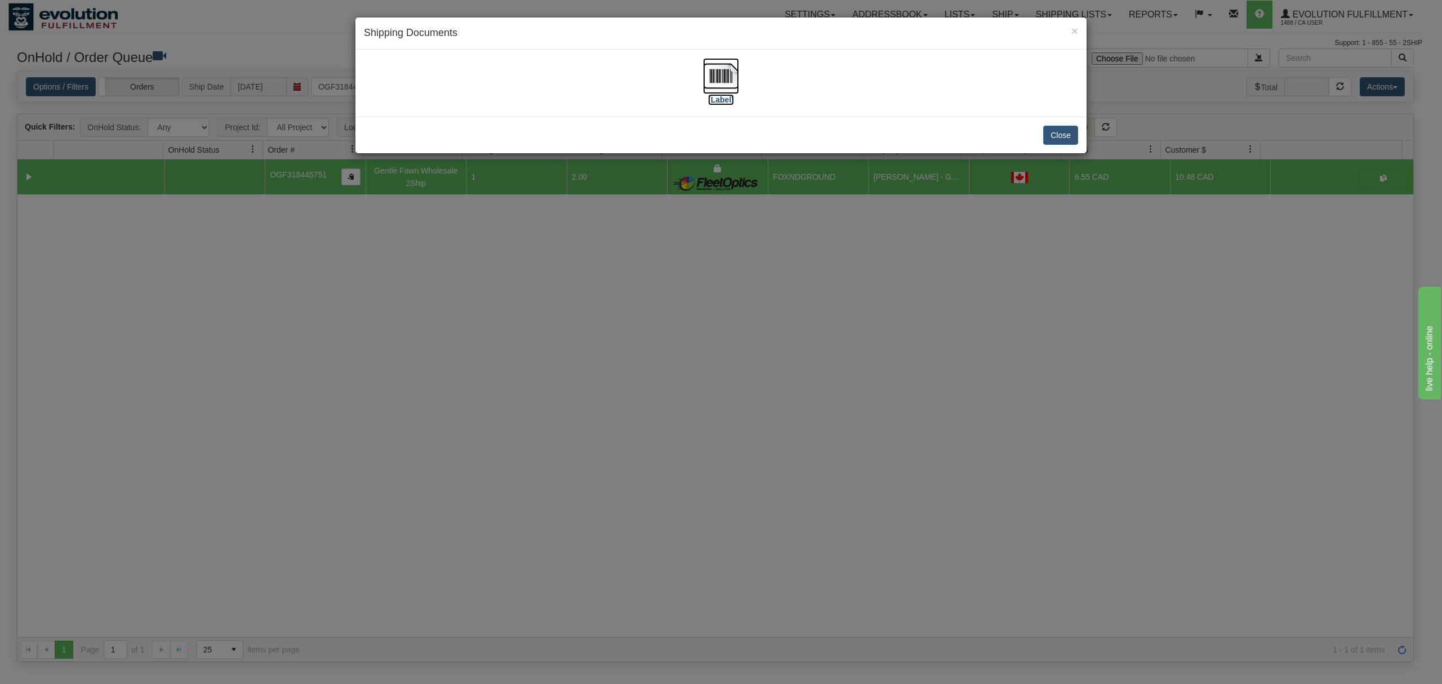
click at [715, 72] on img at bounding box center [721, 76] width 36 height 36
click at [1061, 131] on button "Close" at bounding box center [1060, 135] width 35 height 19
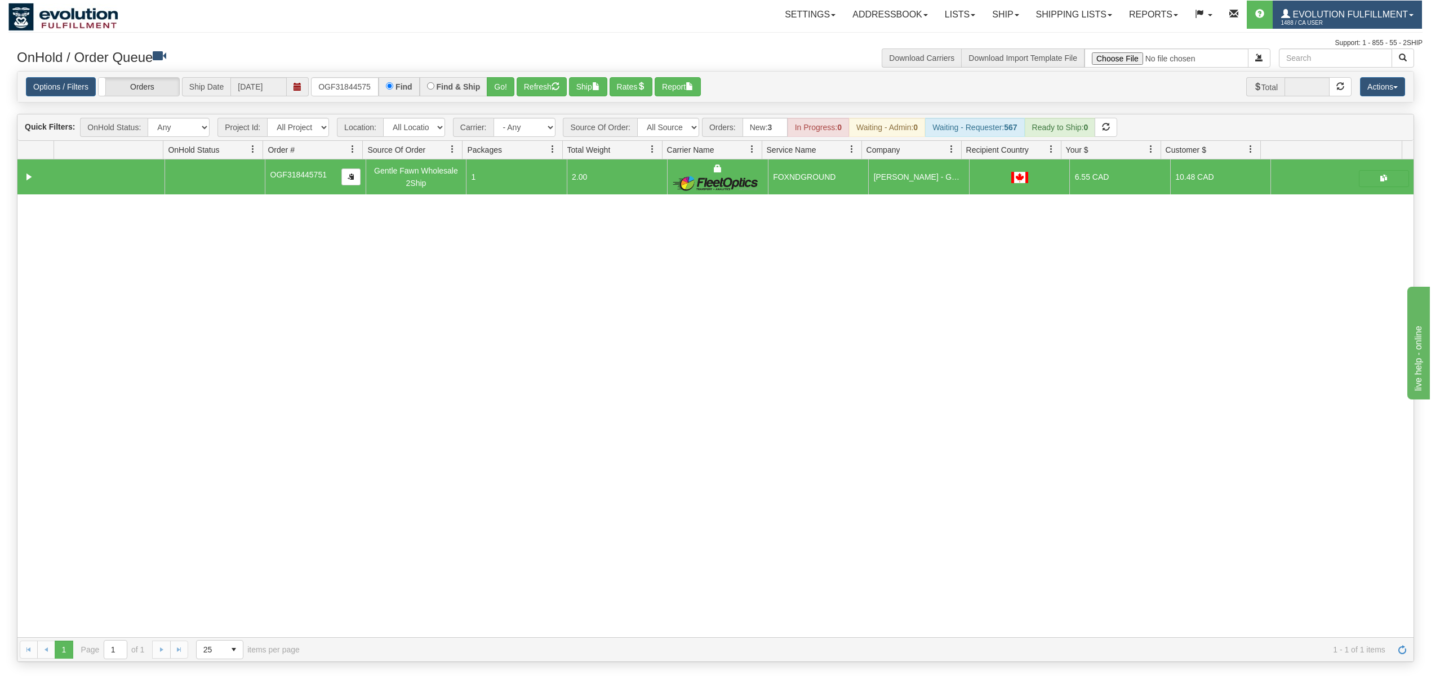
click at [1346, 14] on span "Evolution Fulfillment" at bounding box center [1349, 15] width 118 height 10
click at [1344, 66] on span "LOG OUT" at bounding box center [1346, 68] width 35 height 9
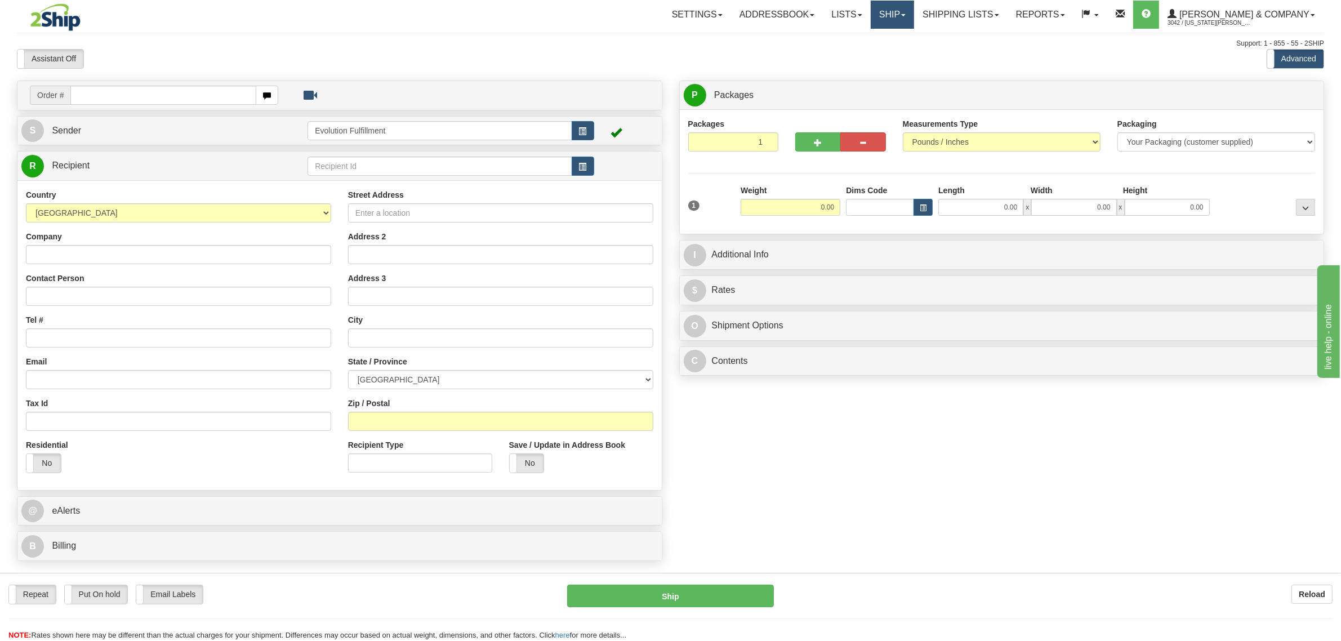
click at [914, 18] on link "Ship" at bounding box center [892, 15] width 43 height 28
